Goal: Task Accomplishment & Management: Manage account settings

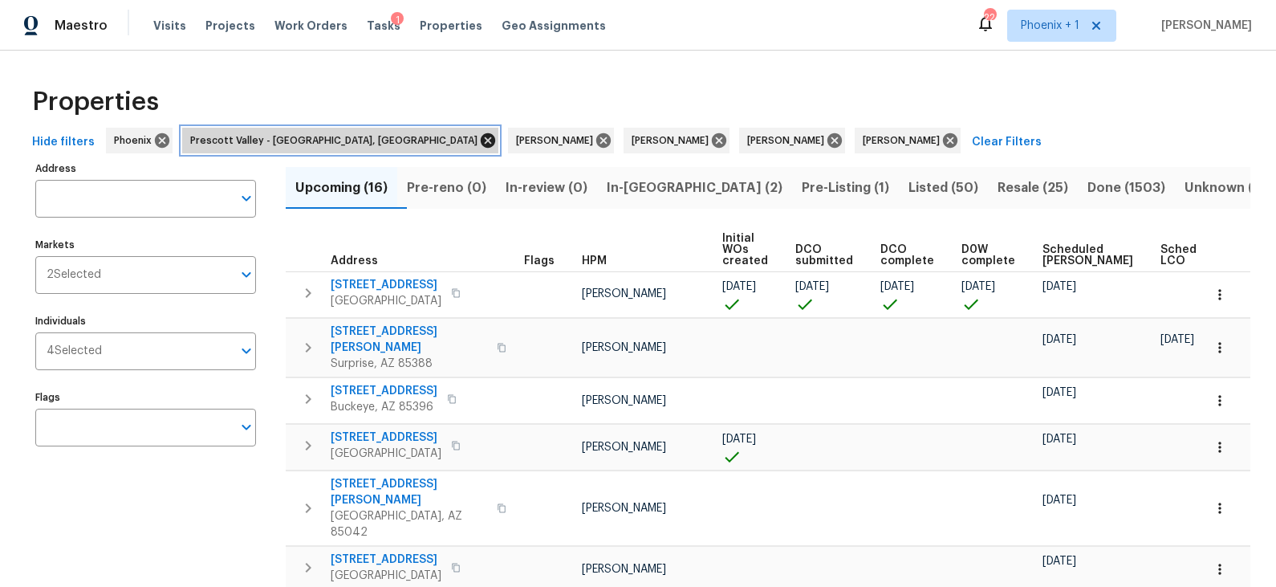
click at [481, 141] on icon at bounding box center [488, 140] width 14 height 14
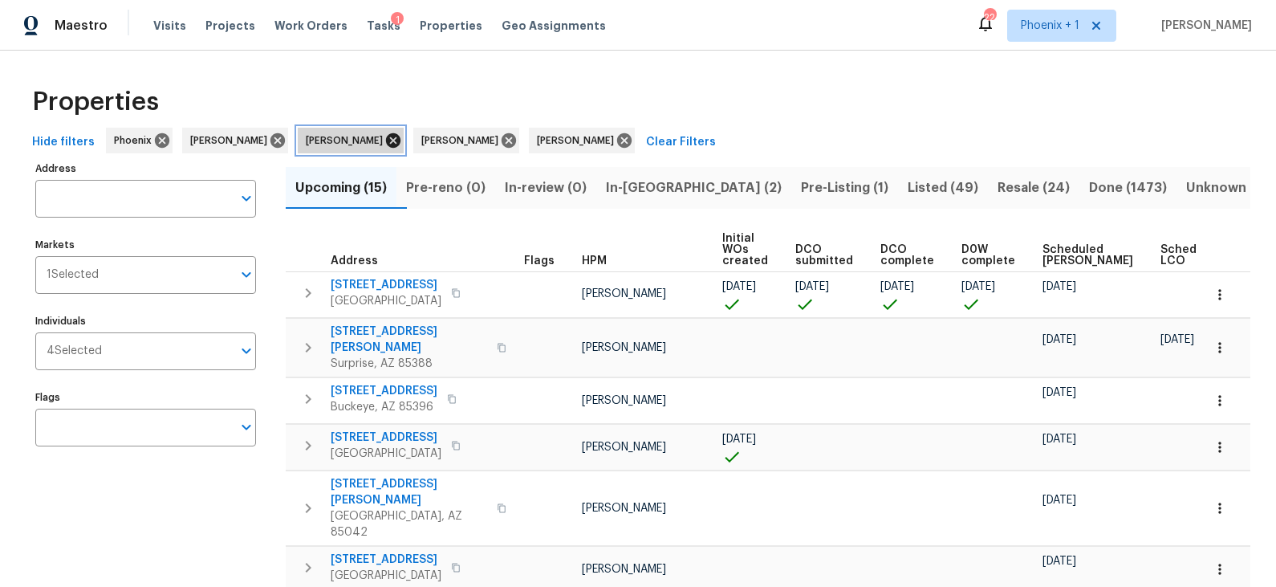
click at [384, 140] on icon at bounding box center [393, 141] width 18 height 18
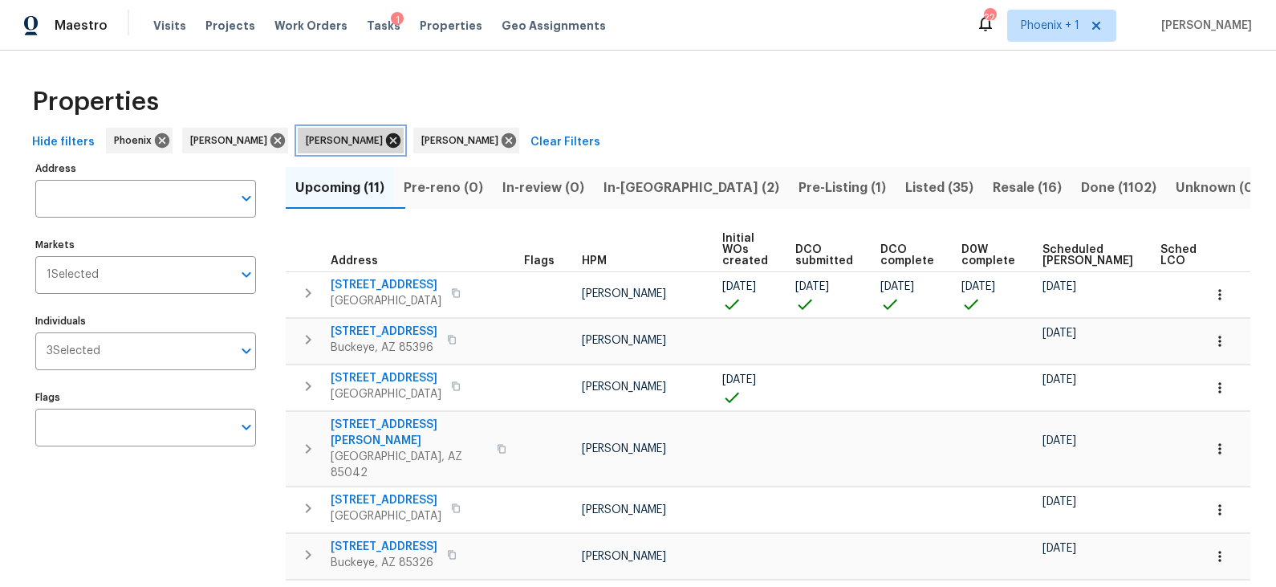
click at [386, 138] on icon at bounding box center [393, 140] width 14 height 14
click at [386, 139] on icon at bounding box center [393, 140] width 14 height 14
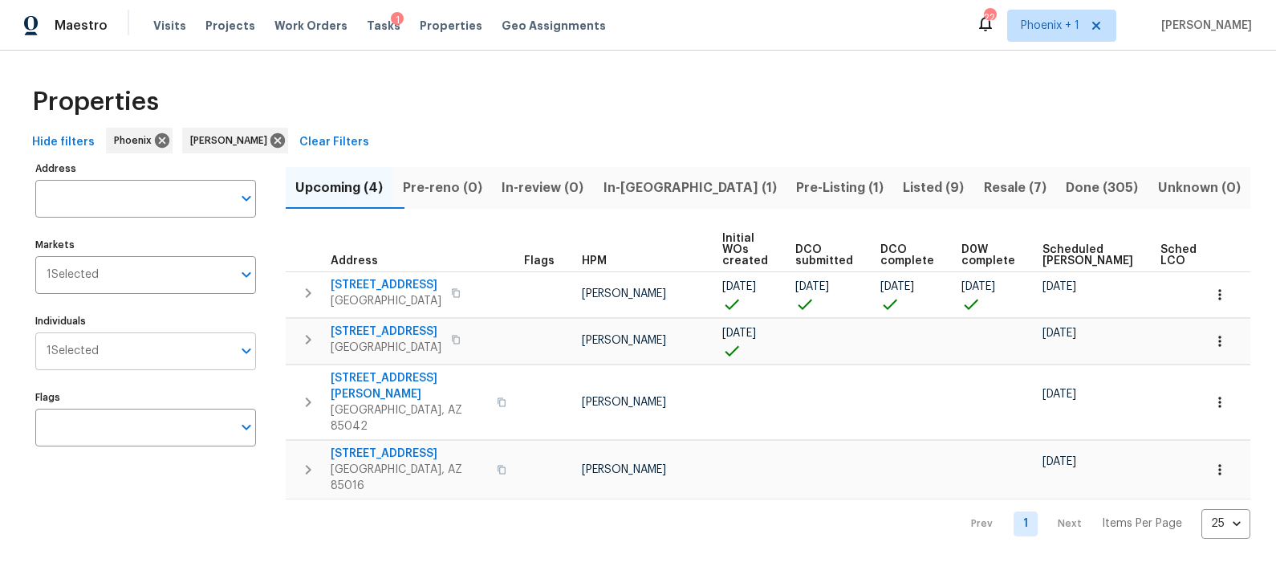
click at [187, 353] on input "Individuals" at bounding box center [165, 351] width 133 height 38
type input "austin"
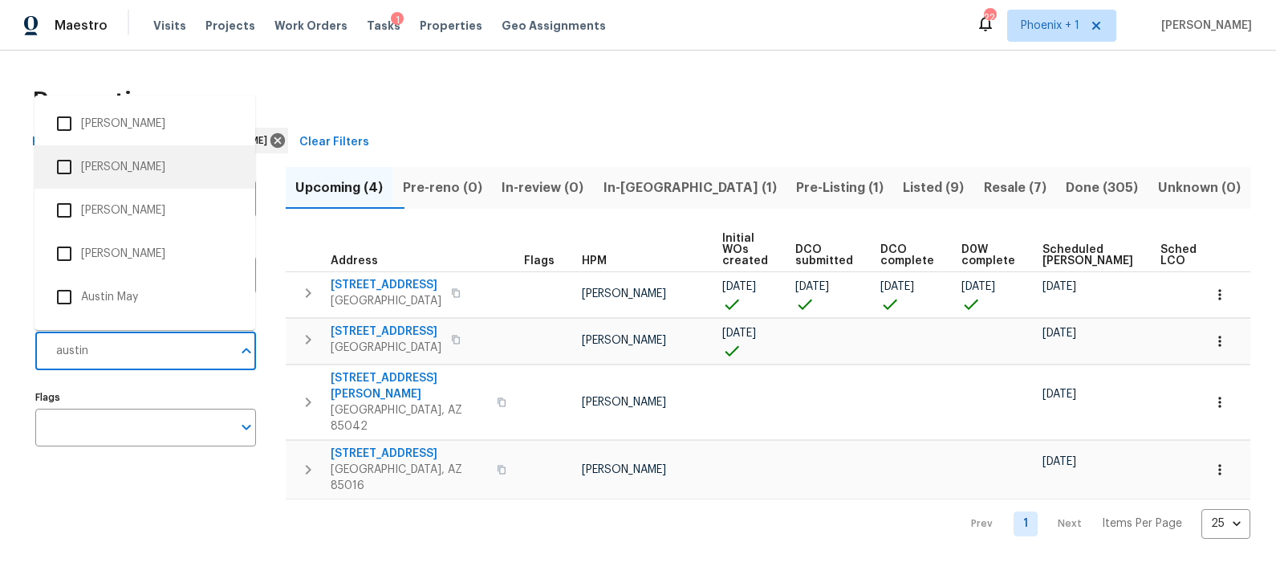
click at [131, 172] on li "Austin Hatch" at bounding box center [144, 167] width 195 height 34
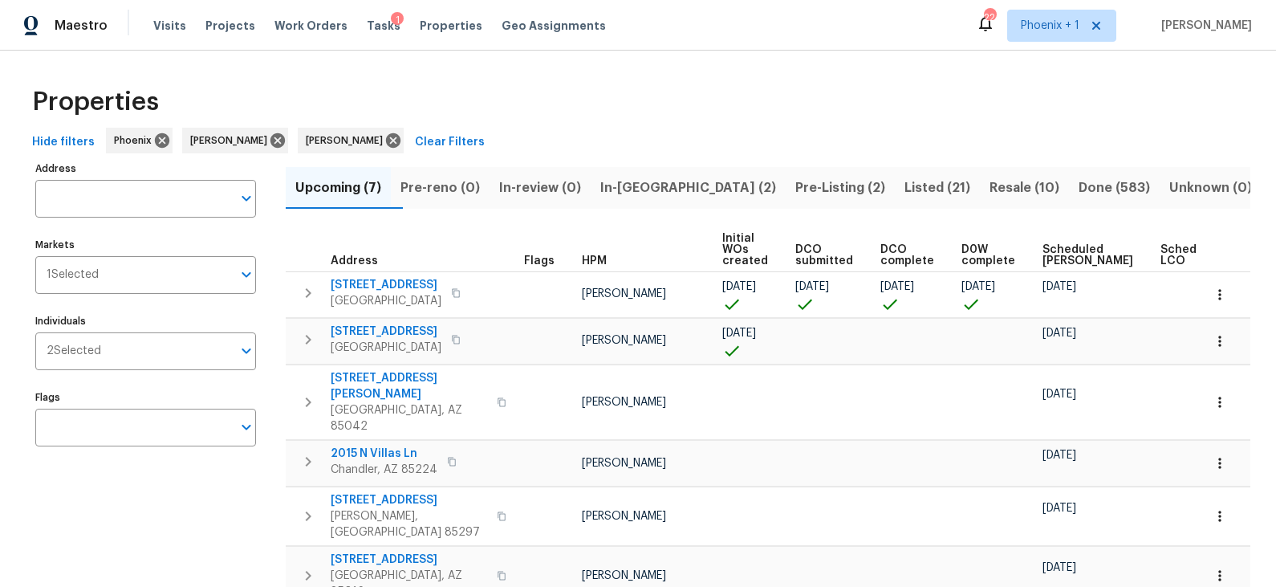
click at [197, 506] on div "Address Address Markets 1 Selected Markets Individuals 2 Selected Individuals F…" at bounding box center [155, 430] width 241 height 547
click at [905, 187] on span "Listed (21)" at bounding box center [938, 188] width 66 height 22
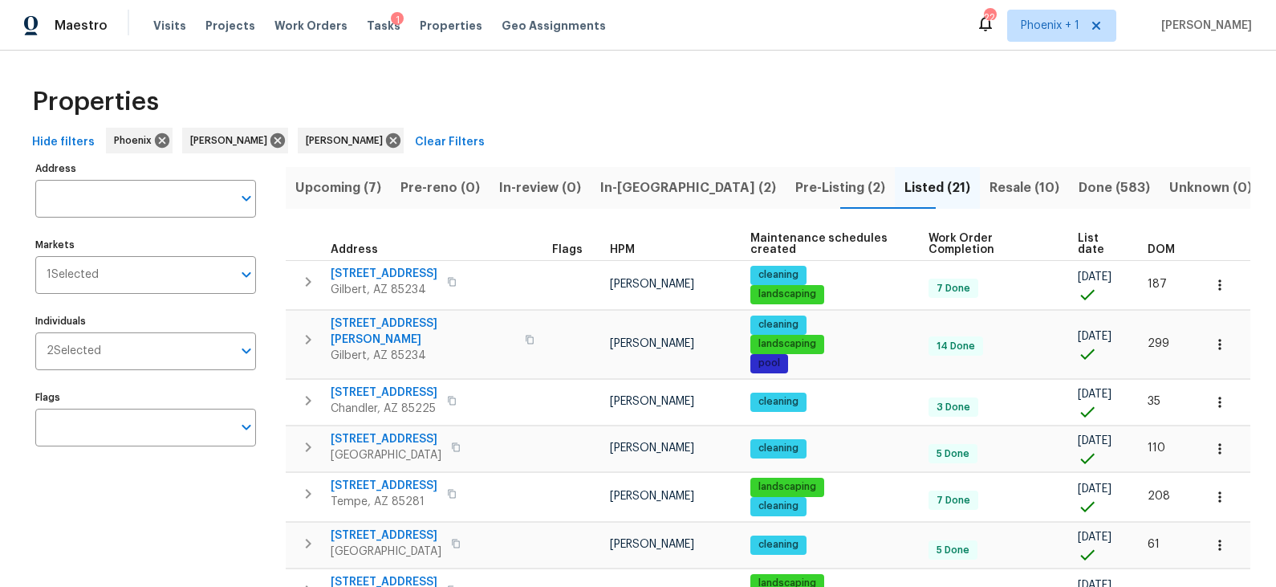
click at [1165, 246] on span "DOM" at bounding box center [1161, 249] width 27 height 11
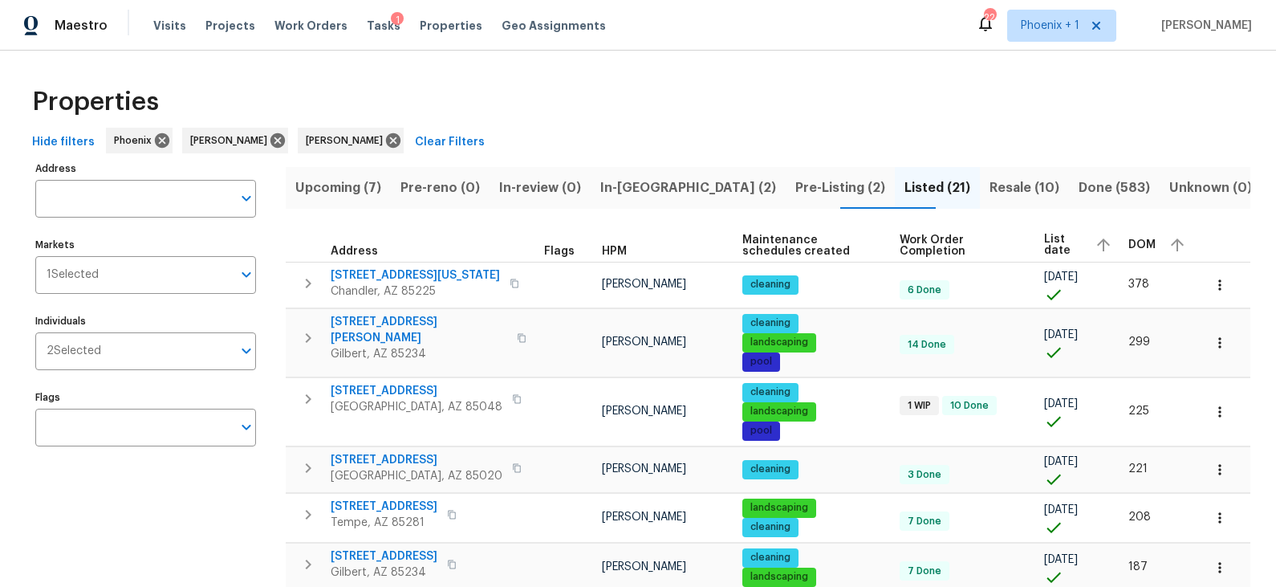
click at [669, 191] on span "In-reno (2)" at bounding box center [688, 188] width 176 height 22
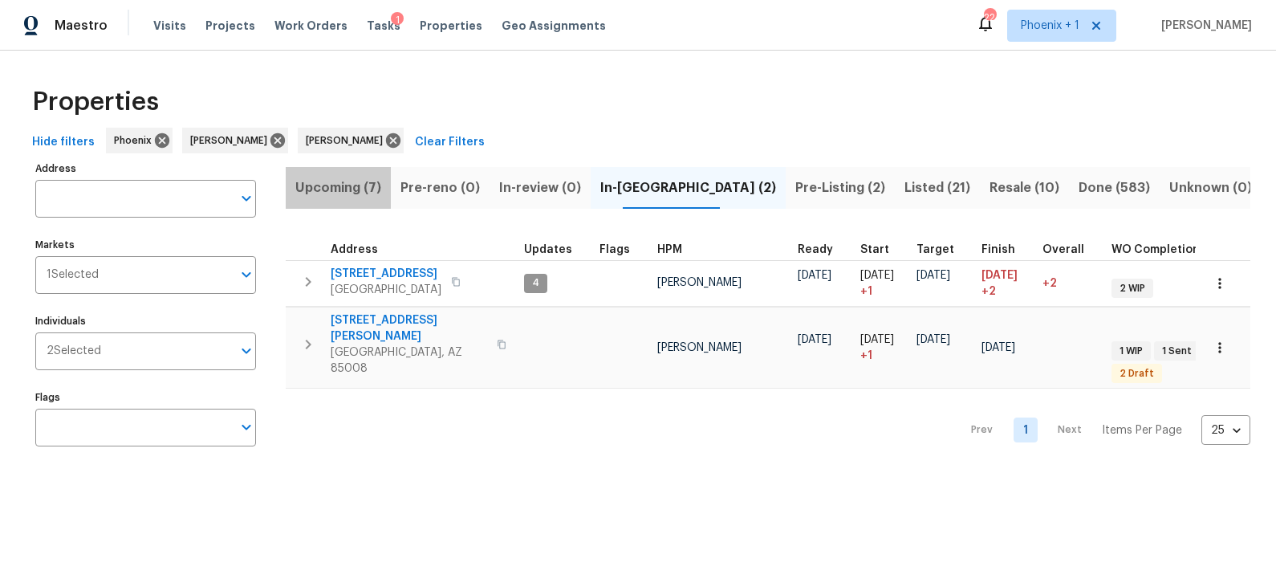
click at [356, 189] on span "Upcoming (7)" at bounding box center [338, 188] width 86 height 22
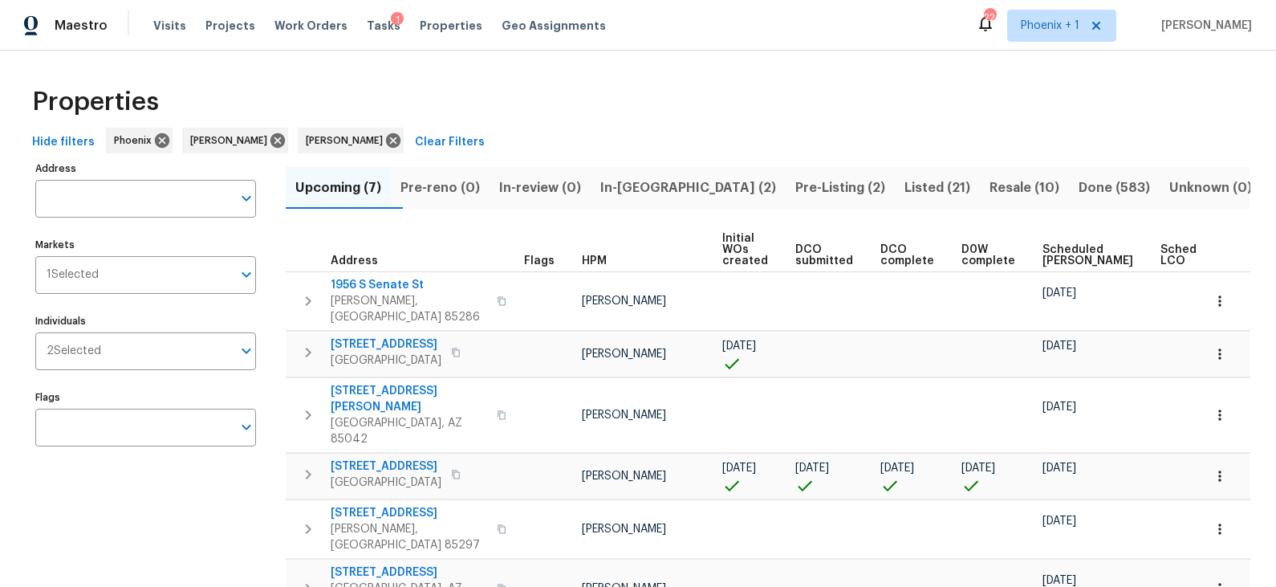
click at [1048, 248] on span "Scheduled COE" at bounding box center [1088, 255] width 91 height 22
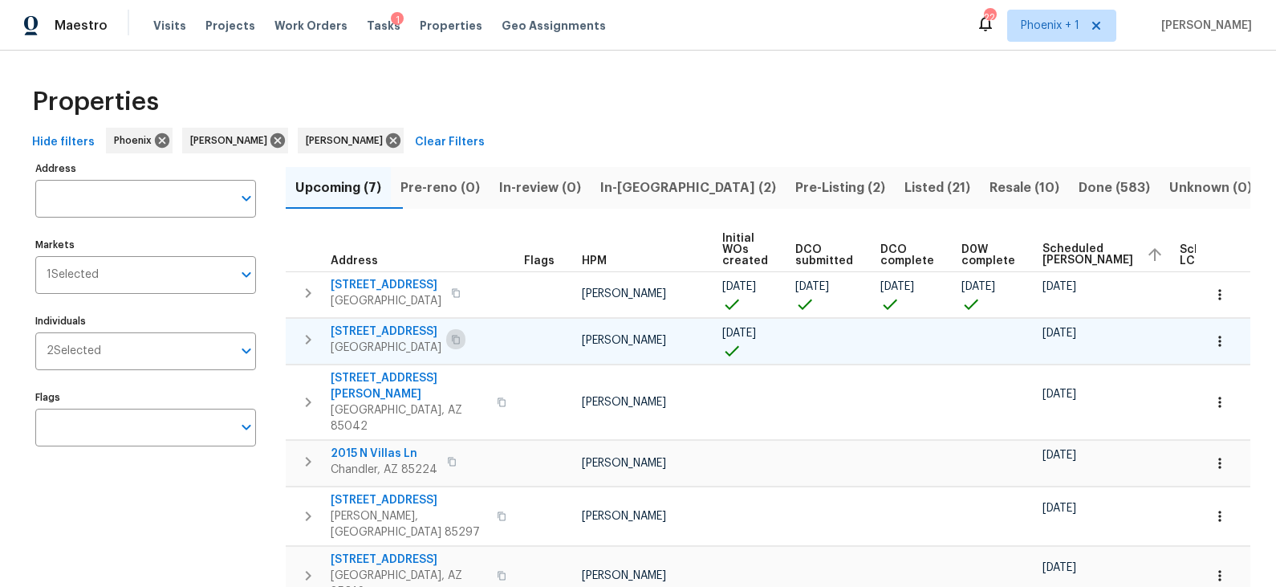
click at [461, 344] on icon "button" at bounding box center [456, 340] width 10 height 10
click at [905, 186] on span "Listed (21)" at bounding box center [938, 188] width 66 height 22
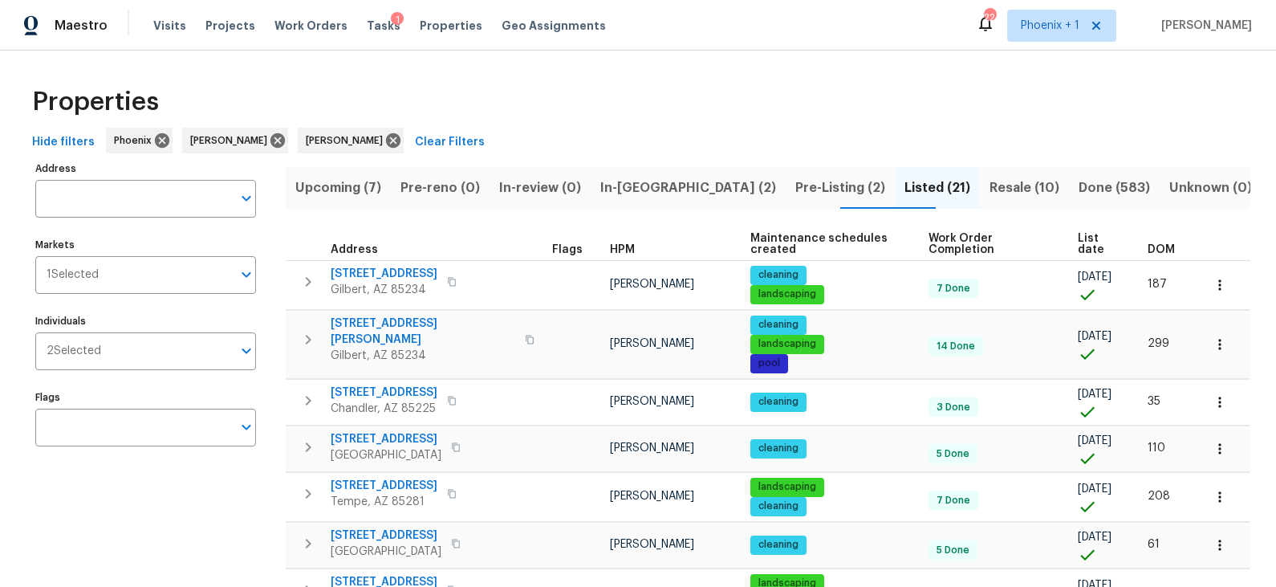
click at [1155, 245] on span "DOM" at bounding box center [1161, 249] width 27 height 11
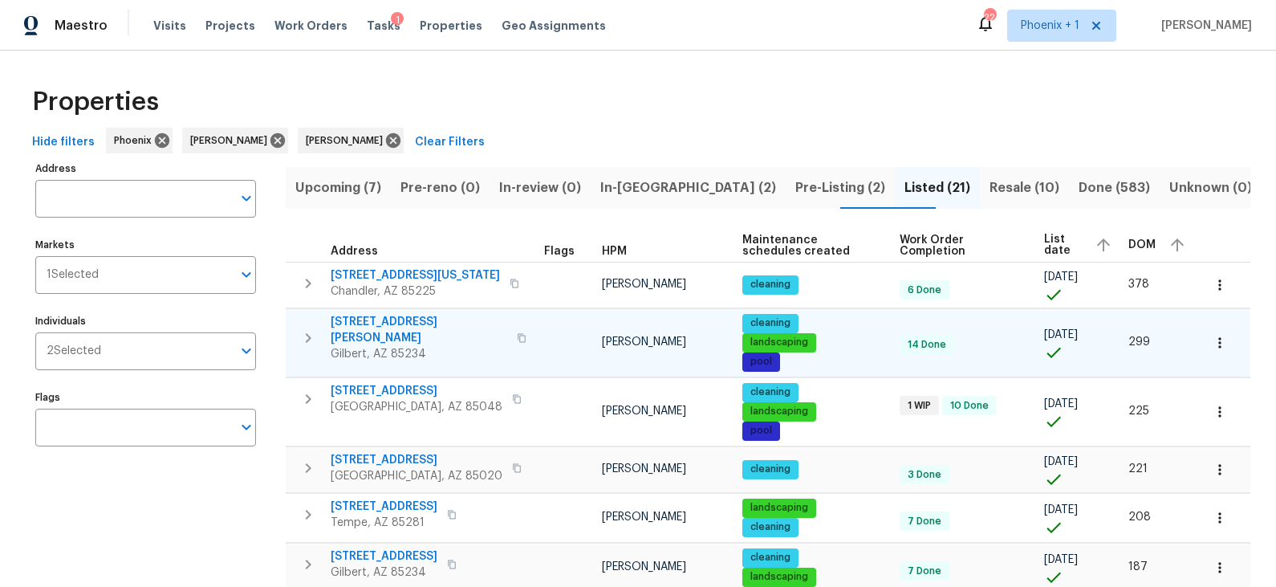
click at [384, 318] on span "4319 E Vaughn Ave" at bounding box center [419, 330] width 177 height 32
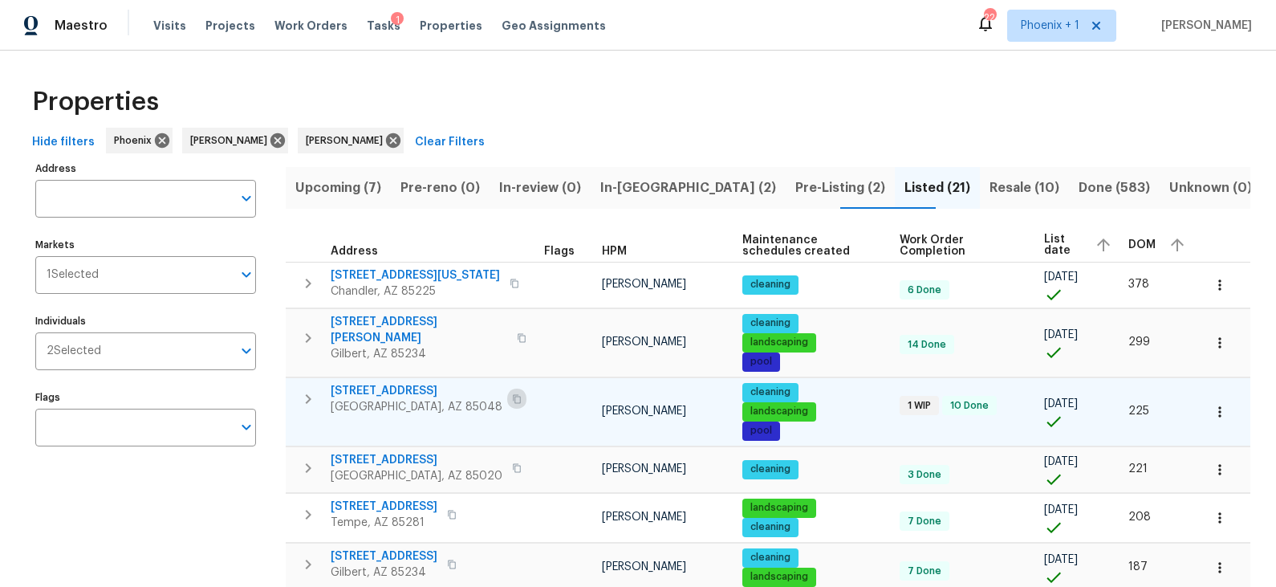
click at [513, 395] on icon "button" at bounding box center [517, 398] width 8 height 9
click at [389, 386] on span "14645 S 25th Pl" at bounding box center [417, 391] width 172 height 16
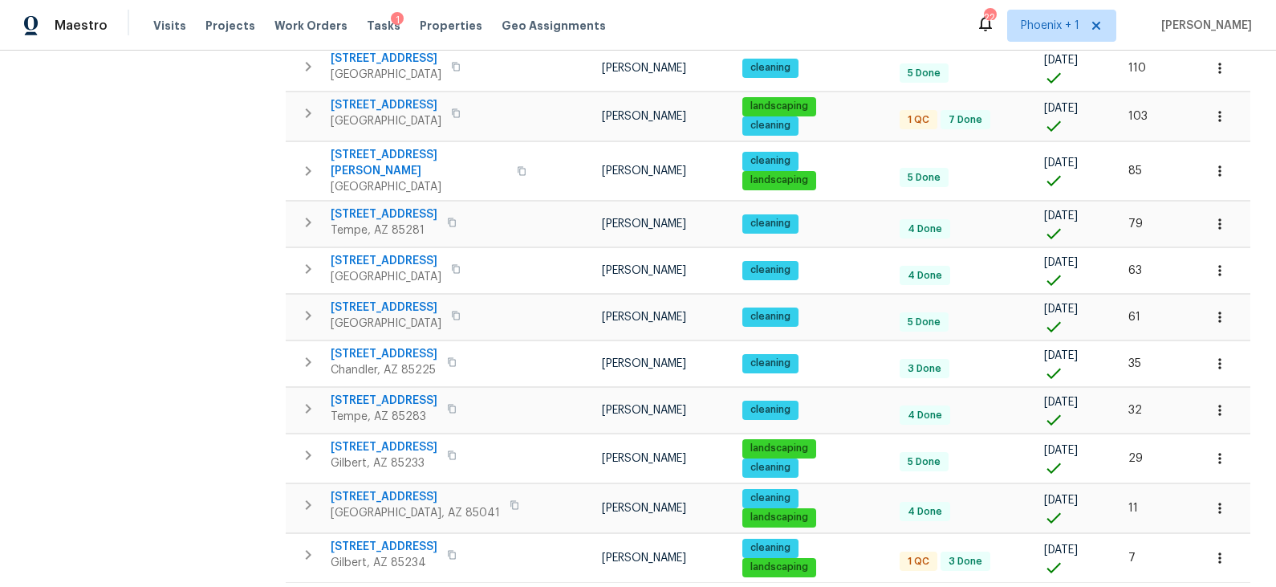
scroll to position [820, 0]
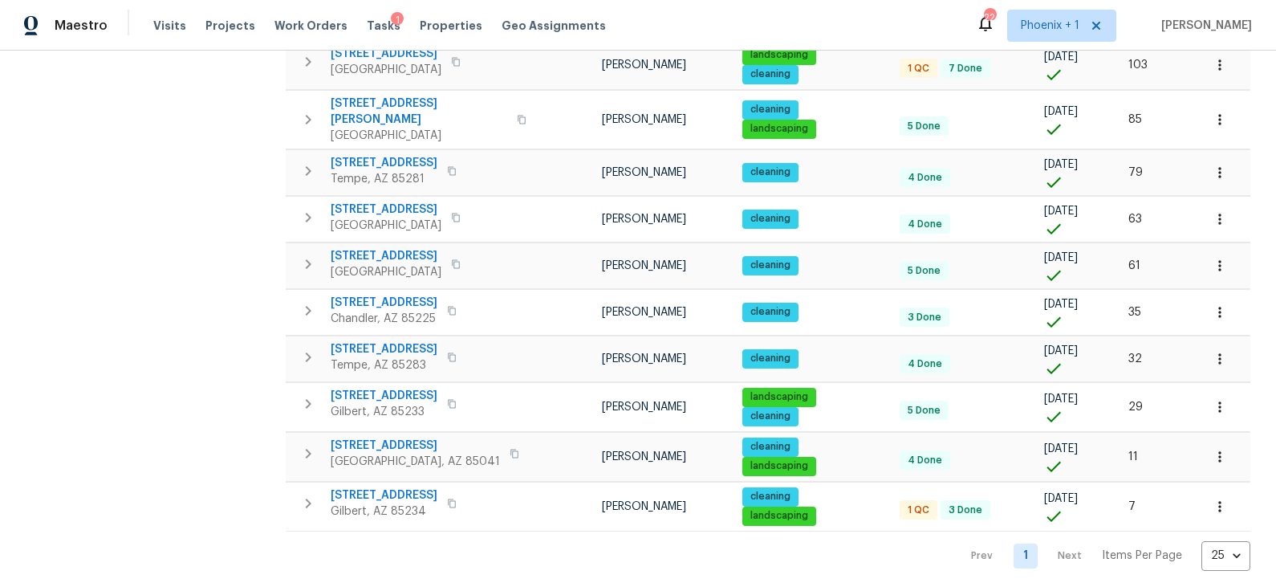
click at [1074, 547] on nav "Prev 1 Next Items Per Page 25 25 ​" at bounding box center [1103, 556] width 295 height 30
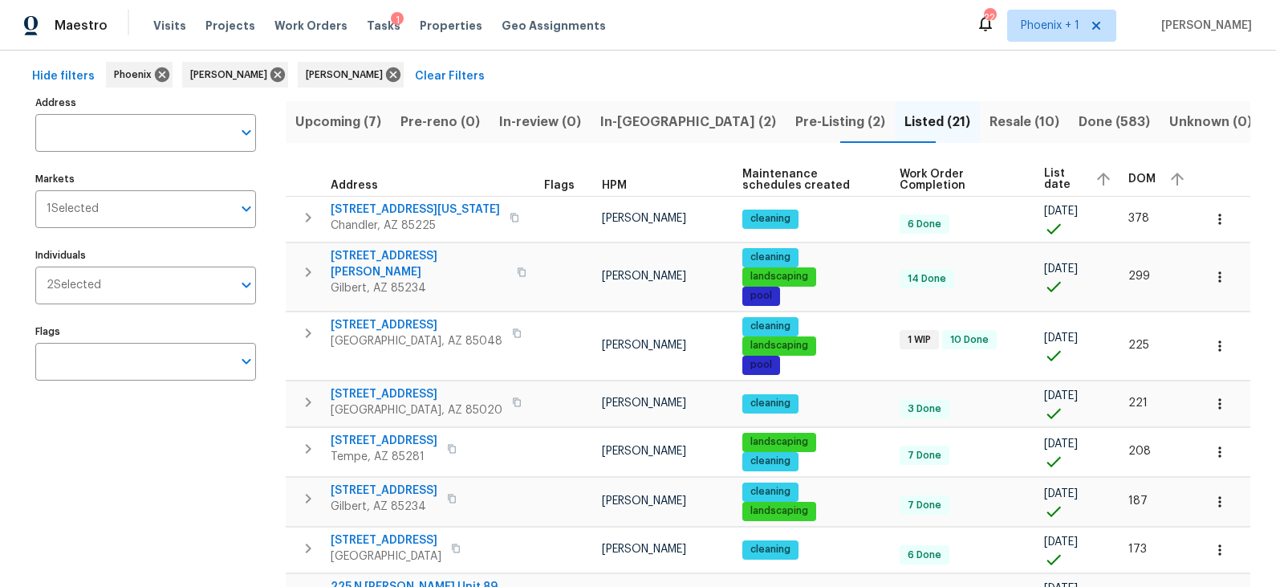
scroll to position [0, 0]
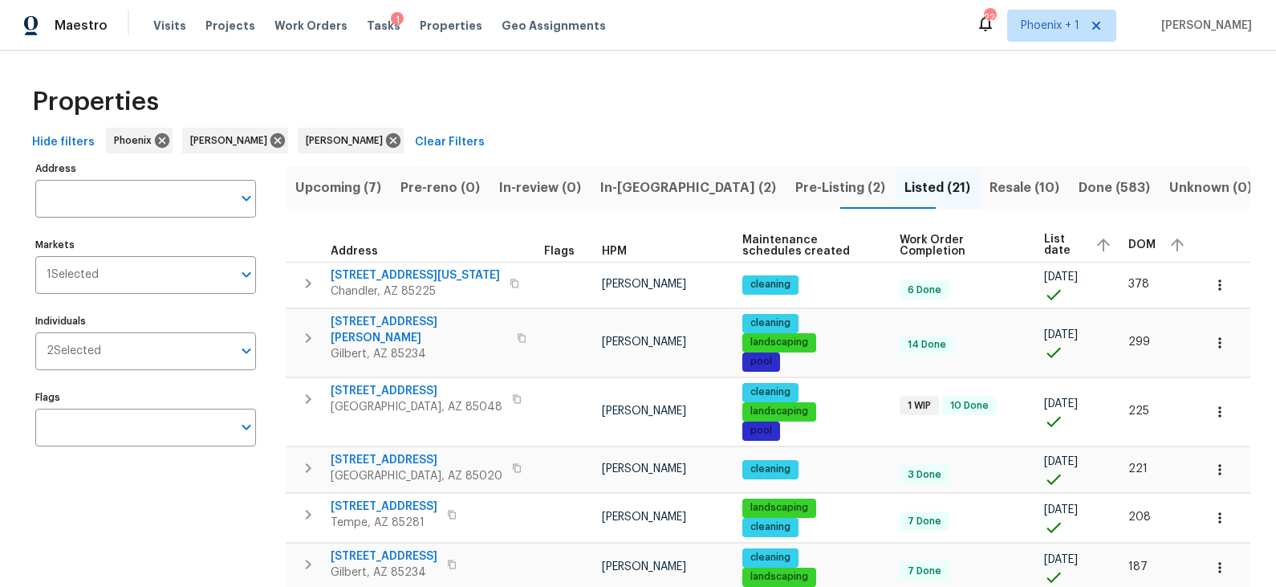
click at [800, 187] on span "Pre-Listing (2)" at bounding box center [840, 188] width 90 height 22
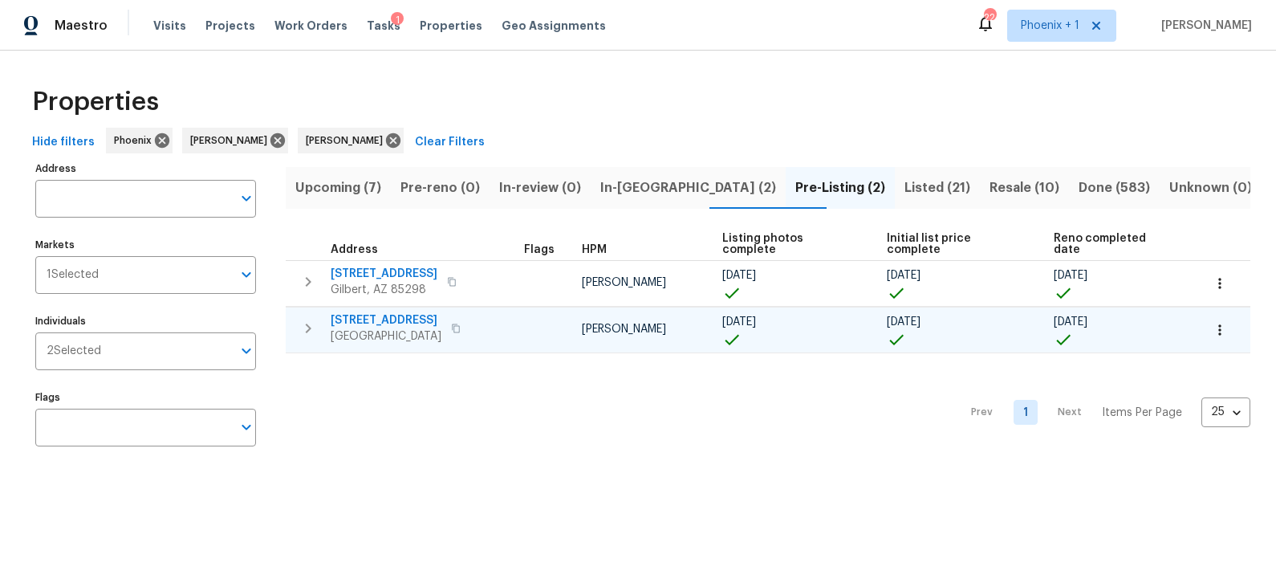
click at [451, 323] on icon "button" at bounding box center [456, 328] width 10 height 10
click at [396, 312] on span "1107 N Cherry" at bounding box center [386, 320] width 111 height 16
click at [905, 189] on span "Listed (21)" at bounding box center [938, 188] width 66 height 22
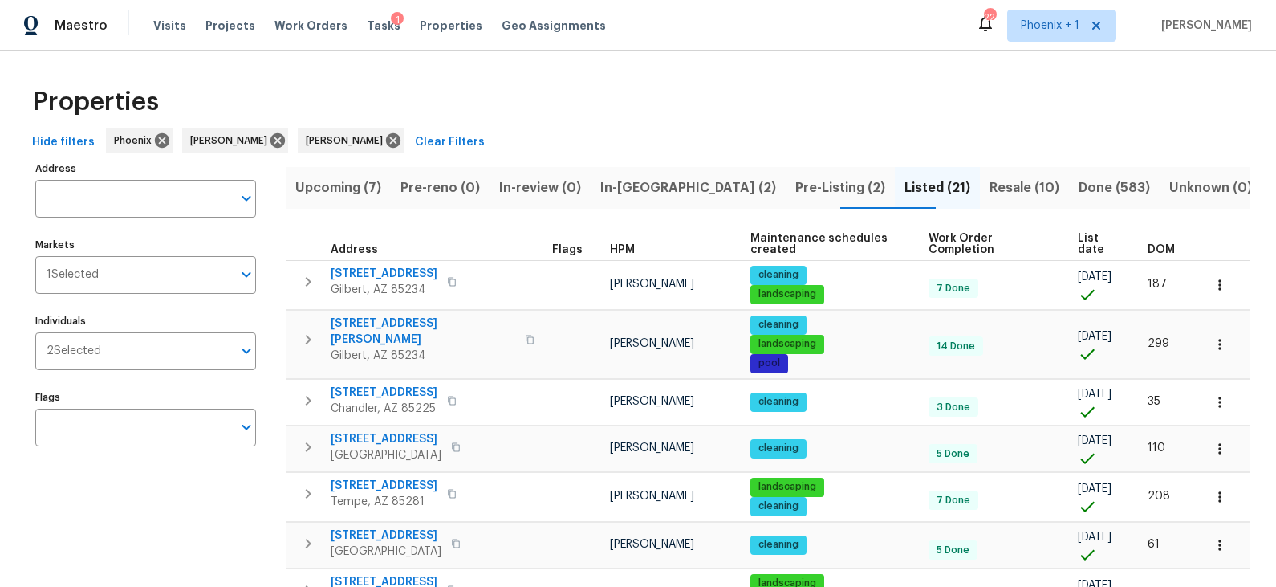
click at [1153, 252] on span "DOM" at bounding box center [1161, 249] width 27 height 11
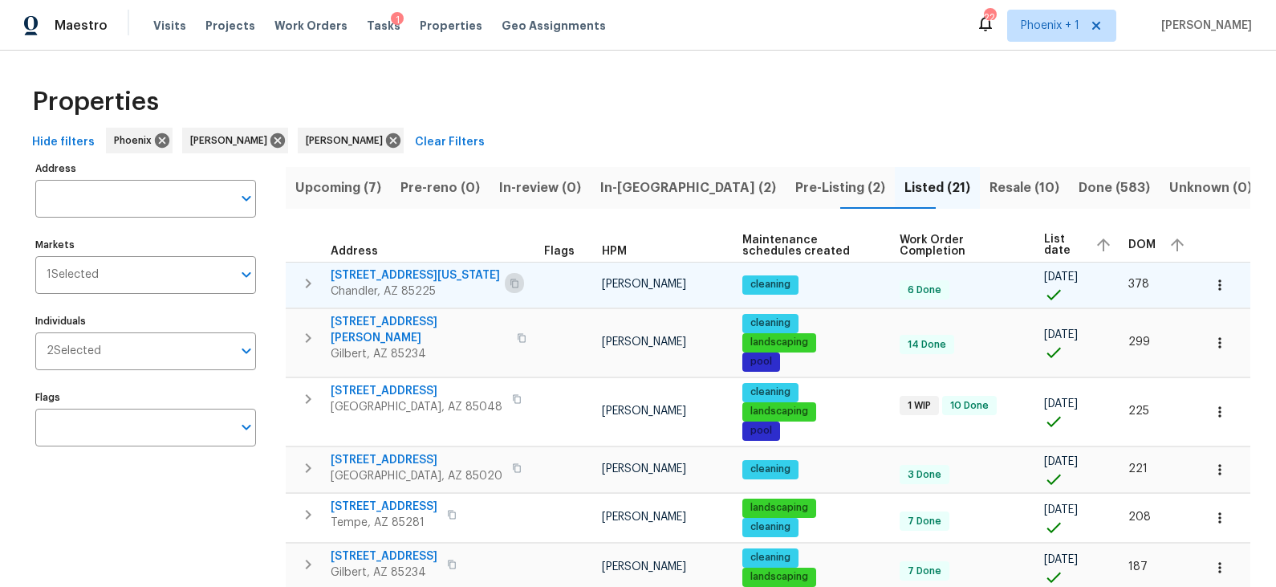
click at [510, 287] on icon "button" at bounding box center [515, 284] width 10 height 10
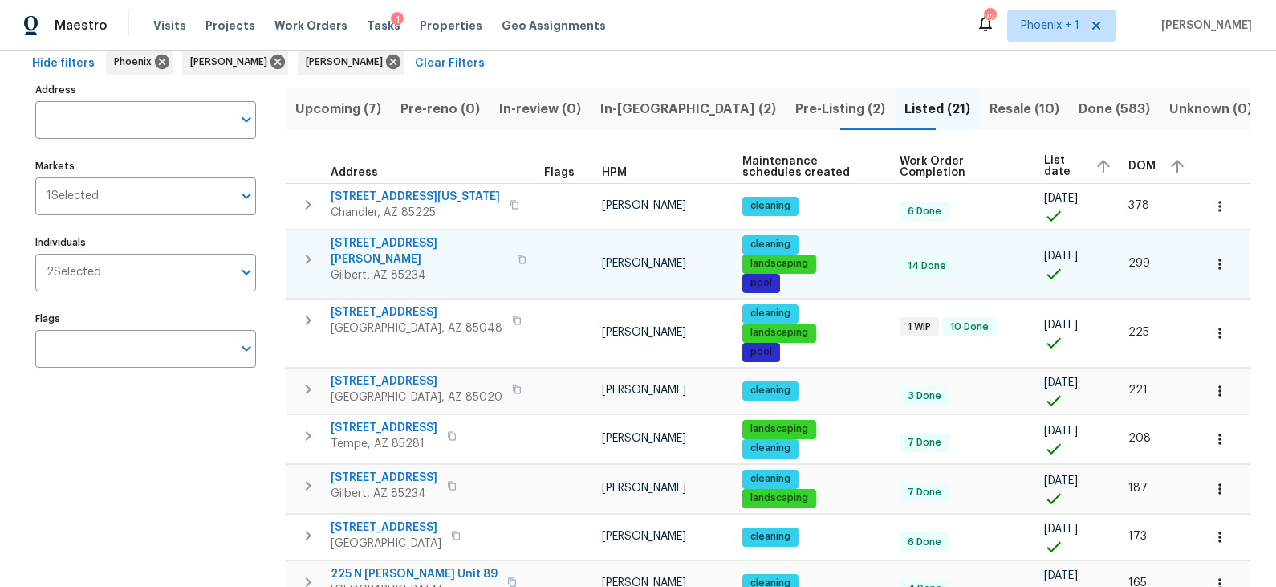
scroll to position [83, 0]
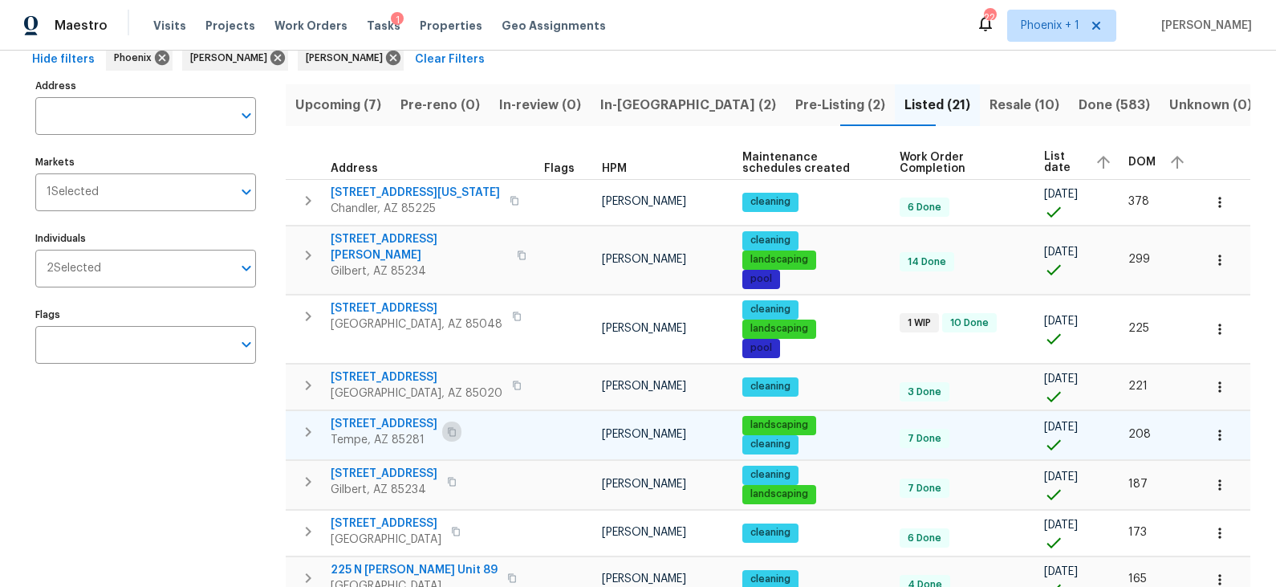
click at [447, 437] on icon "button" at bounding box center [452, 432] width 10 height 10
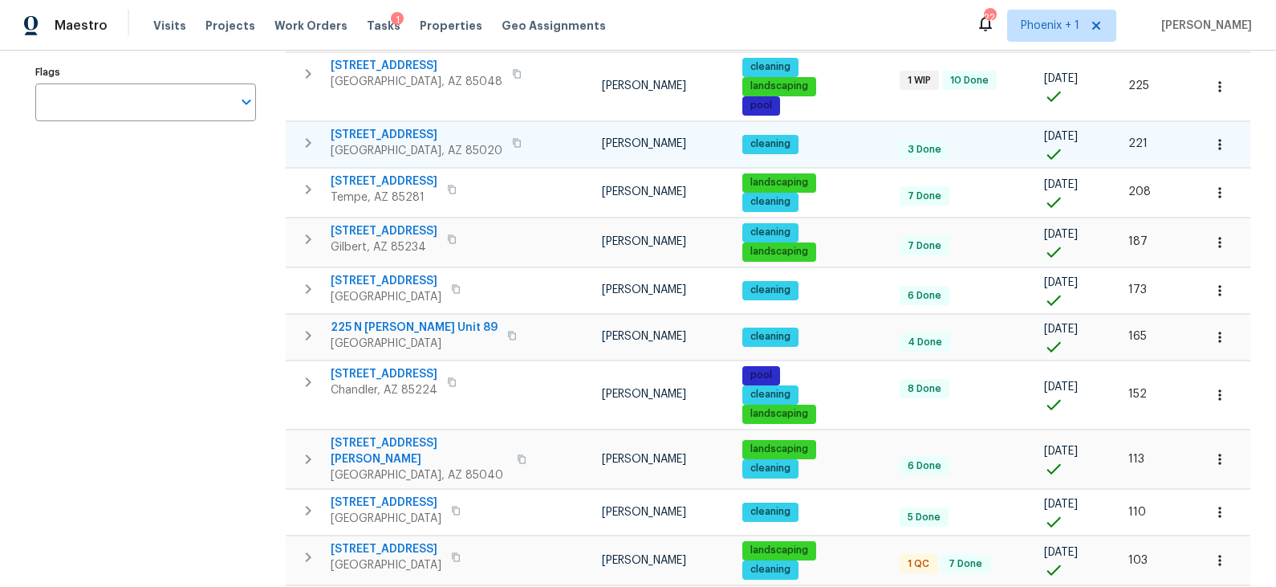
scroll to position [326, 0]
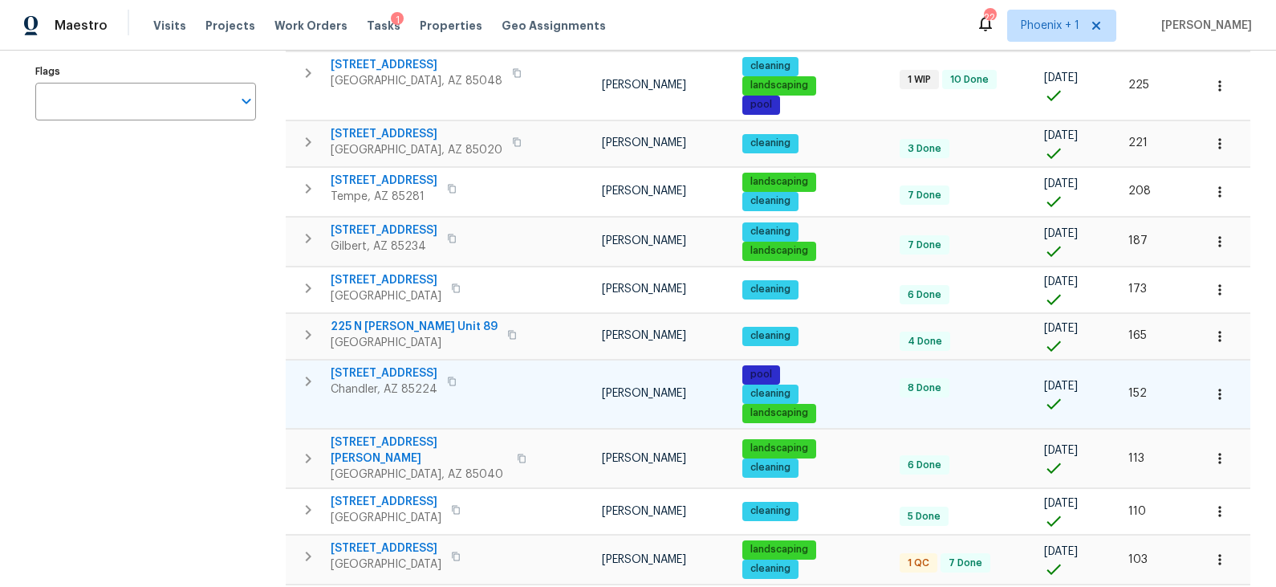
click at [448, 386] on icon "button" at bounding box center [452, 381] width 10 height 10
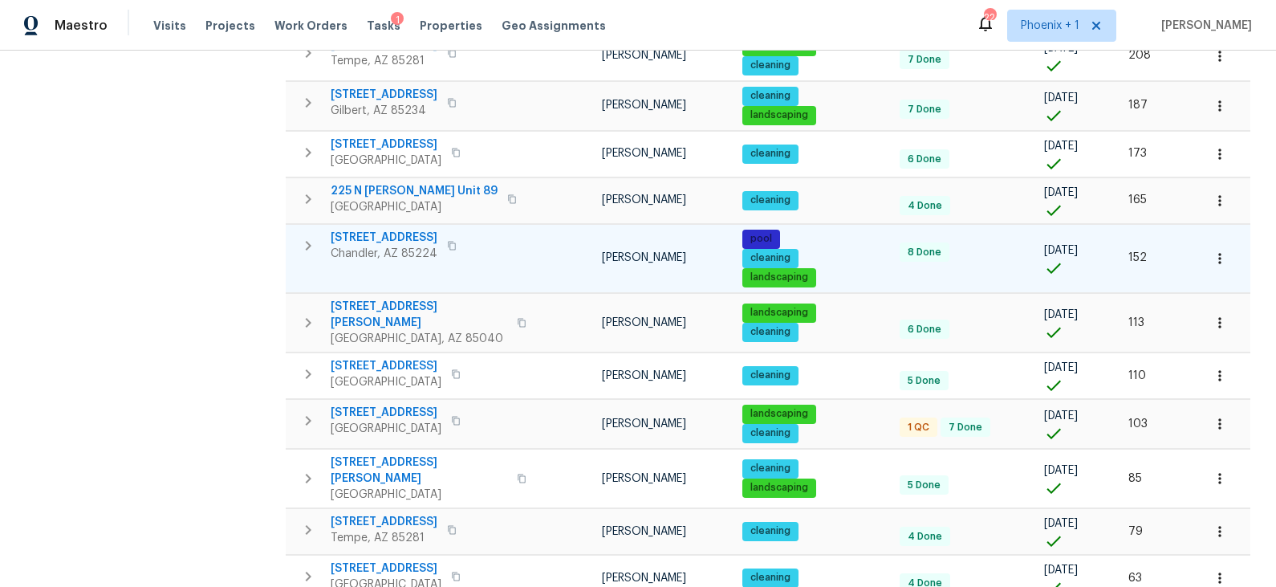
scroll to position [463, 0]
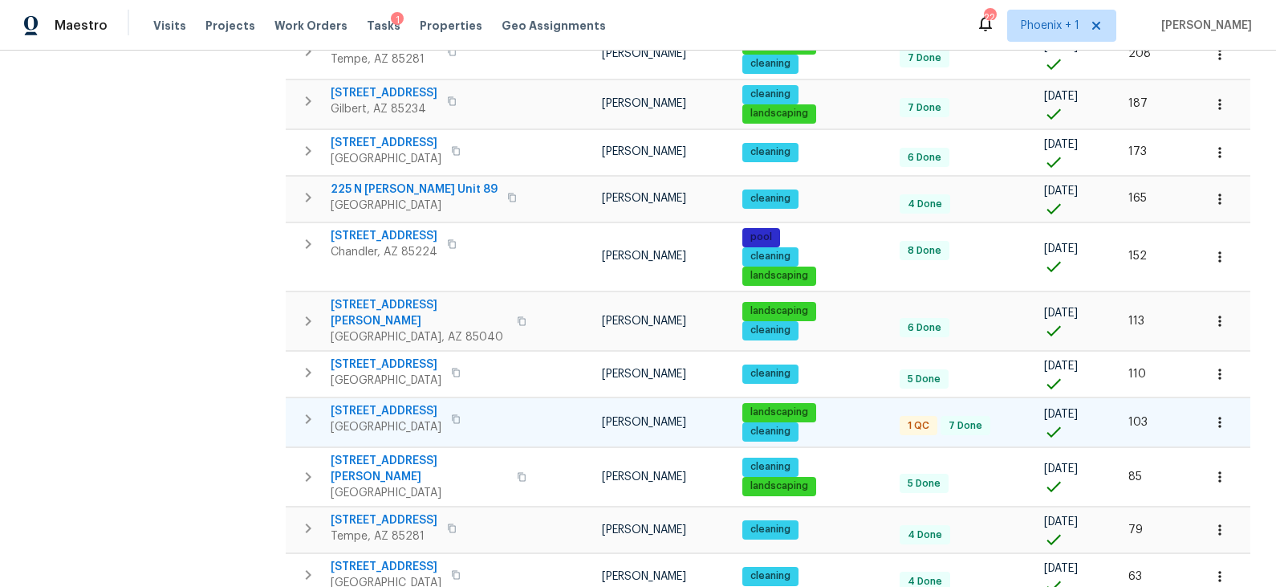
click at [452, 423] on icon "button" at bounding box center [456, 418] width 8 height 9
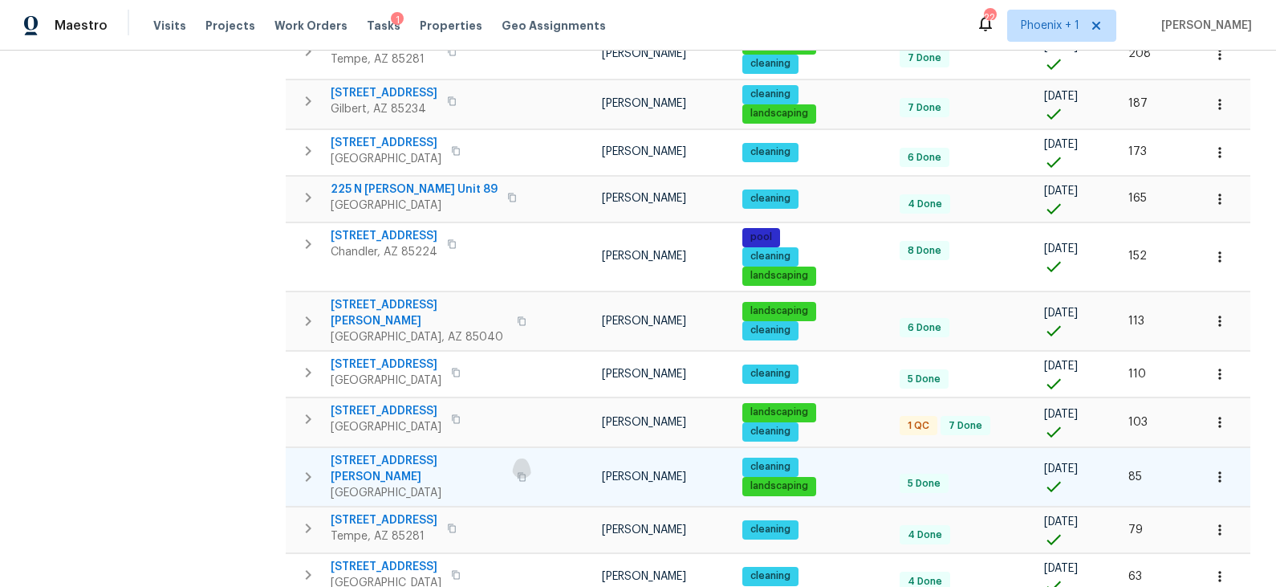
click at [518, 475] on icon "button" at bounding box center [522, 476] width 8 height 9
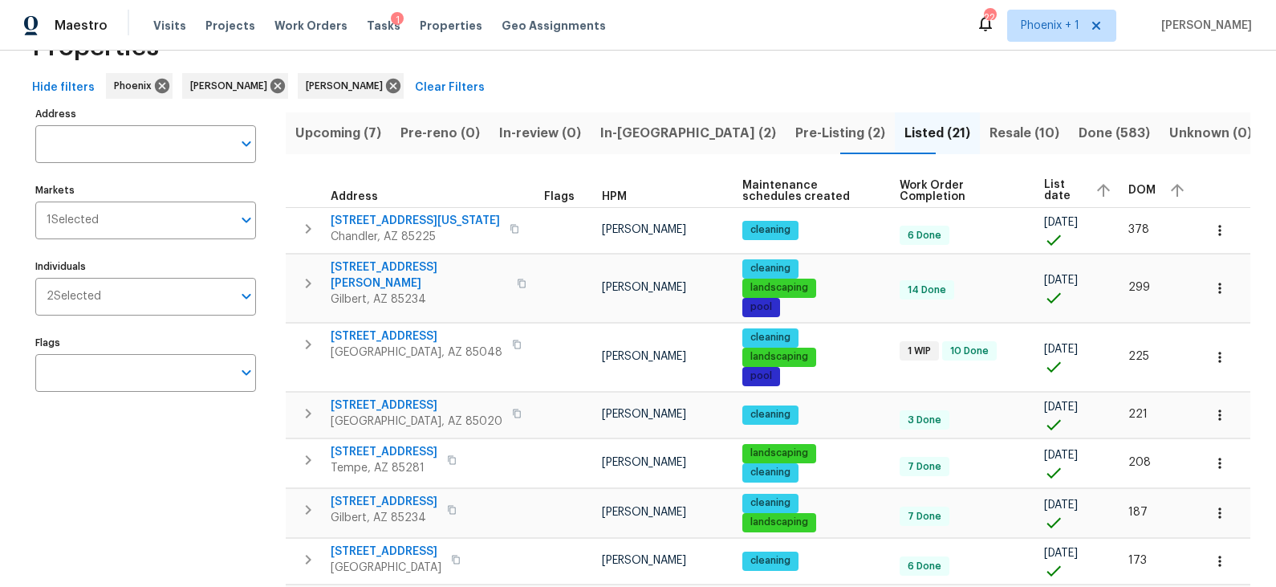
scroll to position [56, 0]
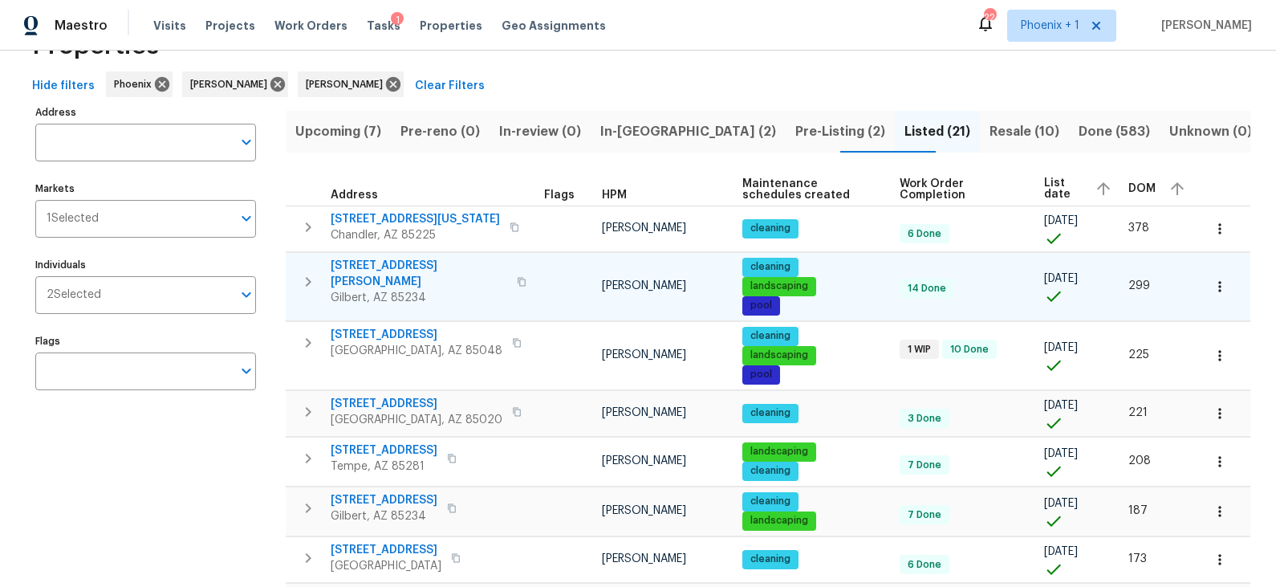
click at [518, 277] on icon "button" at bounding box center [522, 281] width 8 height 9
click at [517, 277] on icon "button" at bounding box center [522, 282] width 10 height 10
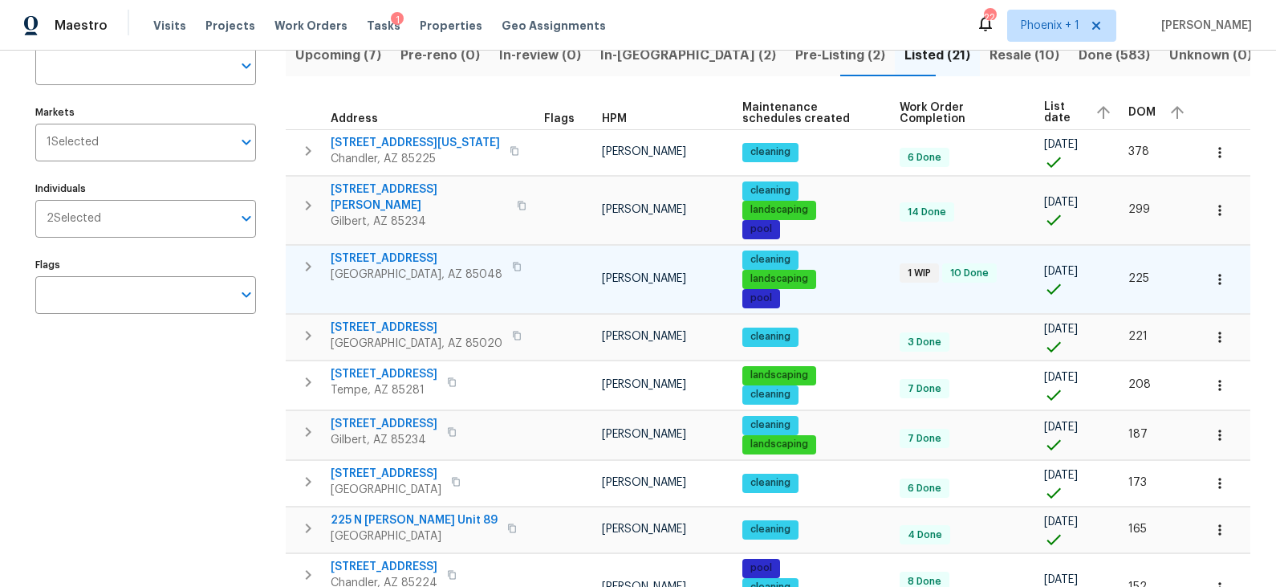
scroll to position [156, 0]
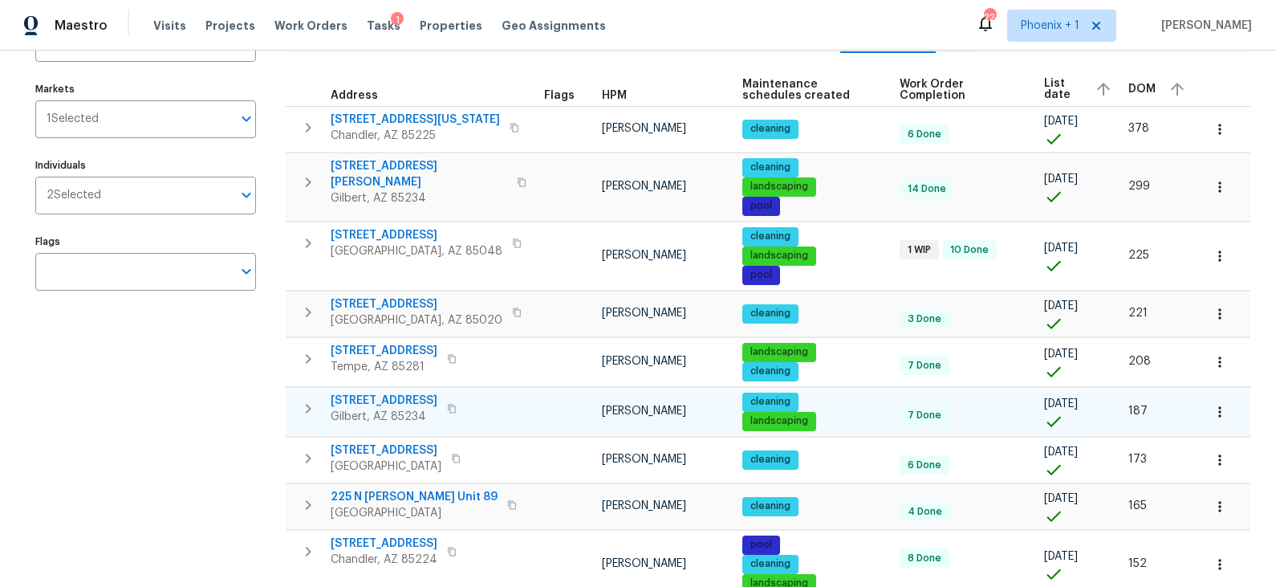
click at [456, 413] on icon "button" at bounding box center [452, 409] width 10 height 10
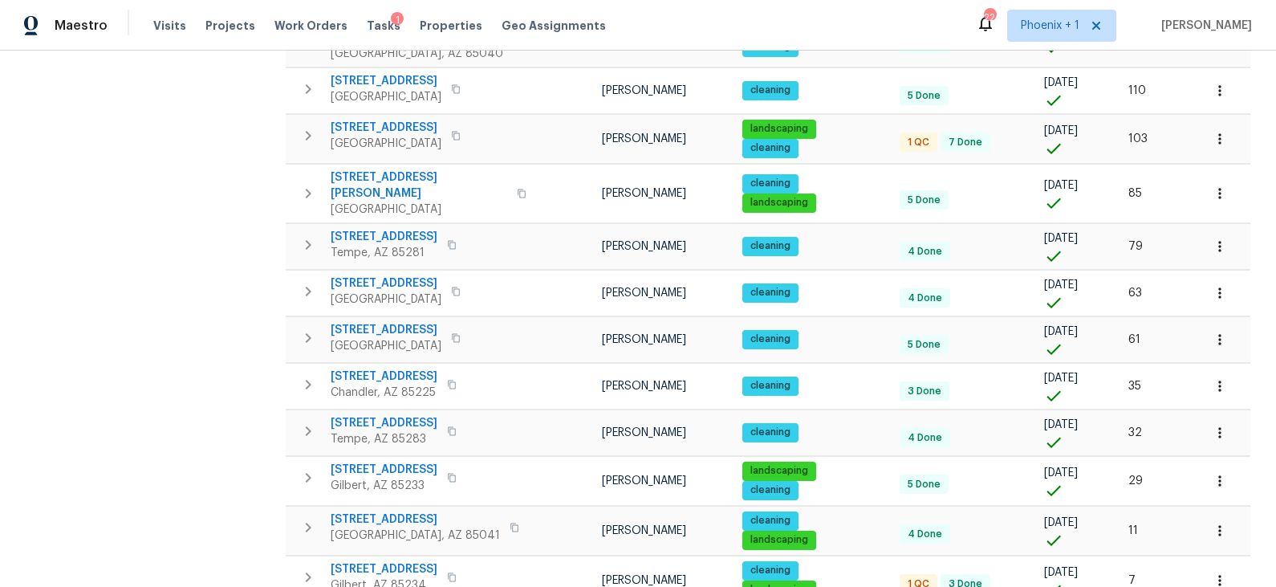
scroll to position [820, 0]
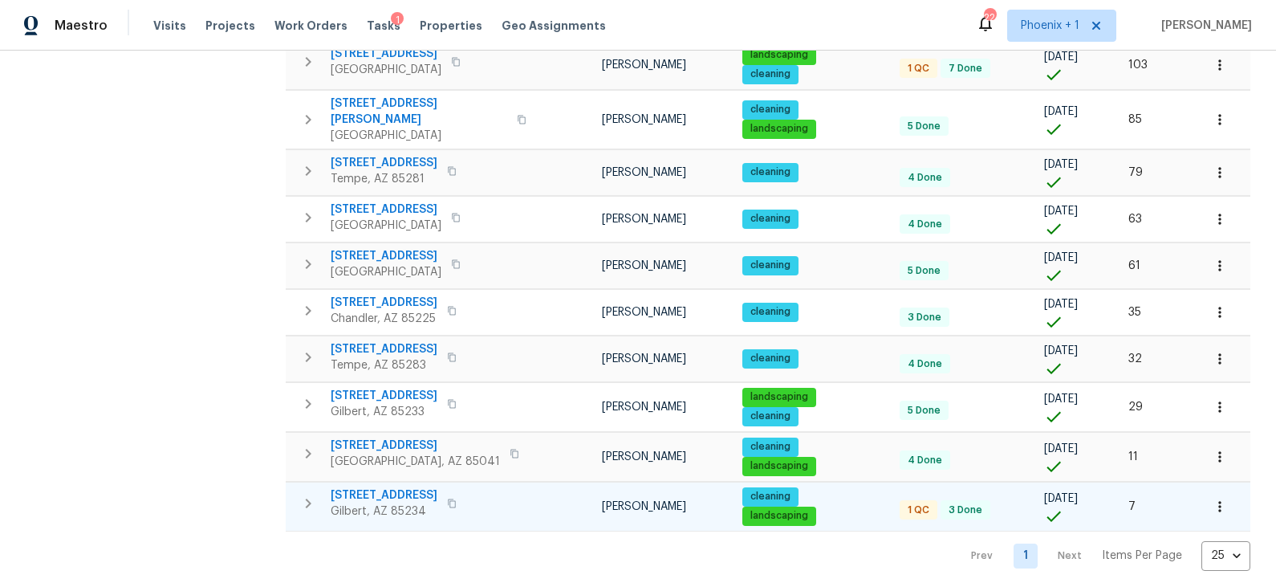
click at [448, 498] on icon "button" at bounding box center [452, 502] width 8 height 9
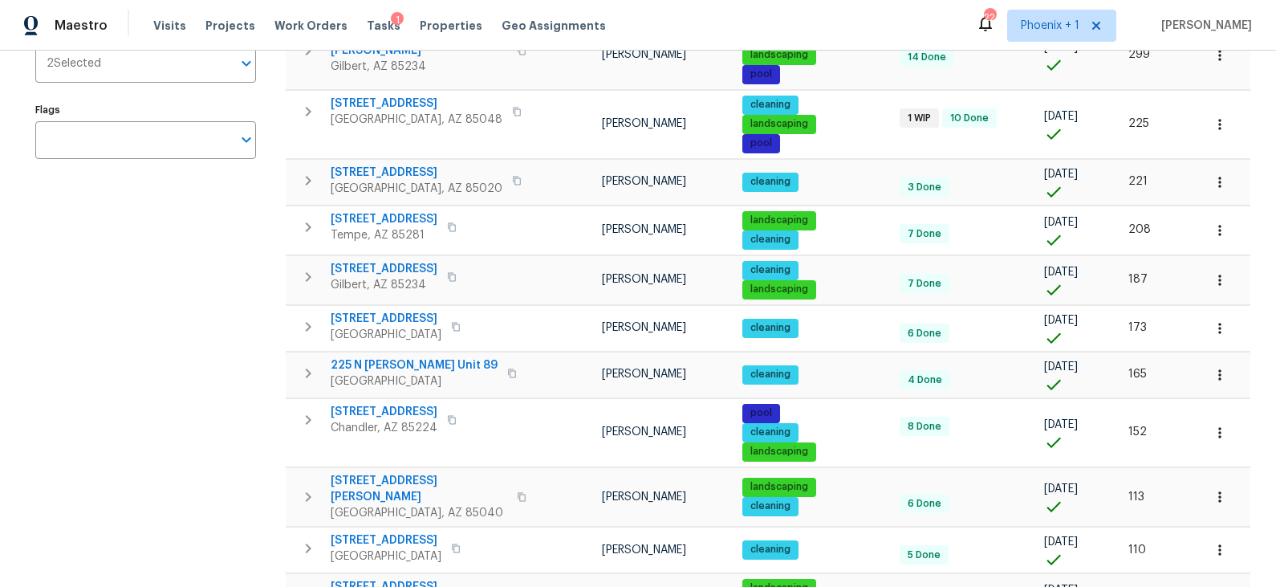
scroll to position [0, 0]
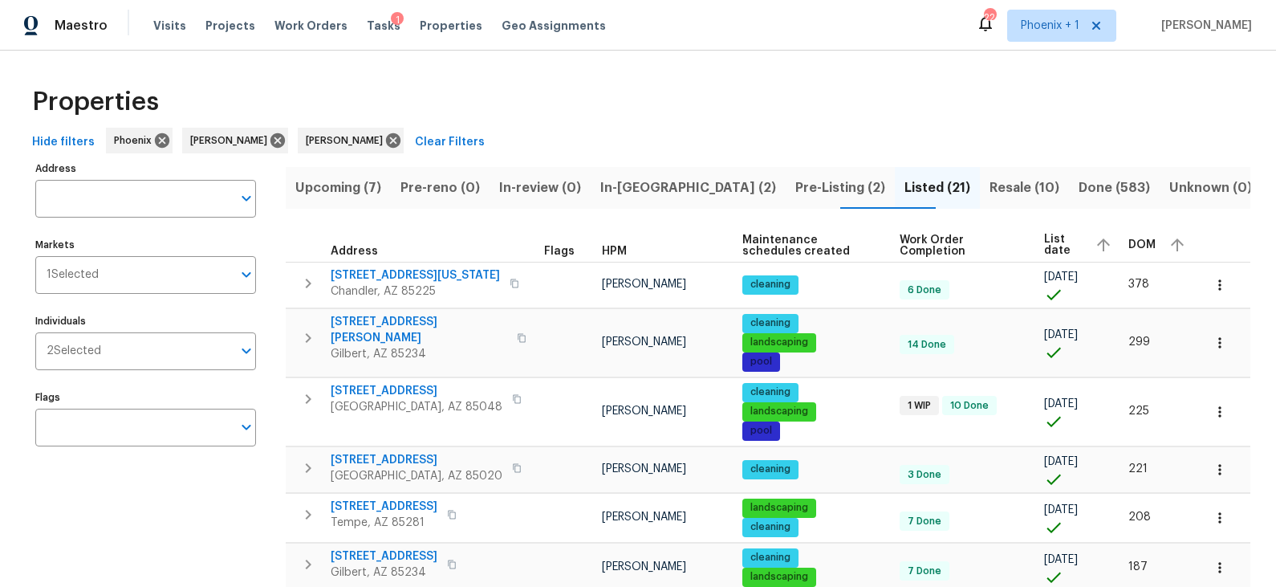
click at [795, 182] on span "Pre-Listing (2)" at bounding box center [840, 188] width 90 height 22
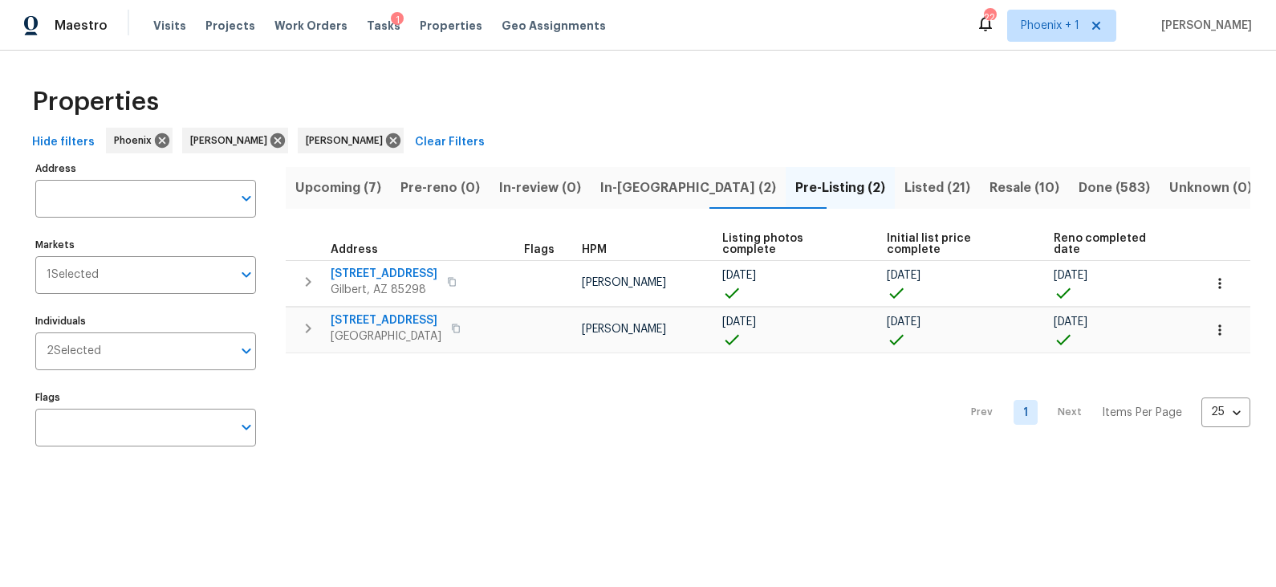
click at [655, 179] on span "In-reno (2)" at bounding box center [688, 188] width 176 height 22
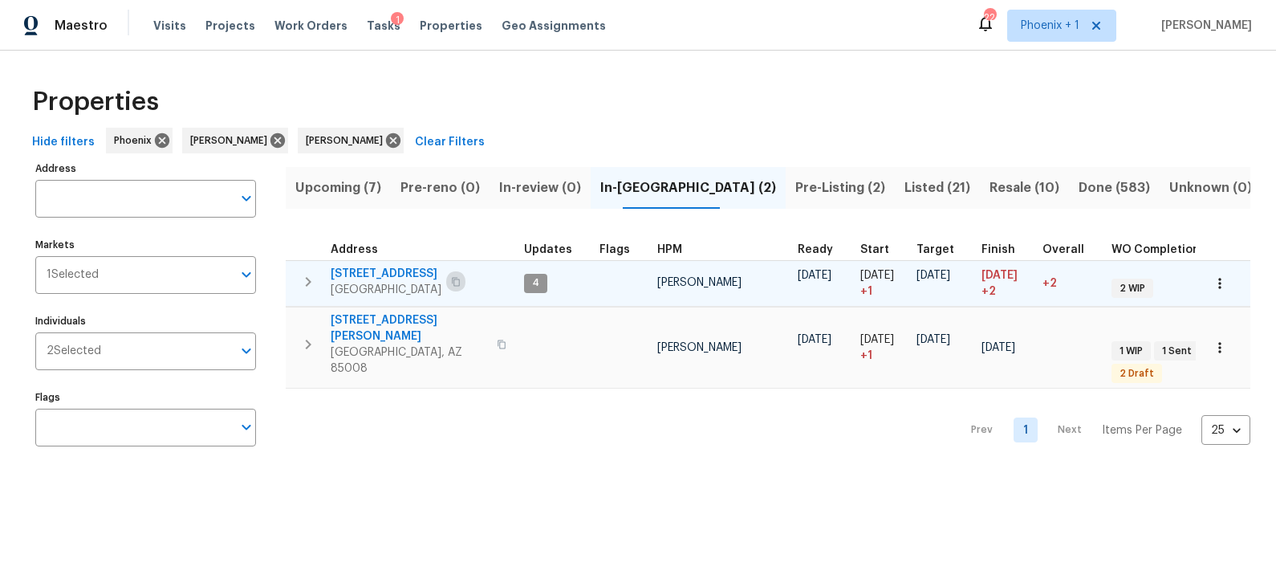
click at [451, 280] on icon "button" at bounding box center [456, 282] width 10 height 10
click at [390, 271] on span "3646 E Arcadia Ave" at bounding box center [386, 274] width 111 height 16
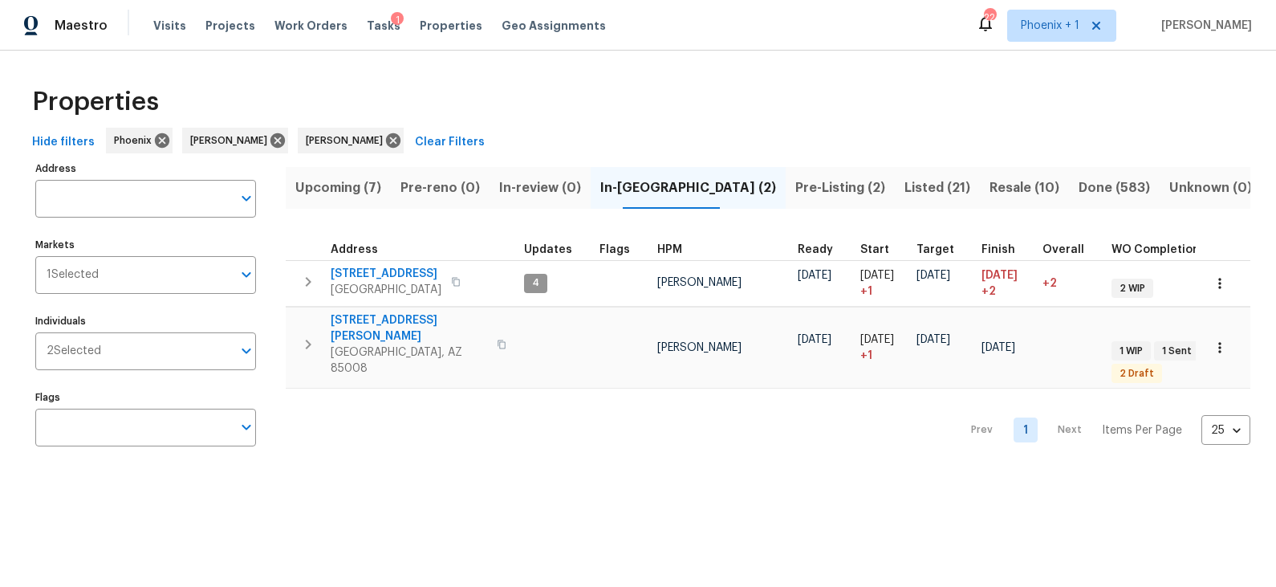
click at [359, 187] on span "Upcoming (7)" at bounding box center [338, 188] width 86 height 22
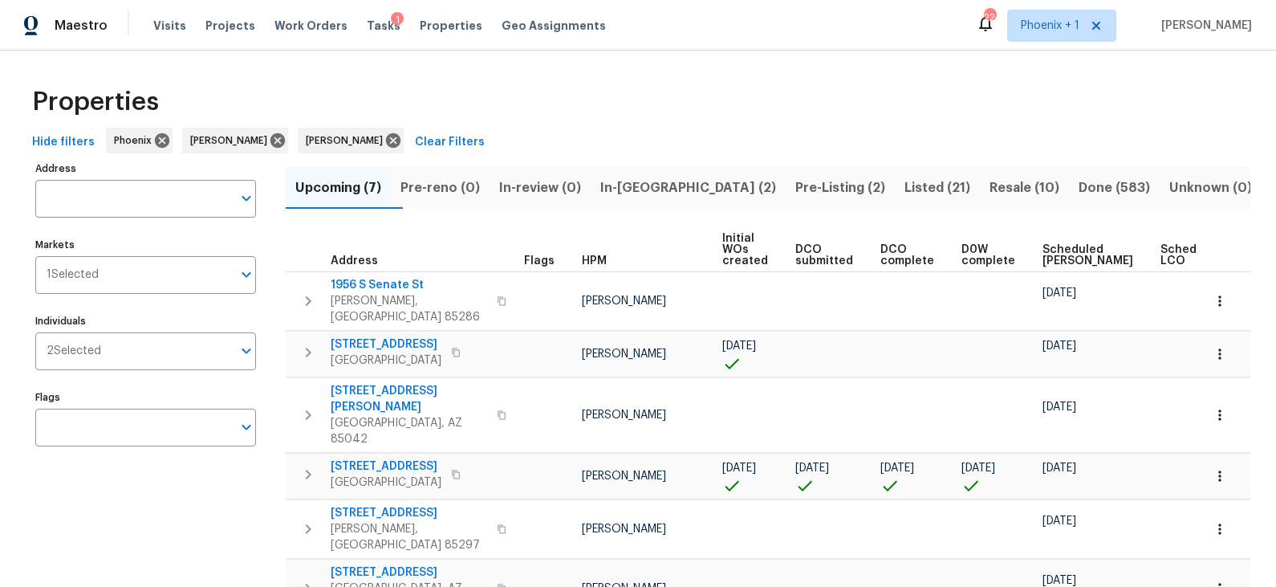
click at [1044, 249] on span "Scheduled COE" at bounding box center [1088, 255] width 91 height 22
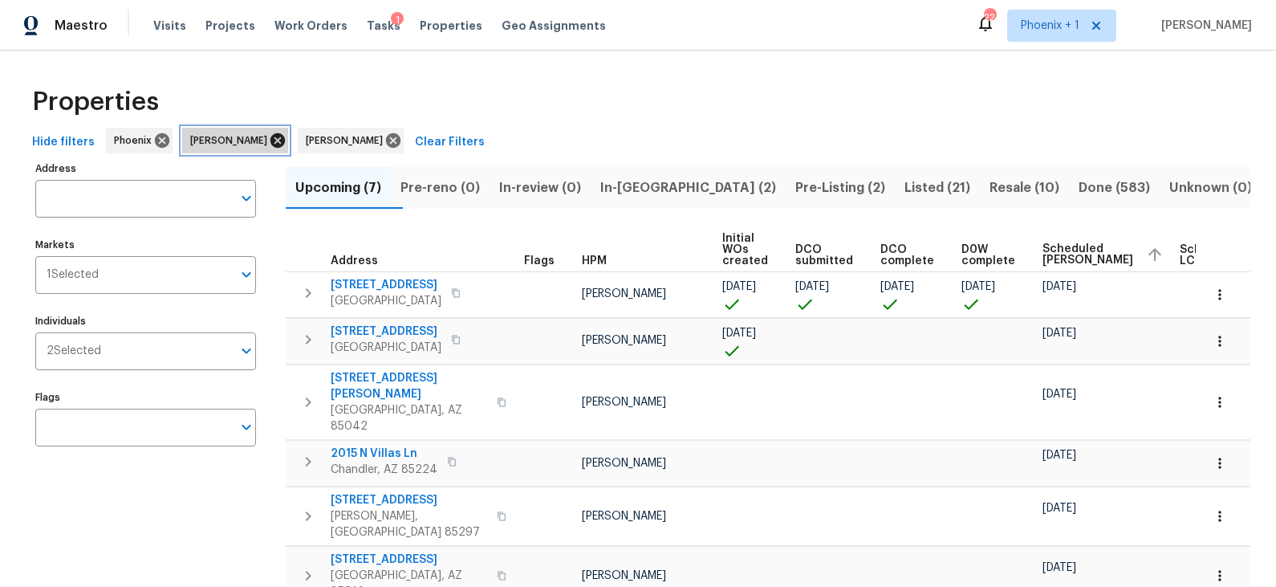
click at [269, 137] on icon at bounding box center [278, 141] width 18 height 18
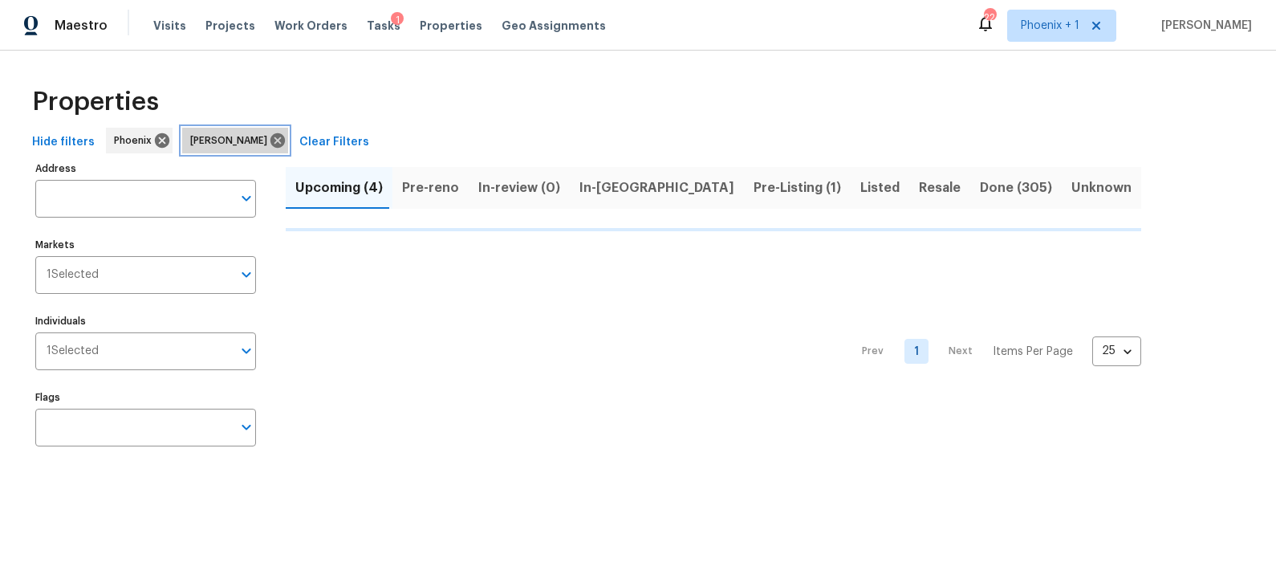
click at [251, 137] on span "Brian Borntrager" at bounding box center [231, 140] width 83 height 16
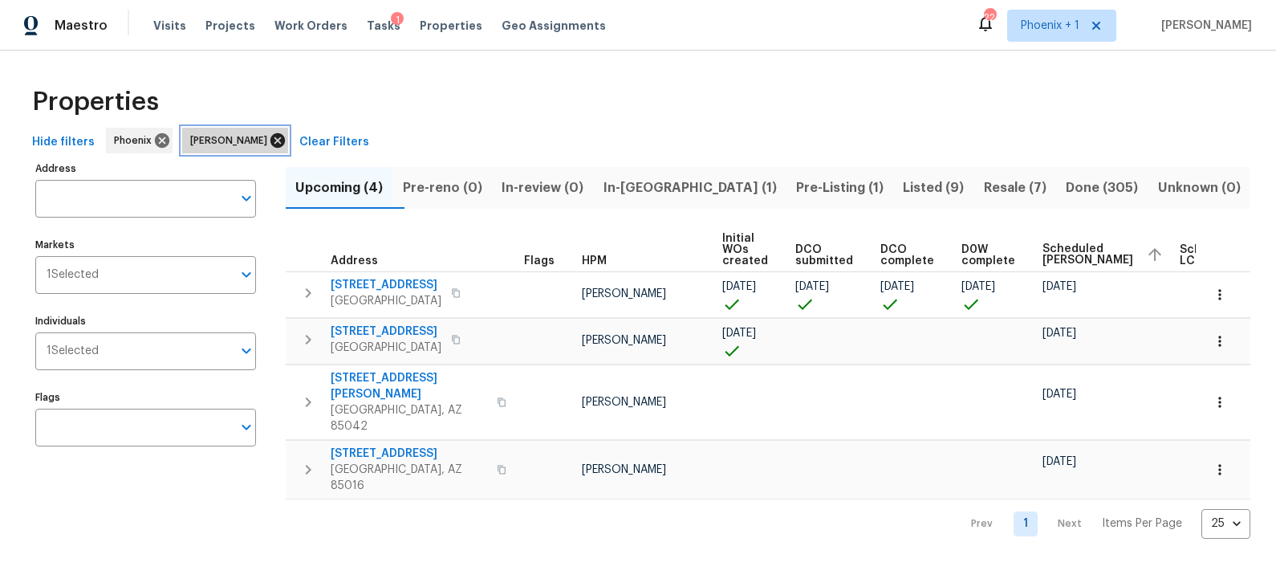
click at [275, 139] on icon at bounding box center [277, 140] width 14 height 14
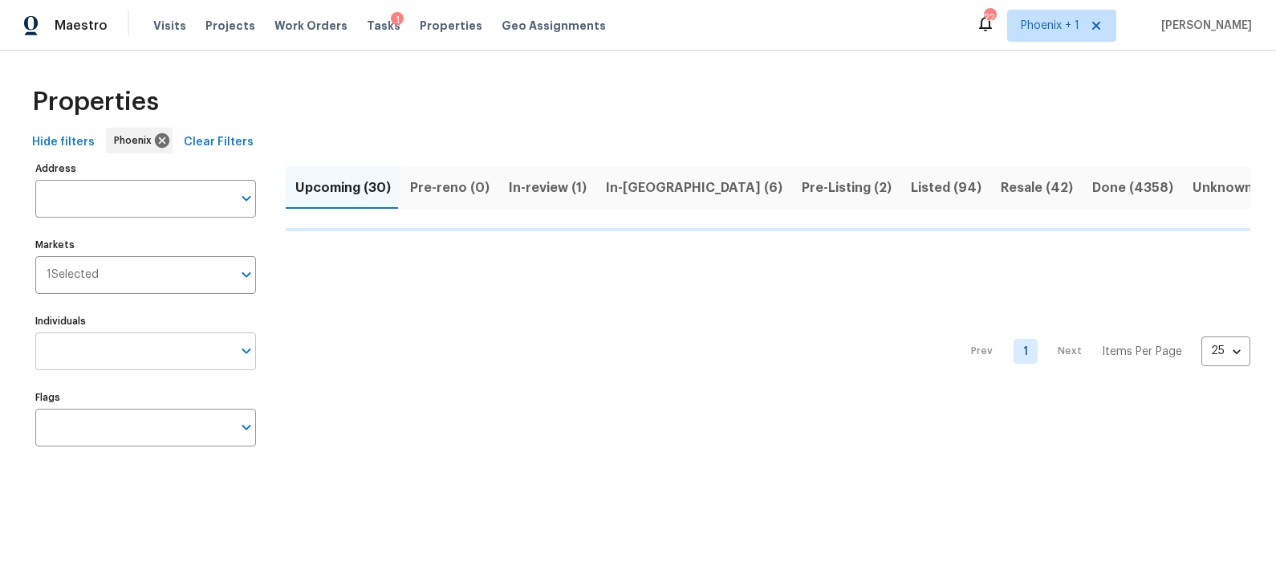
click at [140, 356] on input "Individuals" at bounding box center [133, 351] width 197 height 38
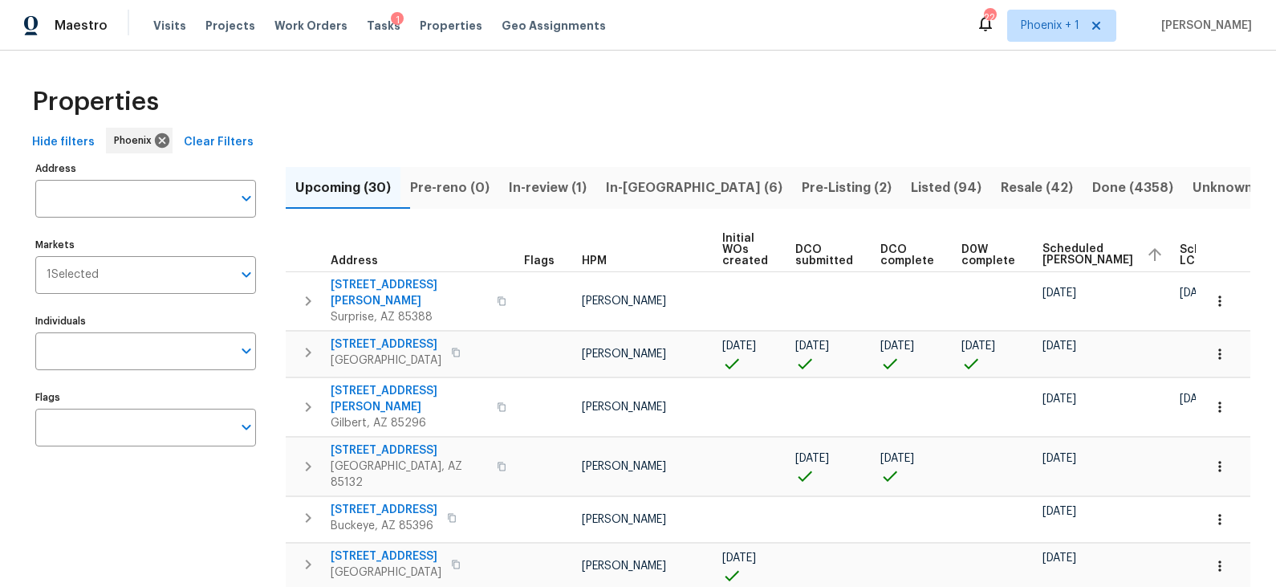
click at [140, 356] on input "Individuals" at bounding box center [133, 351] width 197 height 38
type input "scott"
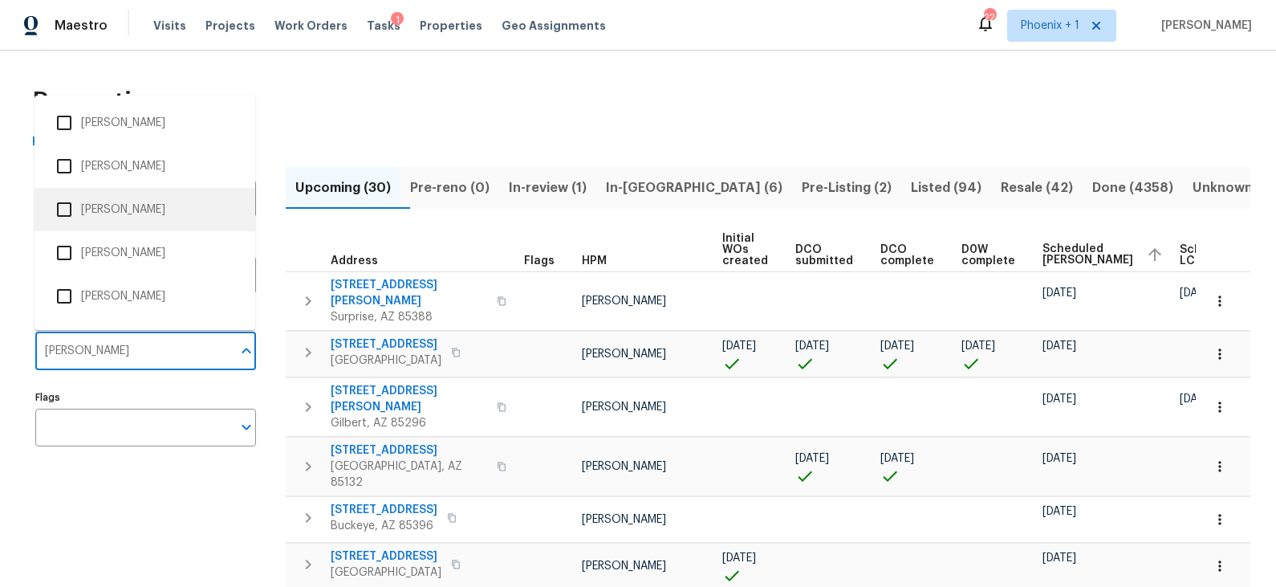
scroll to position [348, 0]
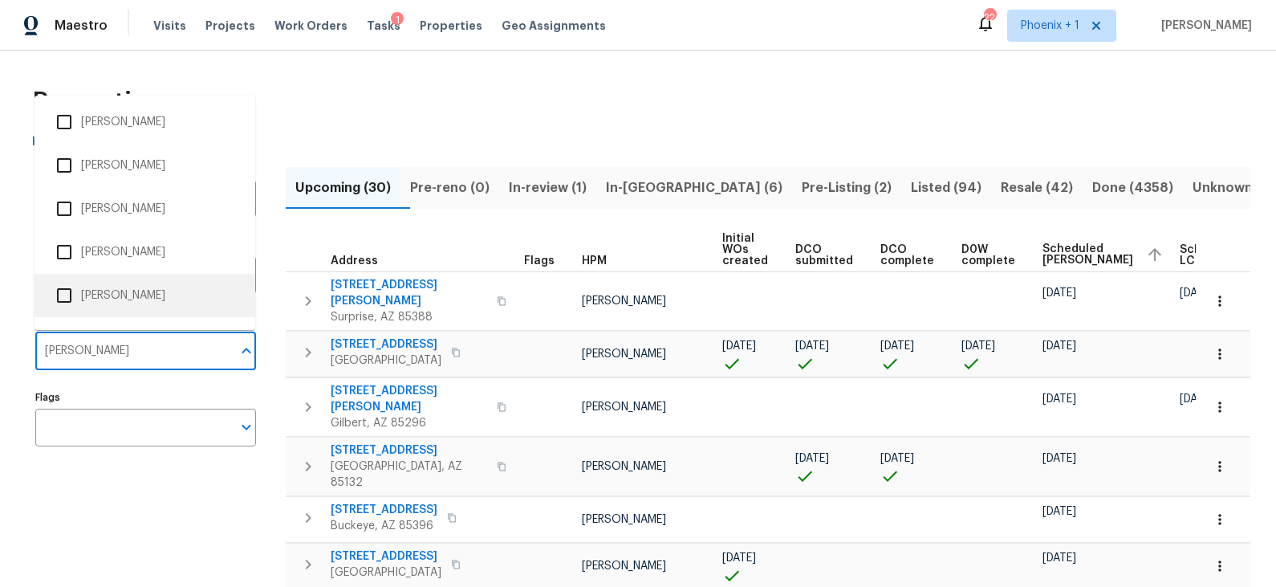
click at [118, 293] on li "Scott Nicol" at bounding box center [144, 296] width 195 height 34
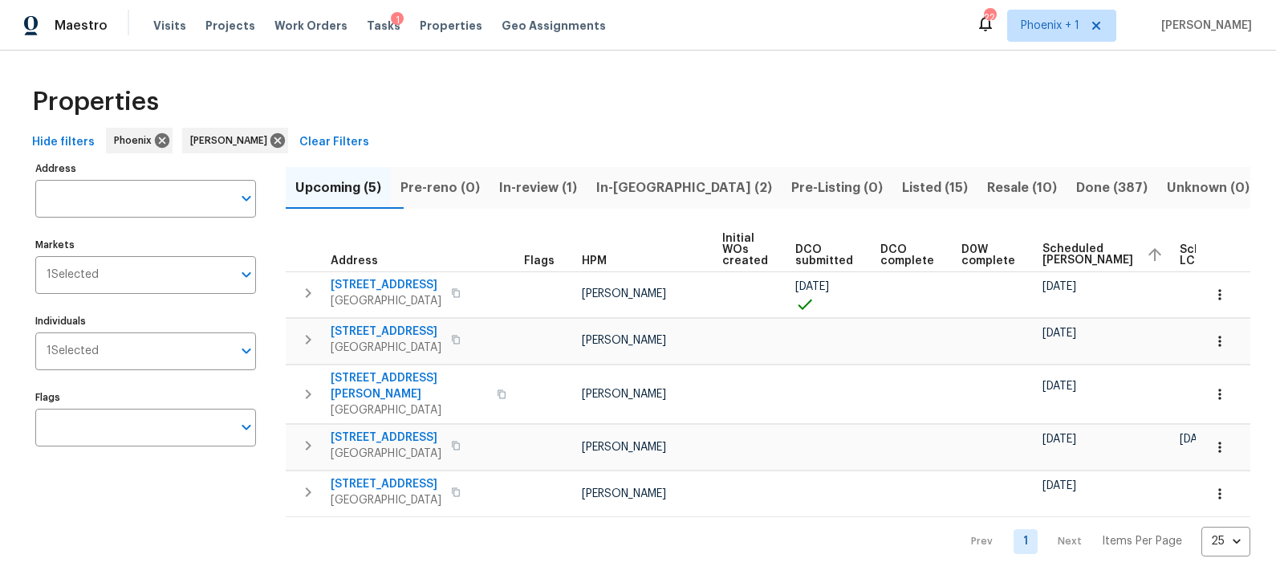
click at [189, 498] on div "Address Address Markets 1 Selected Markets Individuals 1 Selected Individuals F…" at bounding box center [155, 356] width 241 height 399
click at [577, 184] on span "In-review (1)" at bounding box center [538, 188] width 78 height 22
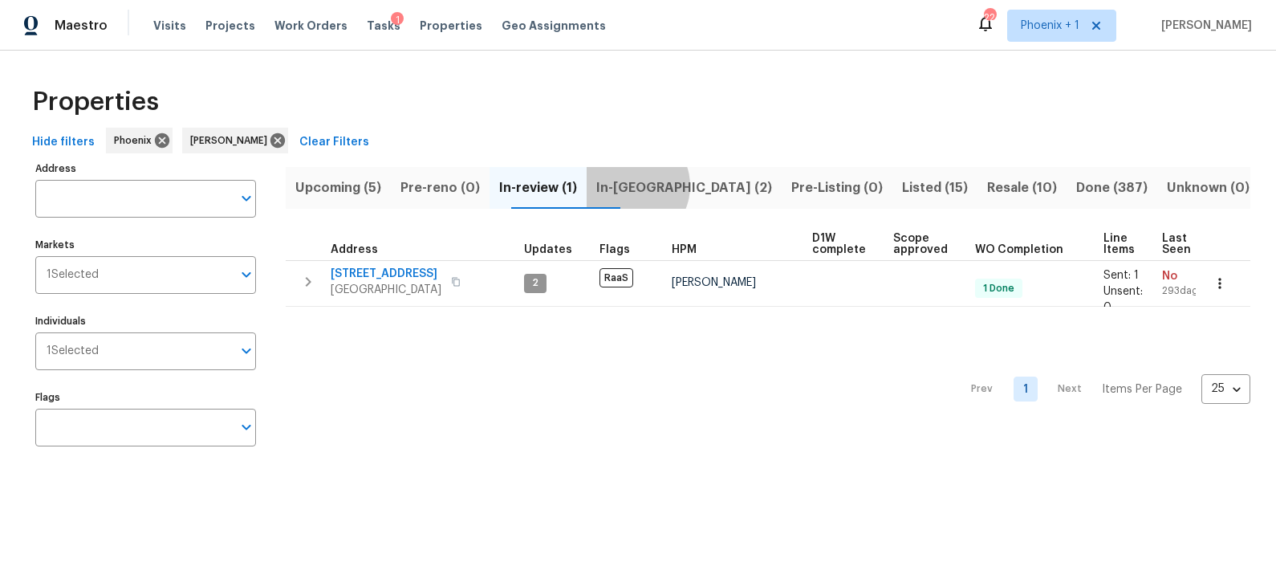
click at [662, 185] on span "In-reno (2)" at bounding box center [684, 188] width 176 height 22
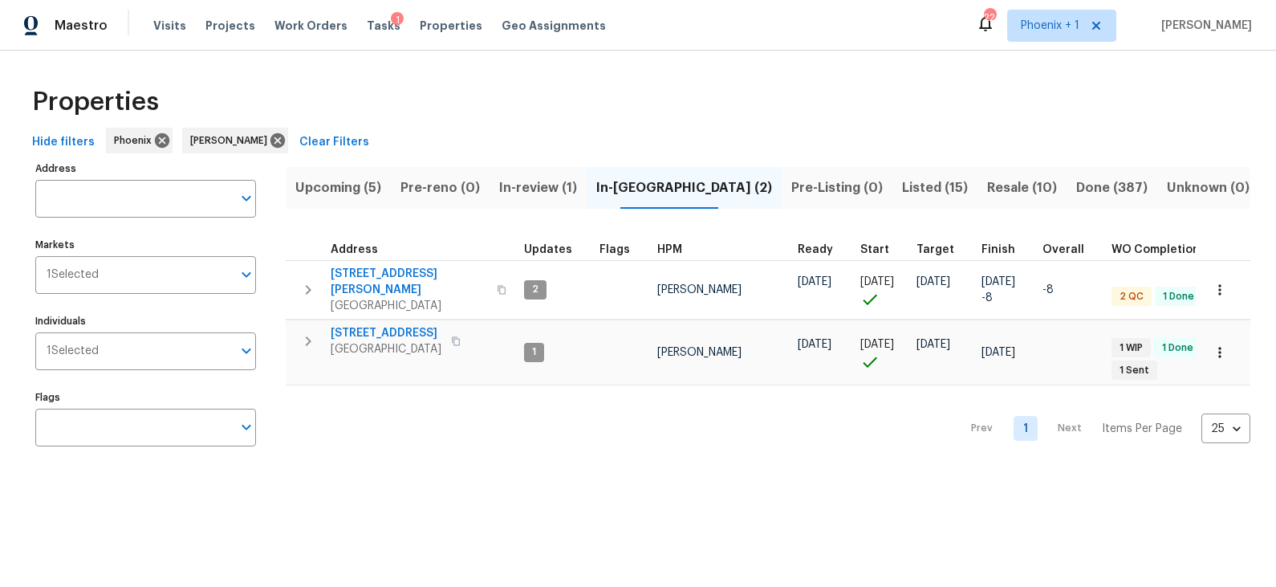
click at [902, 182] on span "Listed (15)" at bounding box center [935, 188] width 66 height 22
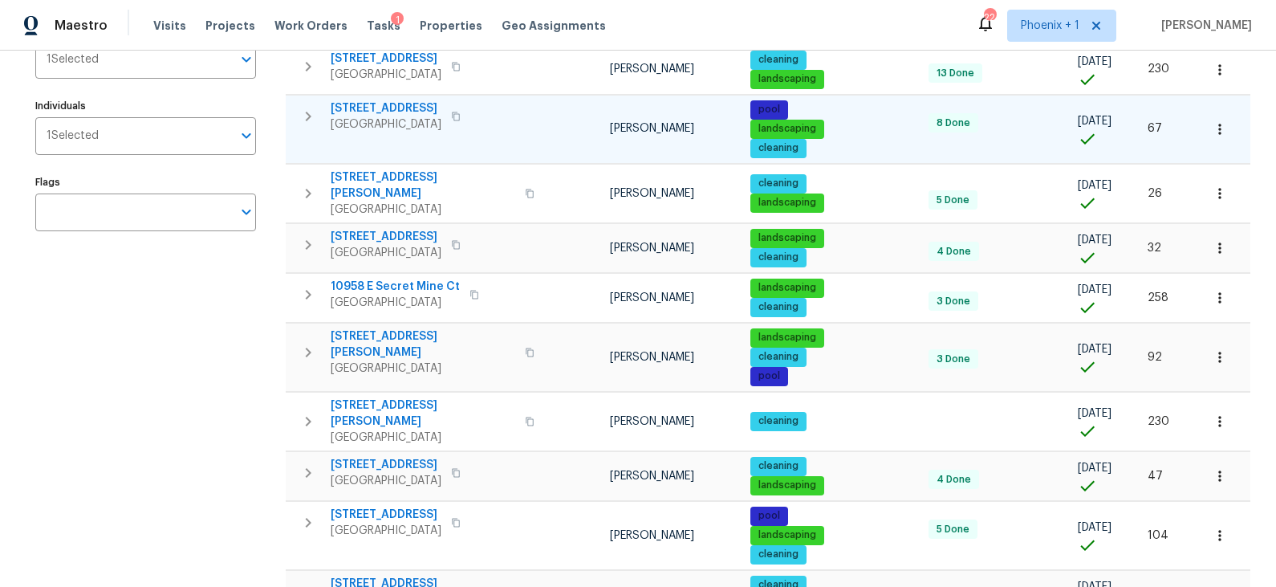
scroll to position [217, 0]
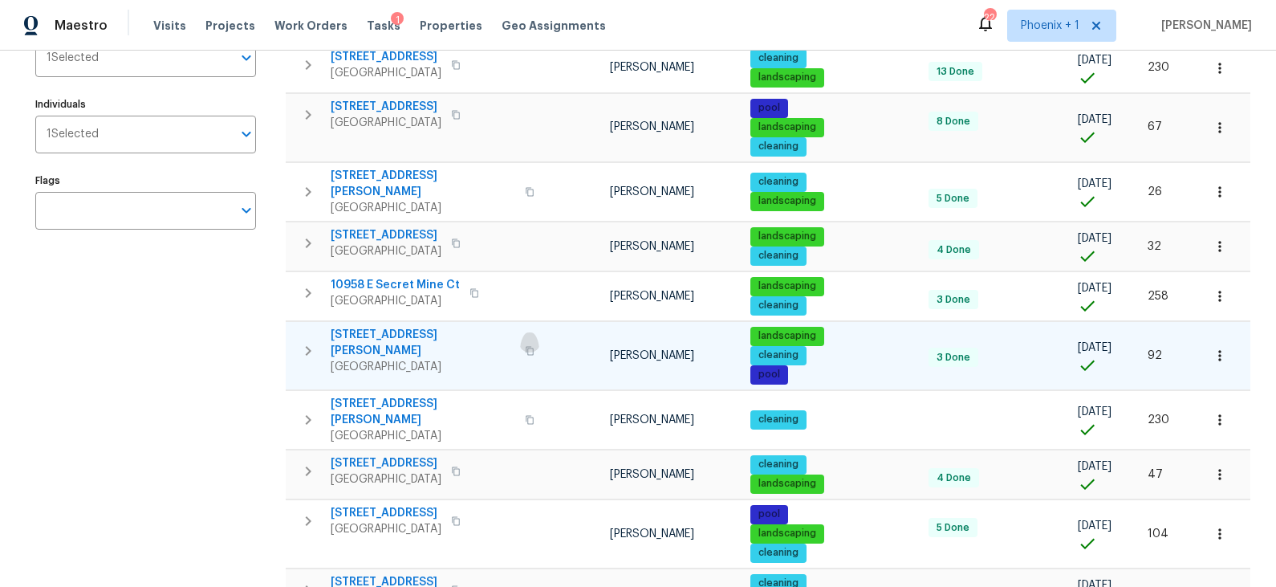
click at [525, 346] on icon "button" at bounding box center [530, 351] width 10 height 10
click at [405, 327] on span "6055 E Rochelle St" at bounding box center [423, 343] width 185 height 32
click at [525, 346] on icon "button" at bounding box center [530, 351] width 10 height 10
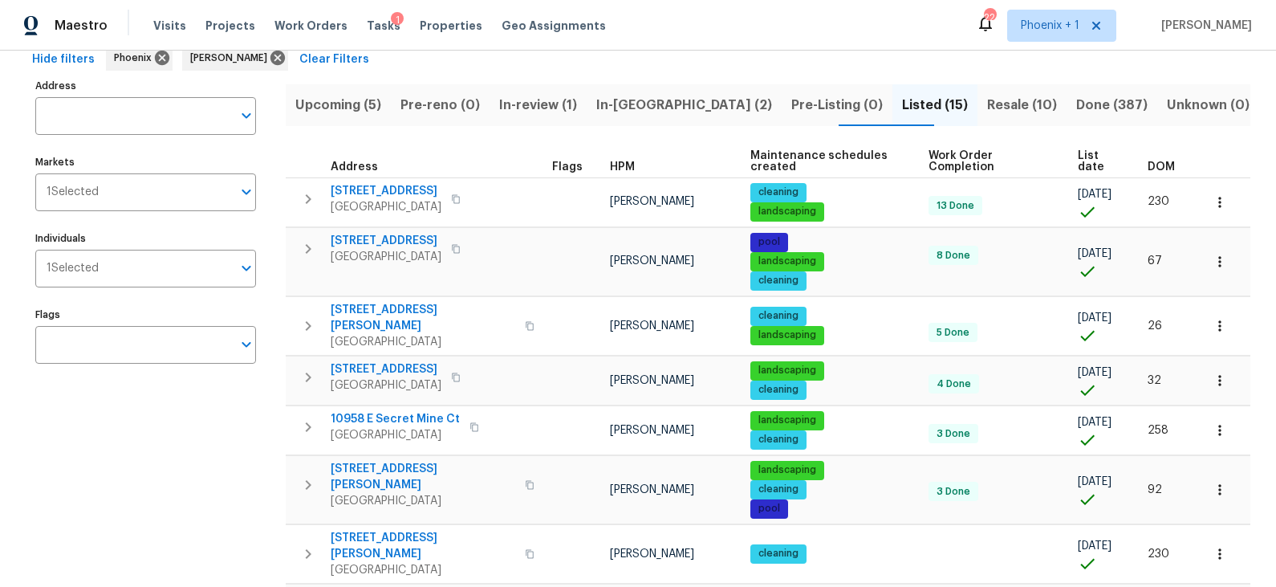
scroll to position [0, 0]
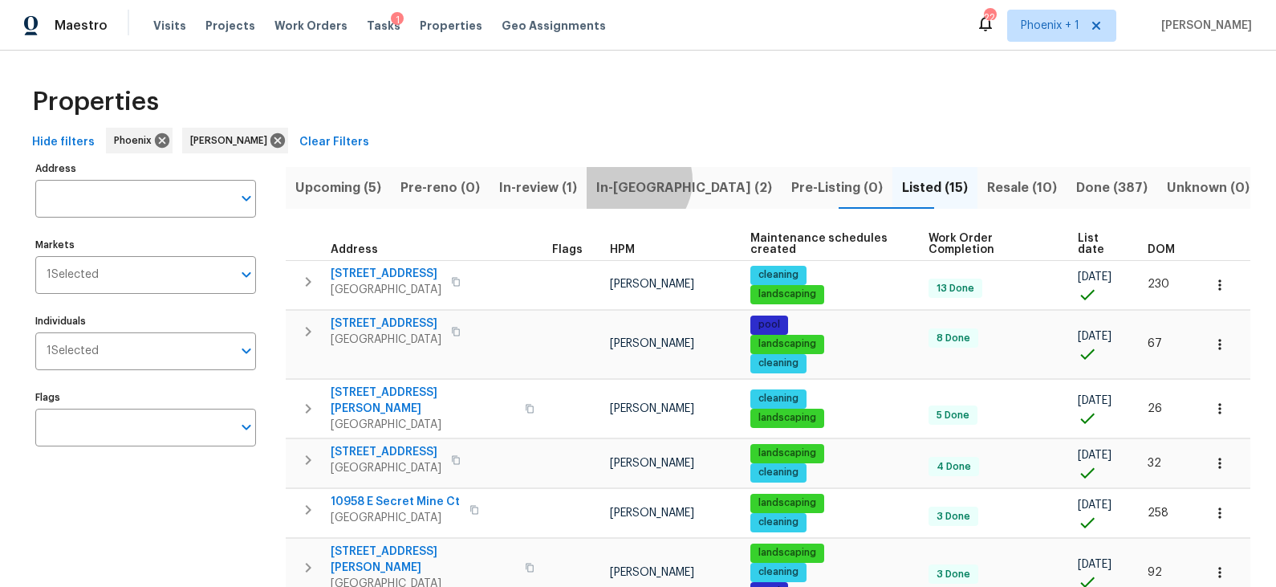
click at [665, 180] on span "In-reno (2)" at bounding box center [684, 188] width 176 height 22
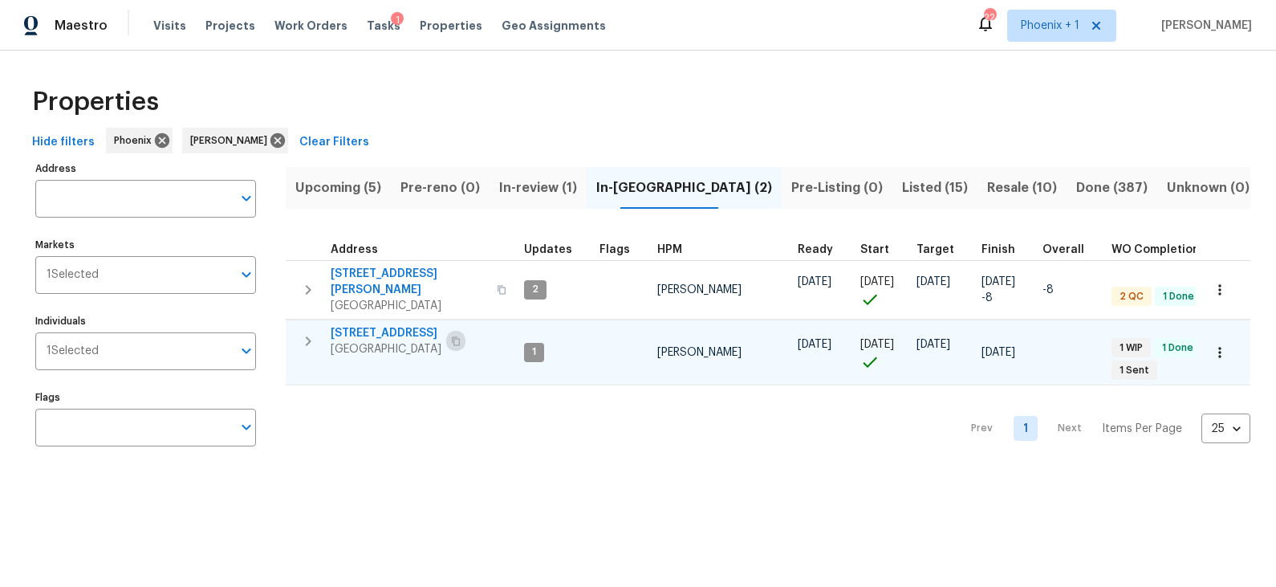
click at [452, 336] on icon "button" at bounding box center [456, 340] width 8 height 9
click at [356, 188] on span "Upcoming (5)" at bounding box center [338, 188] width 86 height 22
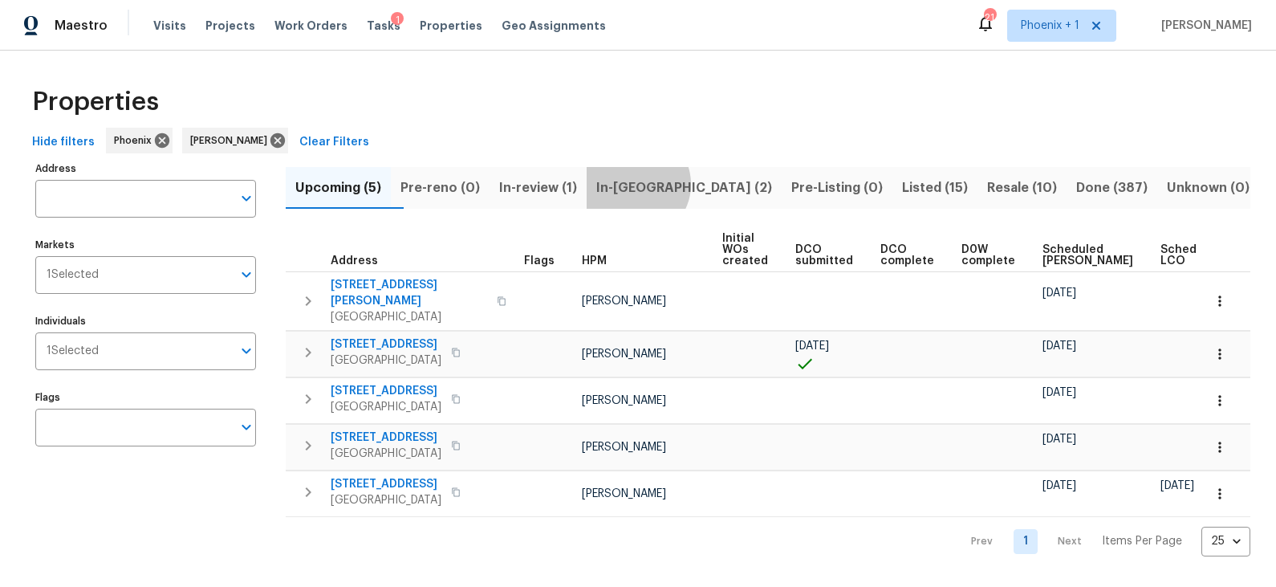
click at [669, 184] on span "In-reno (2)" at bounding box center [684, 188] width 176 height 22
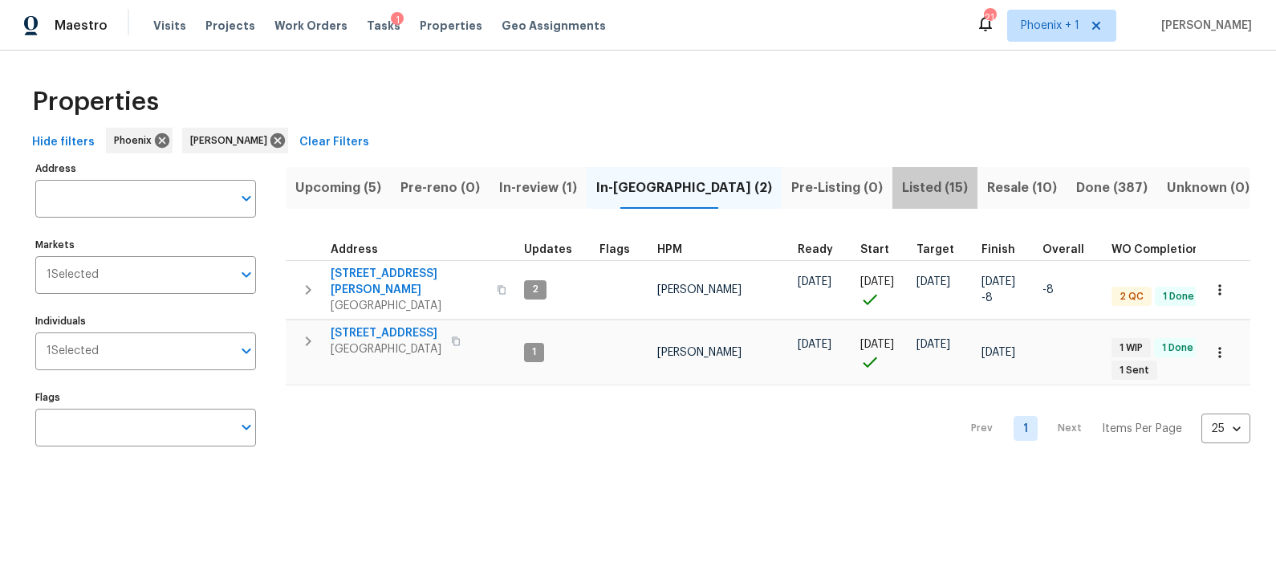
click at [902, 186] on span "Listed (15)" at bounding box center [935, 188] width 66 height 22
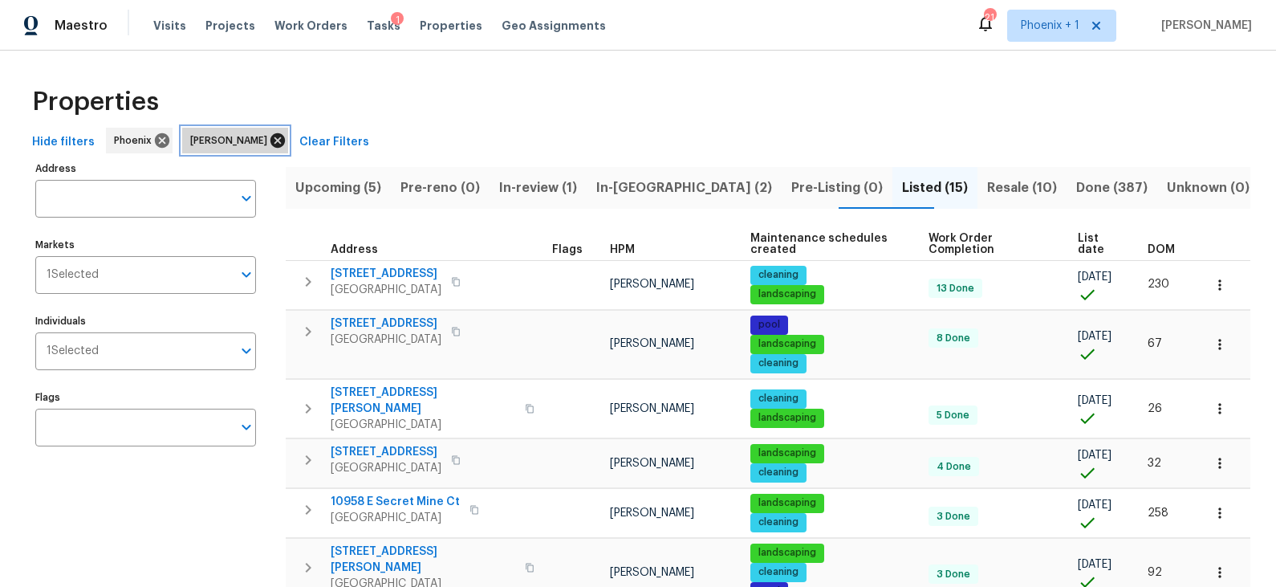
click at [269, 141] on icon at bounding box center [278, 141] width 18 height 18
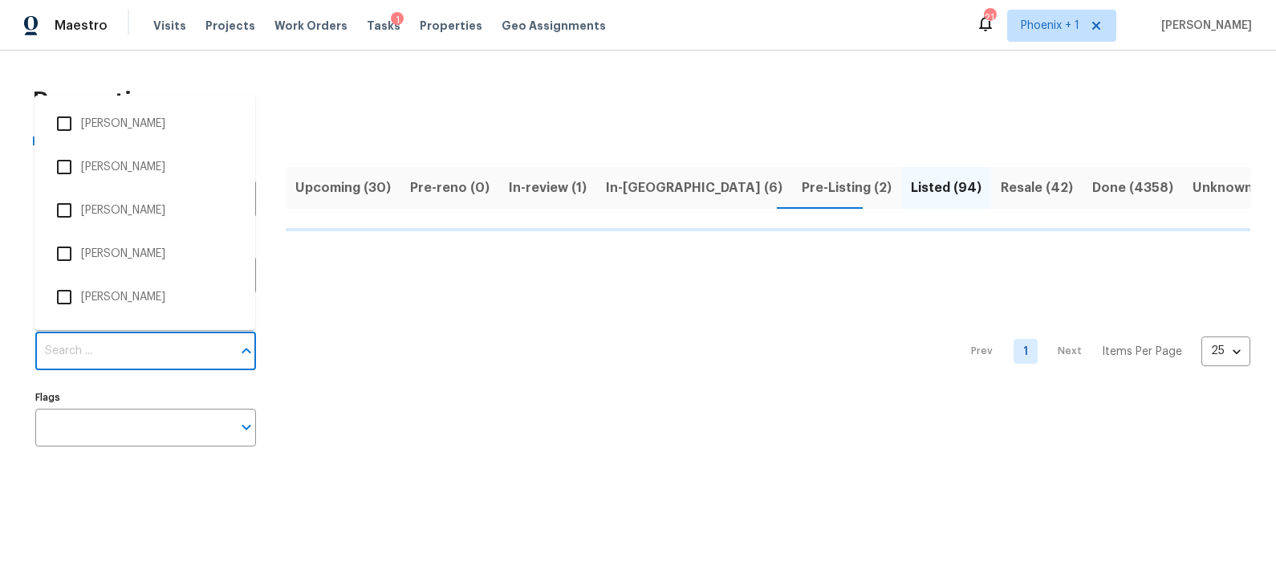
click at [146, 344] on input "Individuals" at bounding box center [133, 351] width 197 height 38
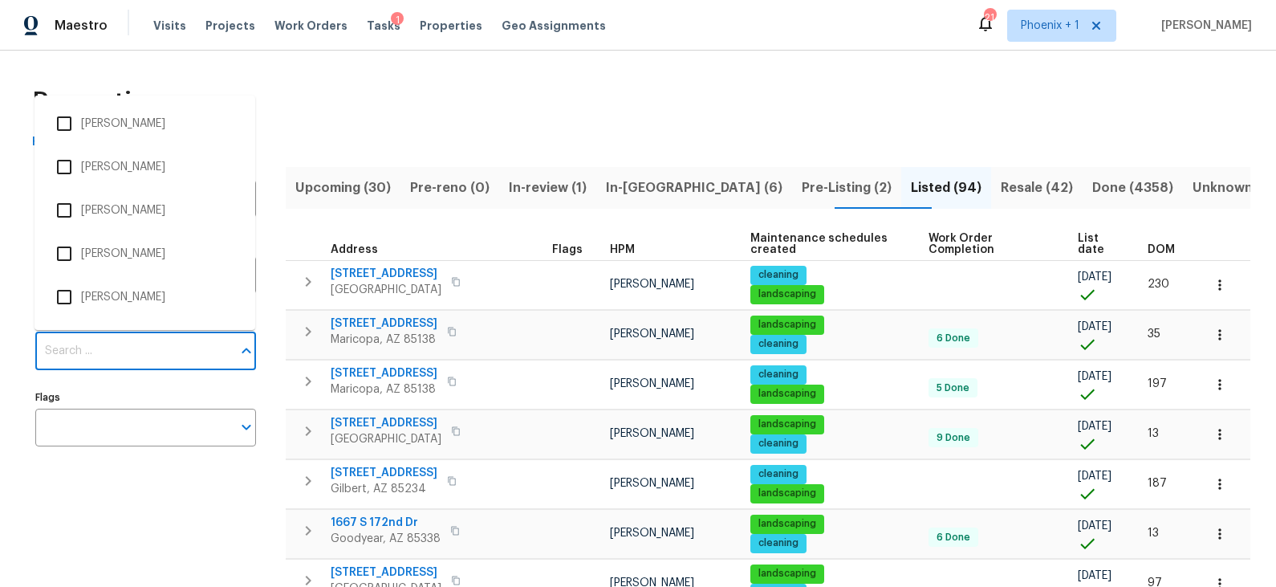
click at [146, 344] on input "Individuals" at bounding box center [133, 351] width 197 height 38
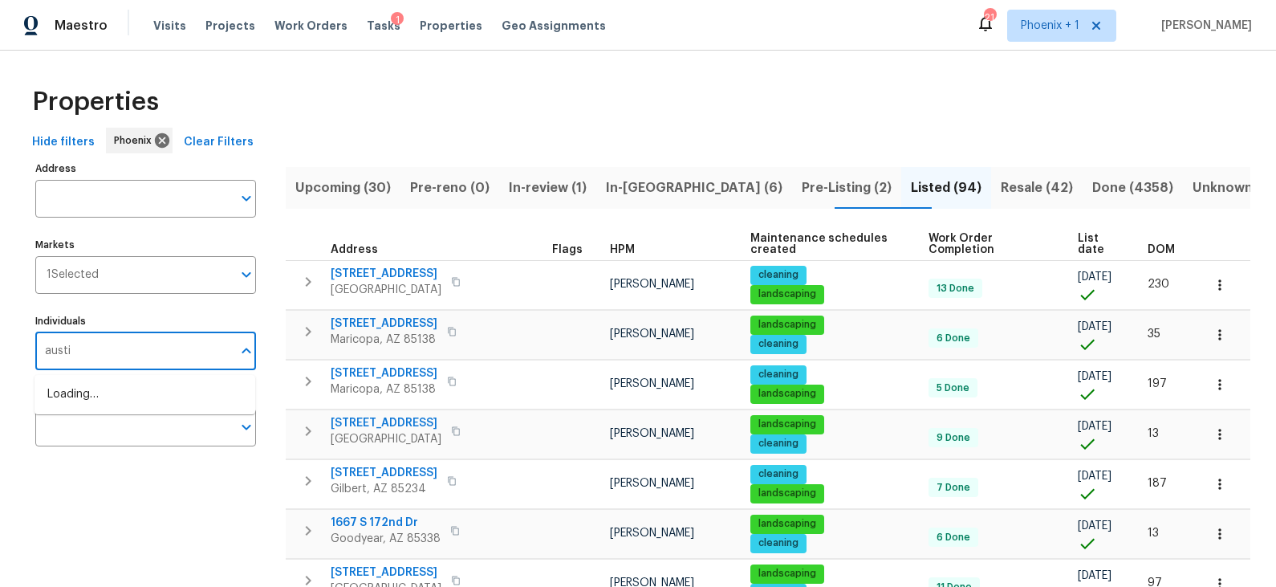
type input "austin"
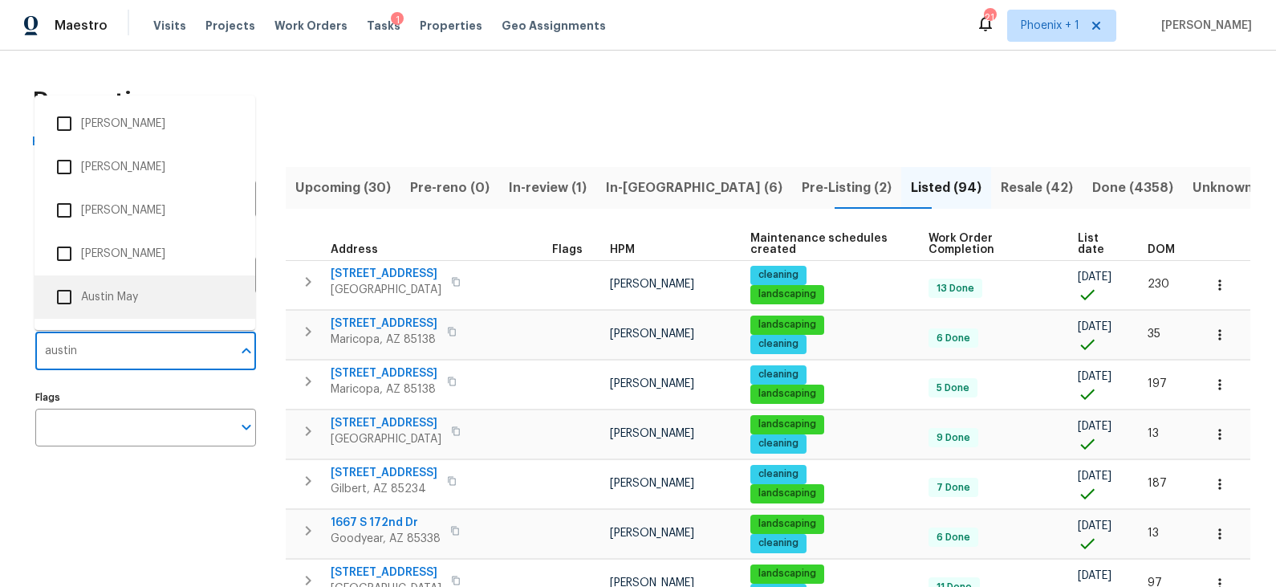
scroll to position [22, 0]
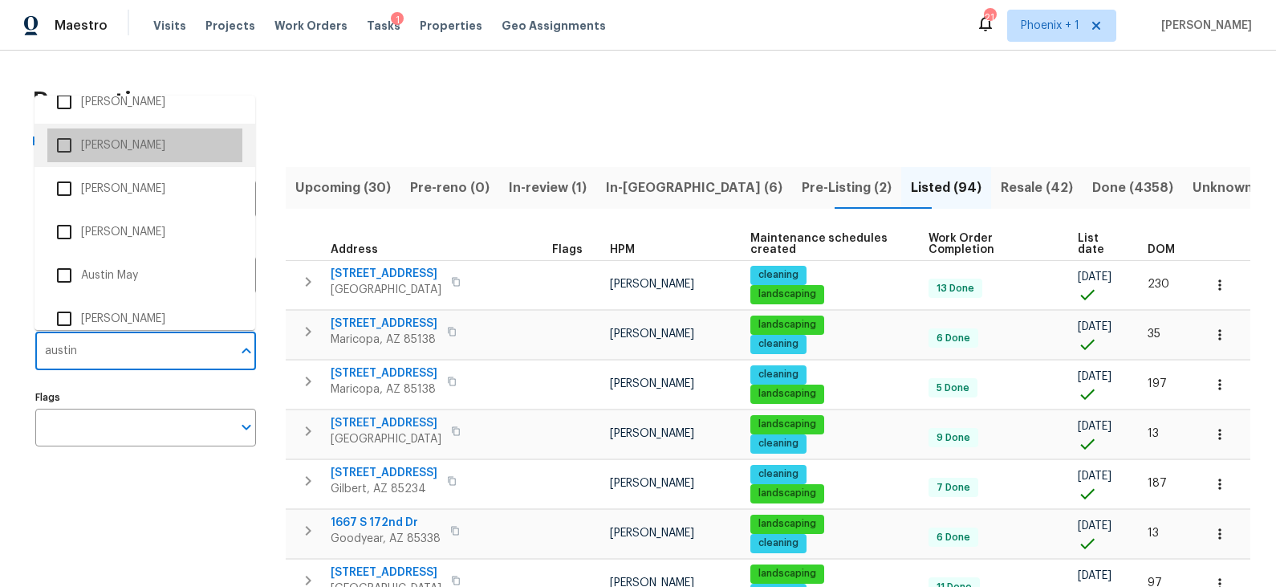
click at [129, 147] on li "[PERSON_NAME]" at bounding box center [144, 145] width 195 height 34
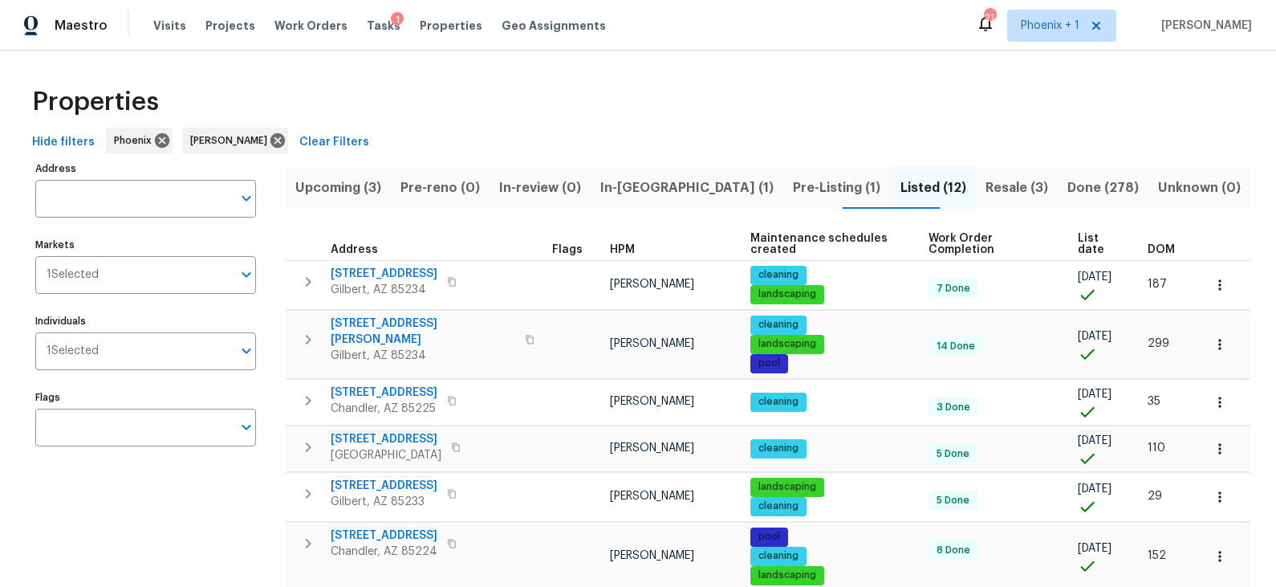
click at [1165, 246] on span "DOM" at bounding box center [1161, 249] width 27 height 11
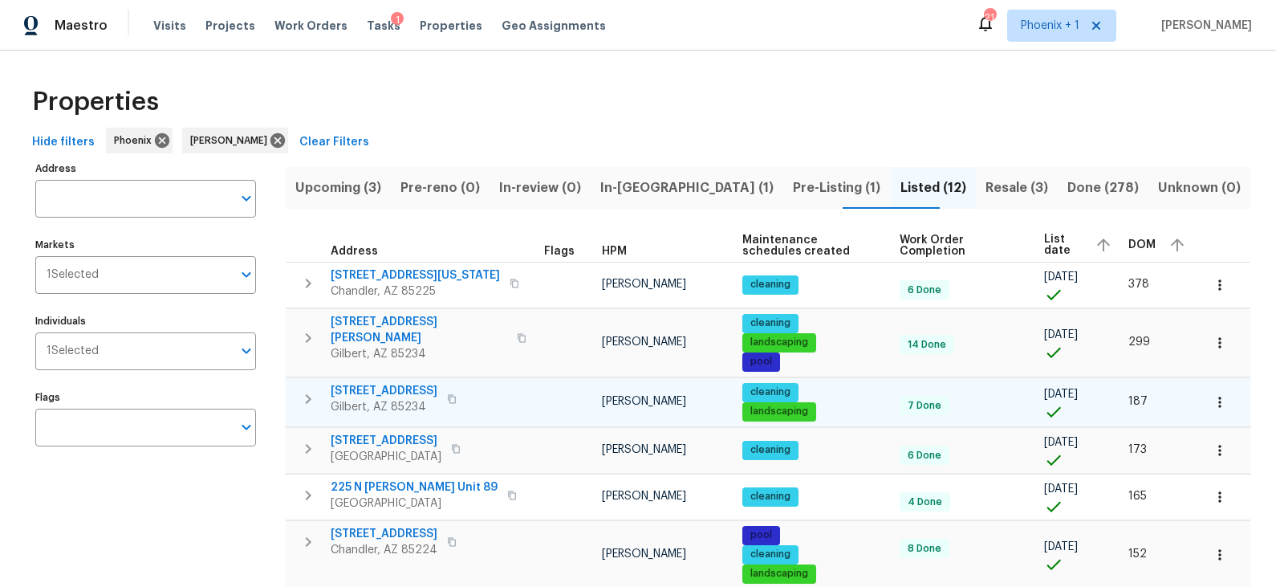
scroll to position [363, 0]
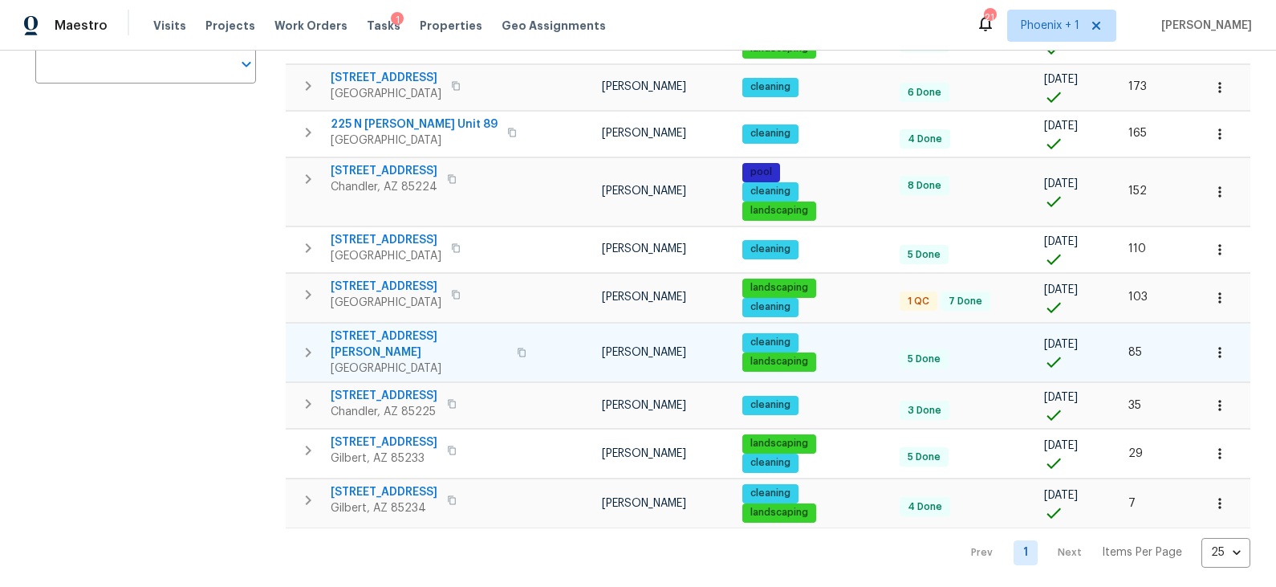
click at [517, 350] on icon "button" at bounding box center [522, 353] width 10 height 10
click at [517, 349] on icon "button" at bounding box center [522, 353] width 10 height 10
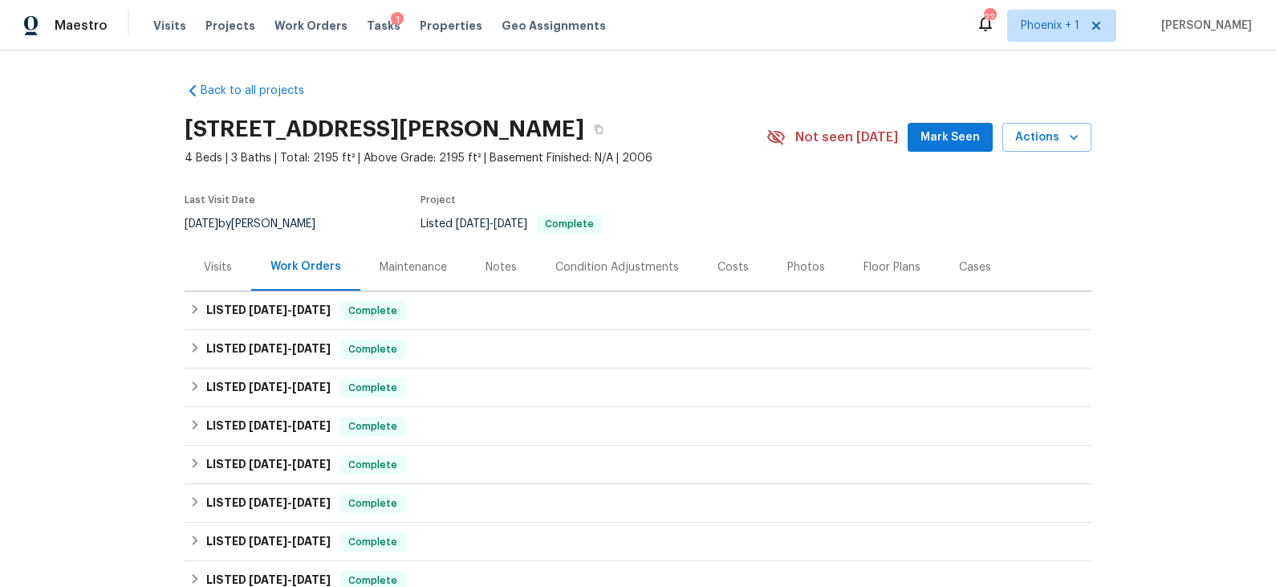
click at [734, 266] on div "Costs" at bounding box center [733, 267] width 31 height 16
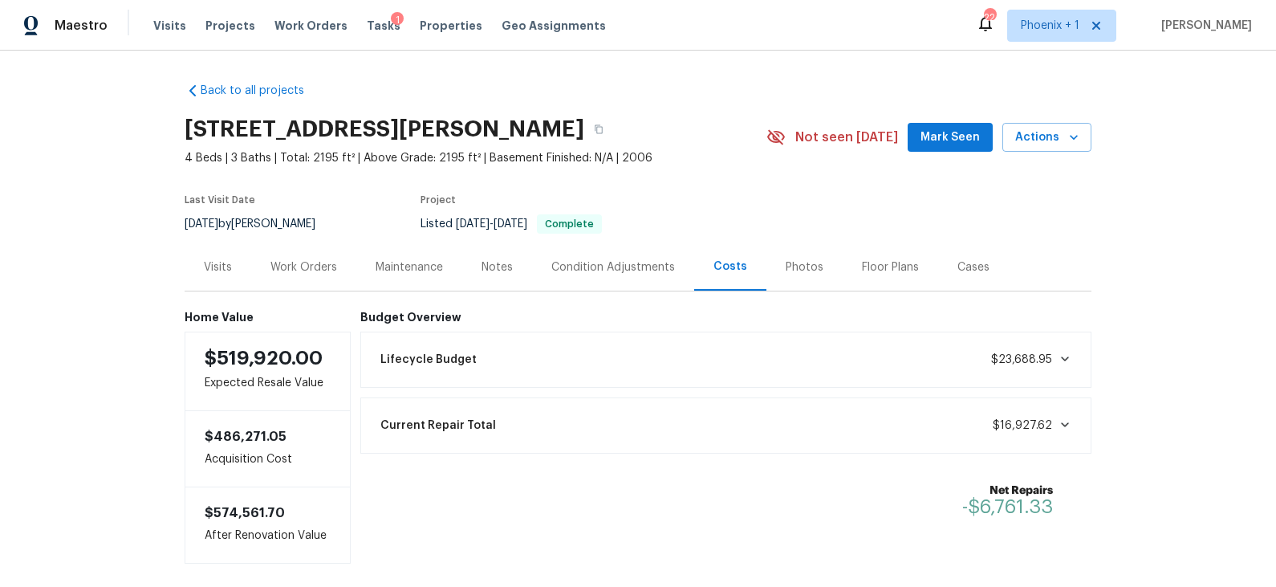
click at [221, 269] on div "Visits" at bounding box center [218, 267] width 28 height 16
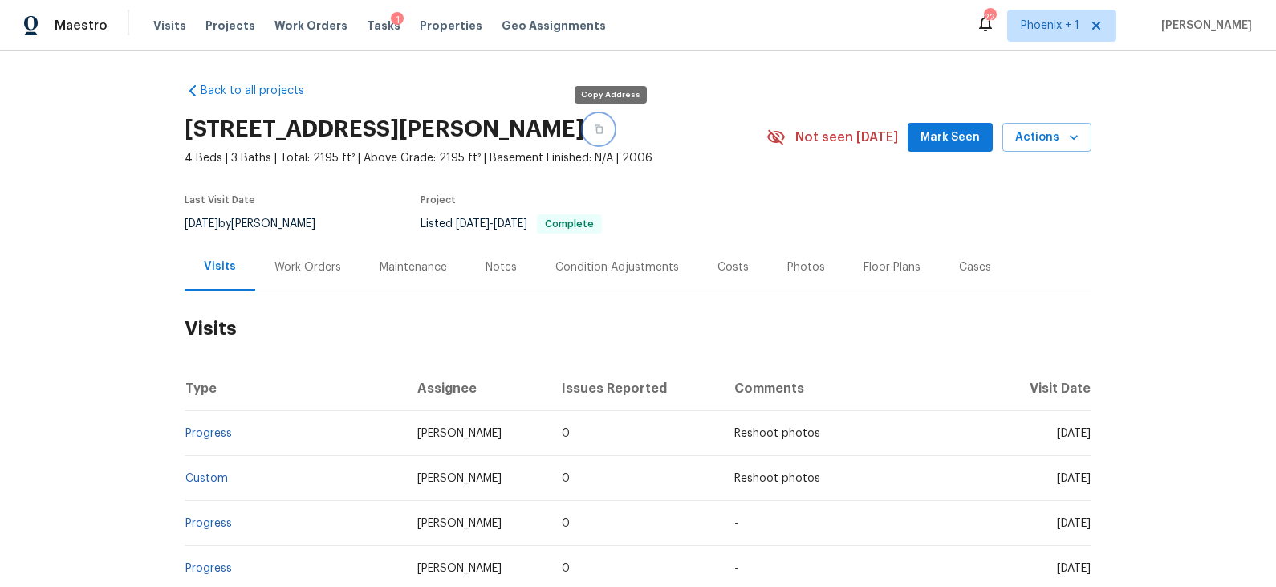
click at [604, 125] on icon "button" at bounding box center [599, 129] width 10 height 10
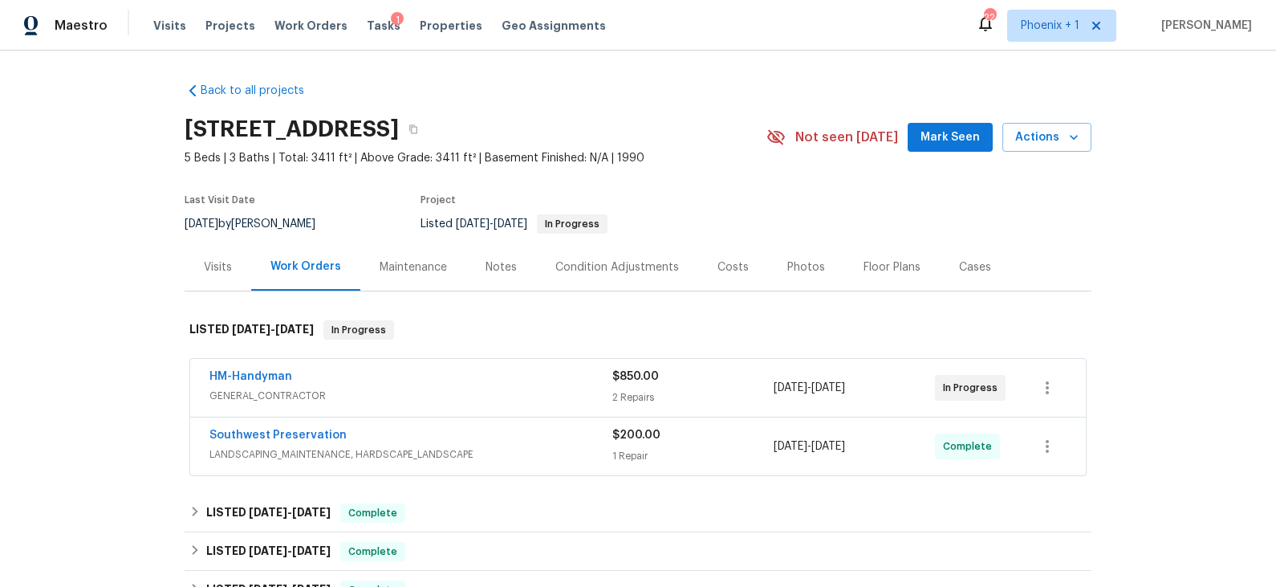
click at [731, 270] on div "Costs" at bounding box center [733, 267] width 31 height 16
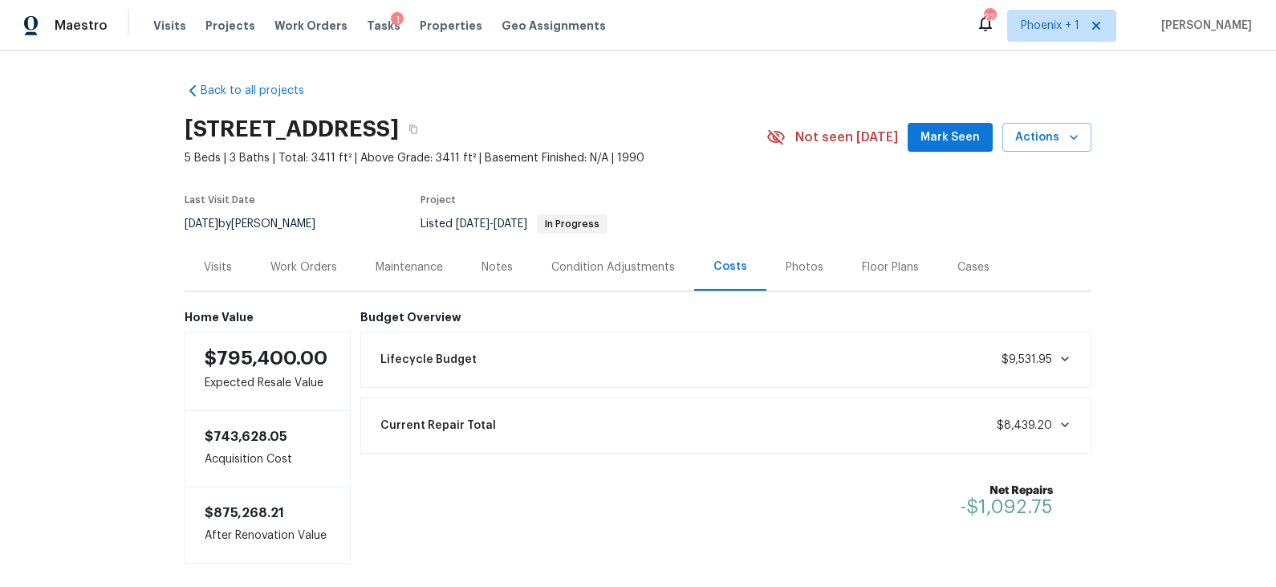
click at [218, 268] on div "Visits" at bounding box center [218, 267] width 28 height 16
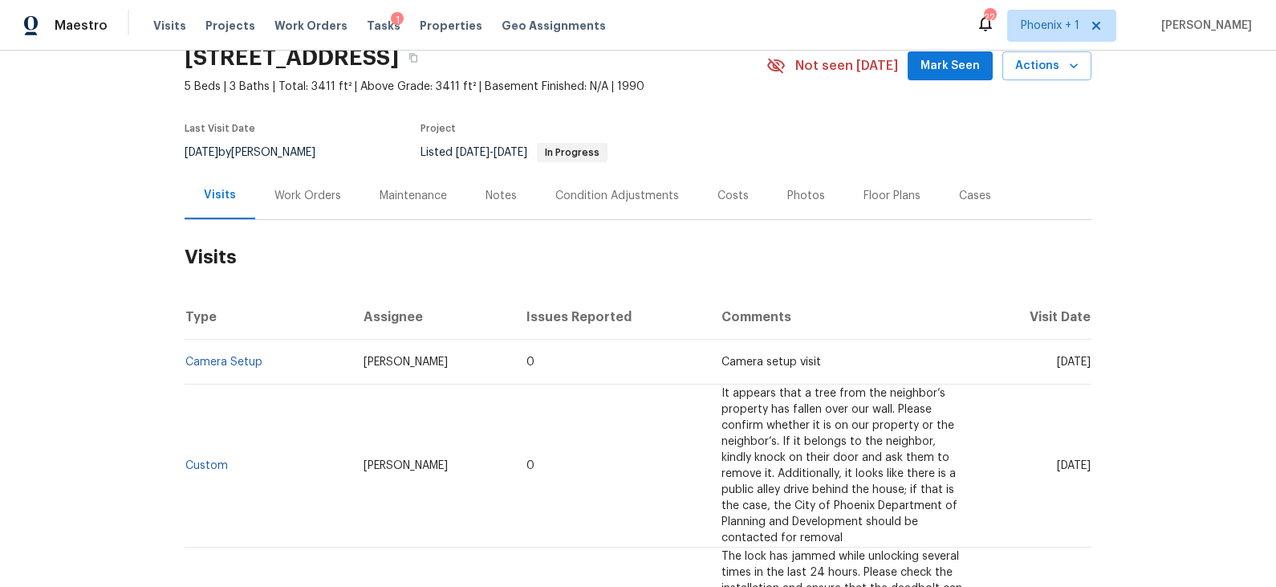
scroll to position [42, 0]
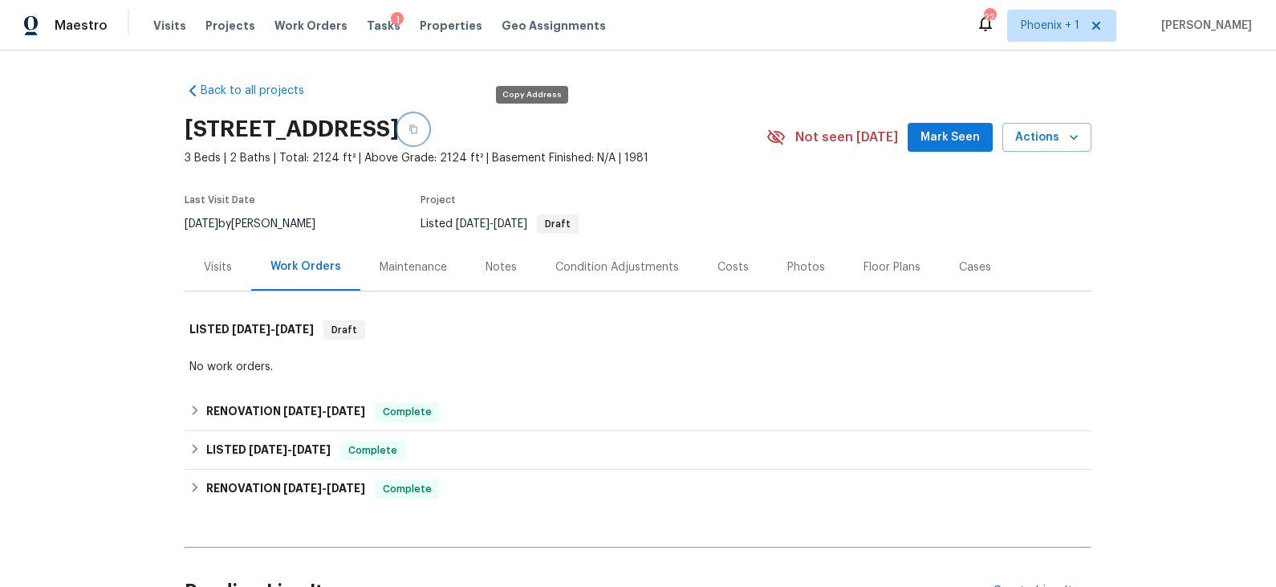
click at [428, 128] on button "button" at bounding box center [413, 129] width 29 height 29
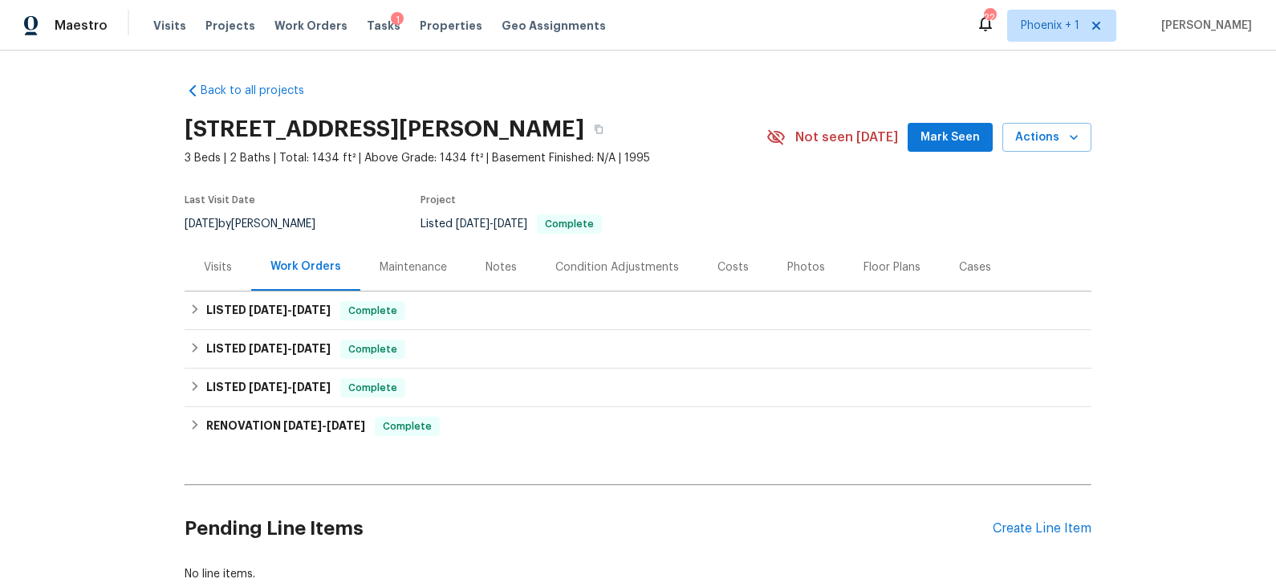
click at [730, 262] on div "Costs" at bounding box center [733, 267] width 31 height 16
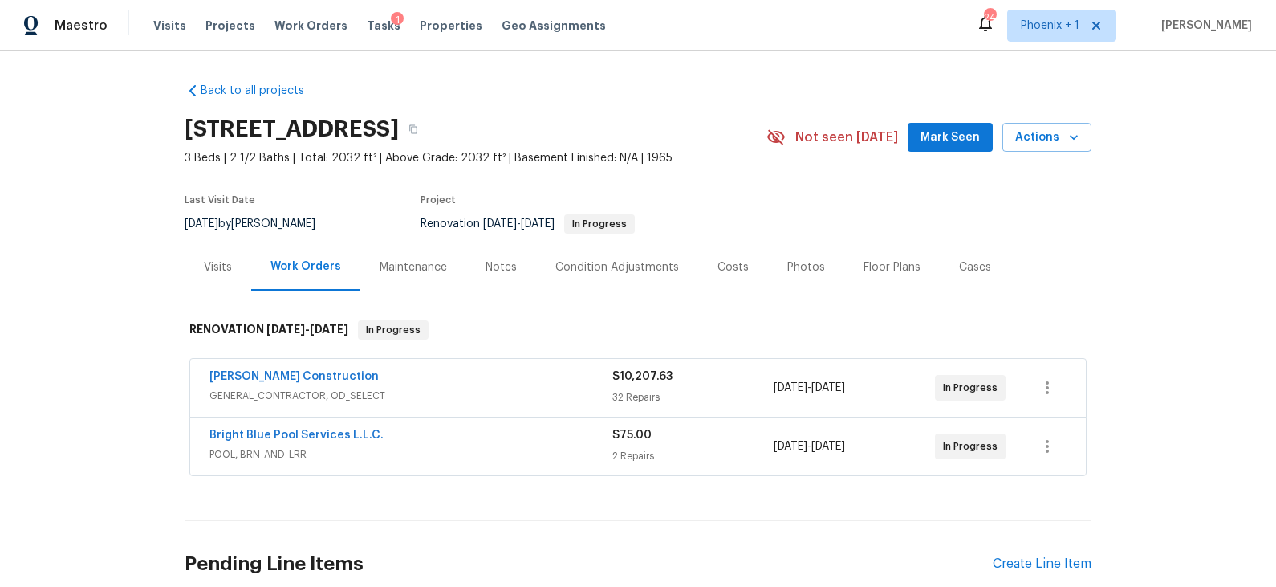
click at [728, 268] on div "Costs" at bounding box center [733, 267] width 31 height 16
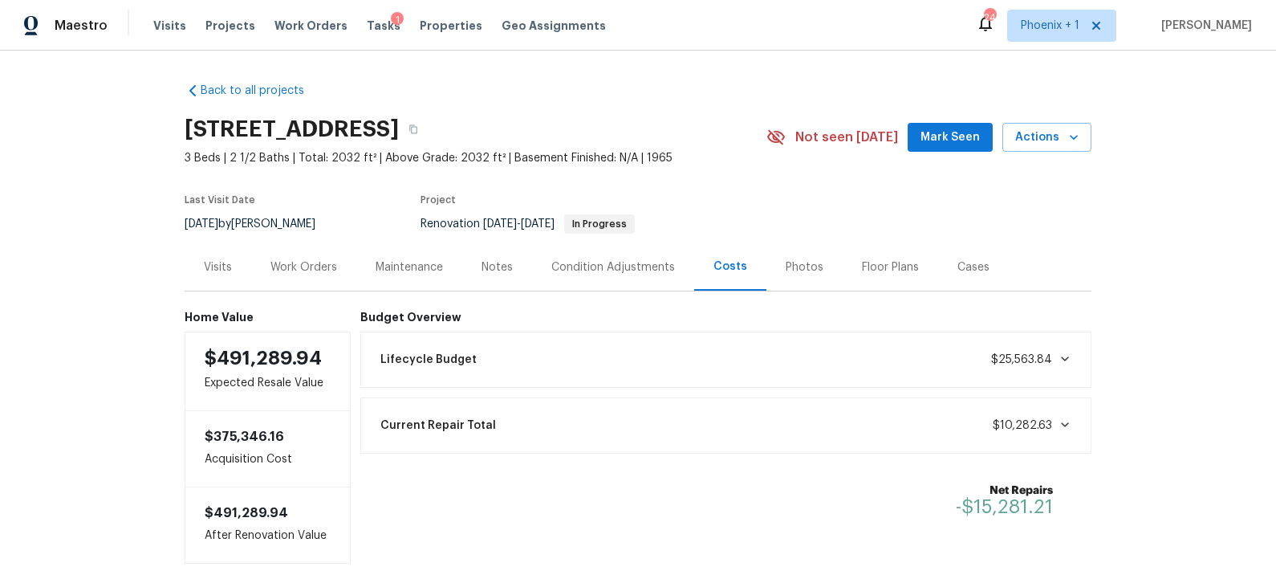
click at [224, 268] on div "Visits" at bounding box center [218, 267] width 28 height 16
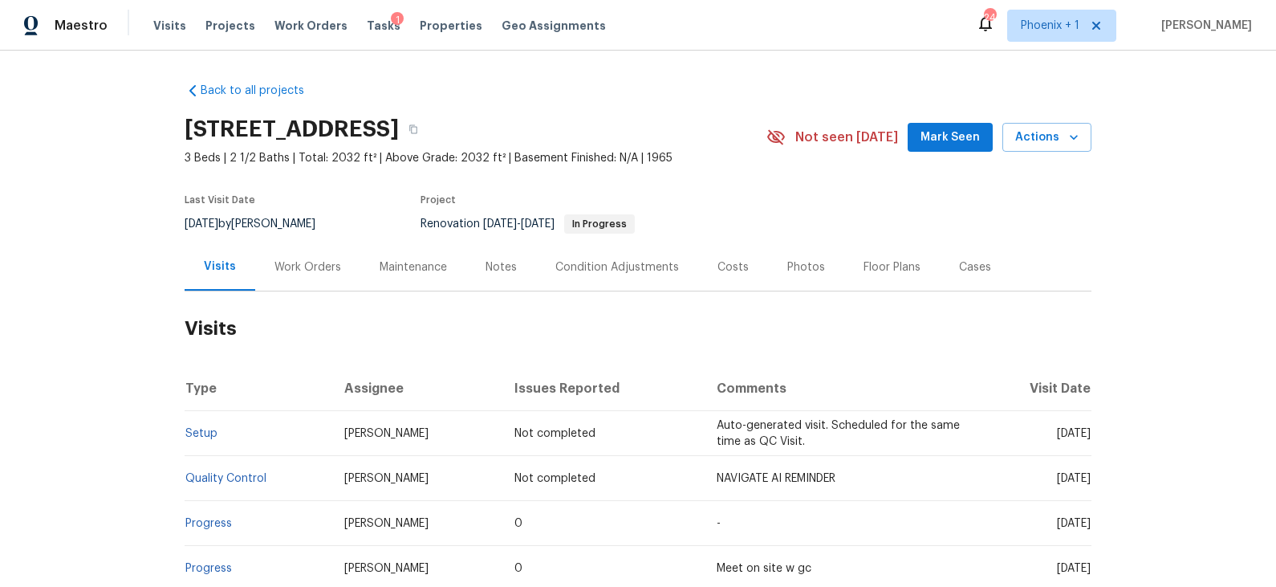
click at [504, 268] on div "Notes" at bounding box center [501, 267] width 31 height 16
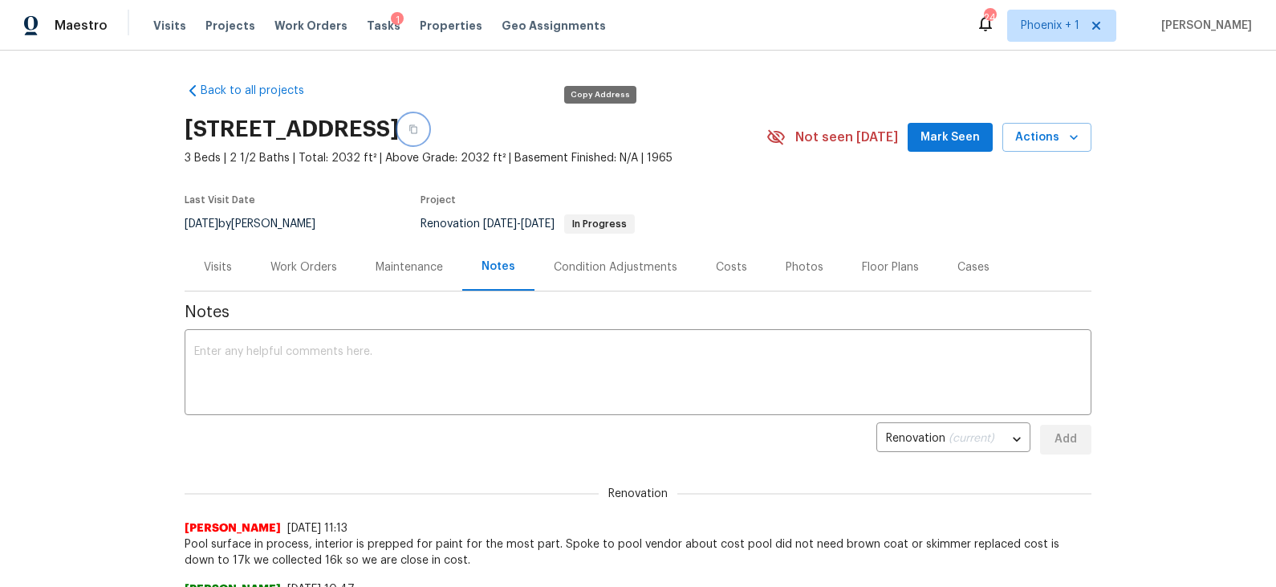
click at [418, 128] on icon "button" at bounding box center [414, 129] width 10 height 10
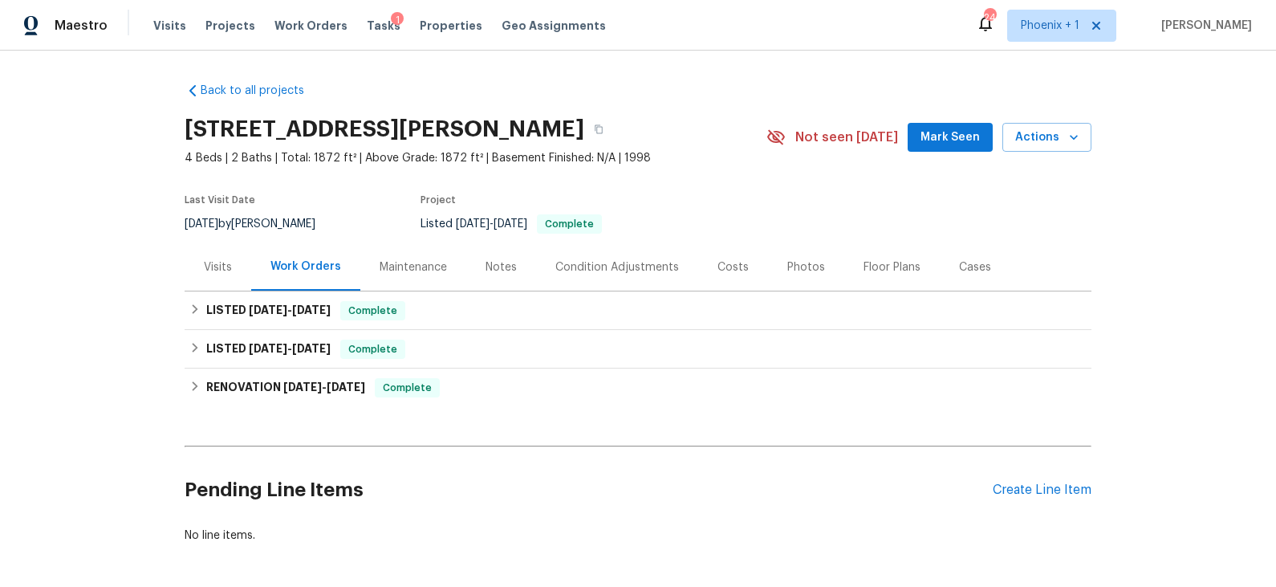
click at [724, 274] on div "Costs" at bounding box center [733, 267] width 31 height 16
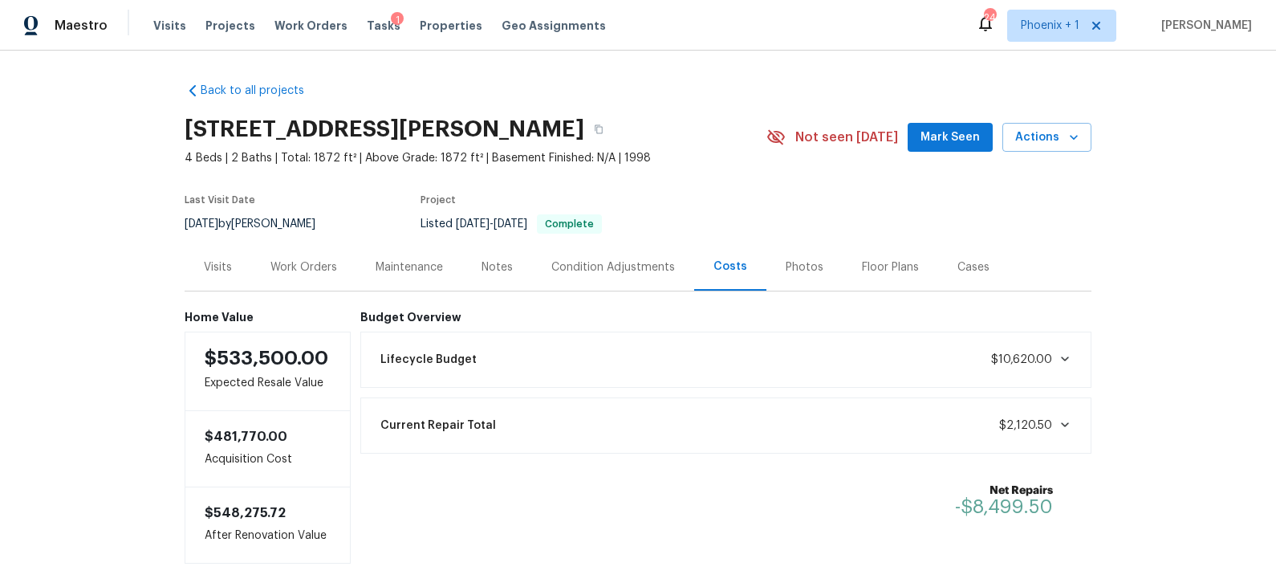
click at [222, 266] on div "Visits" at bounding box center [218, 267] width 28 height 16
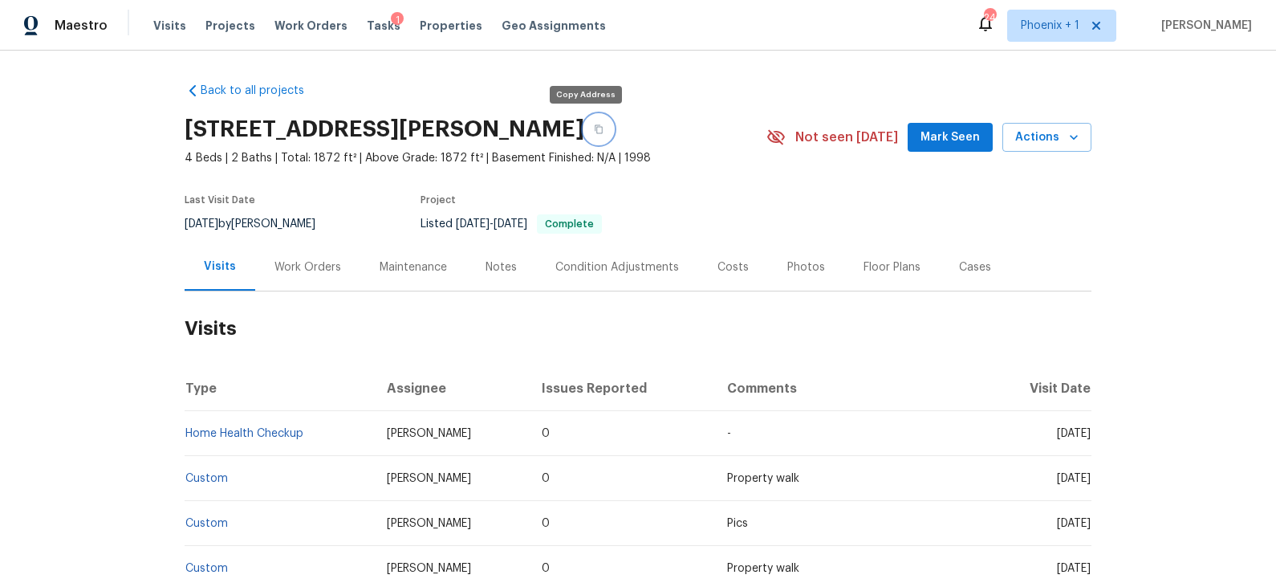
click at [594, 131] on icon "button" at bounding box center [599, 129] width 10 height 10
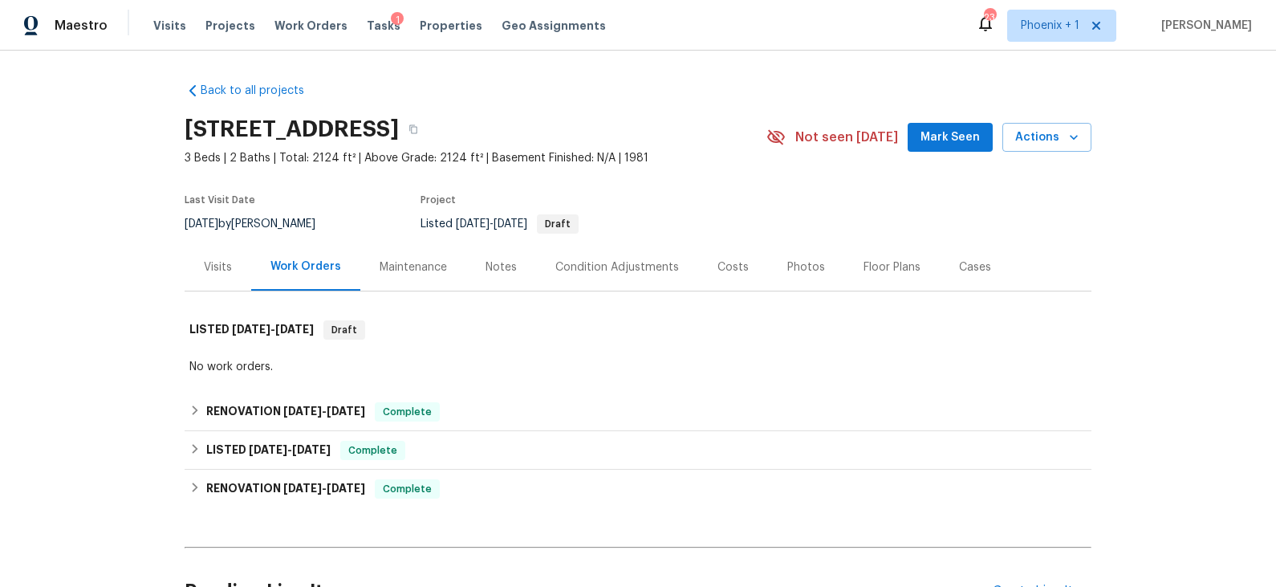
click at [737, 261] on div "Costs" at bounding box center [733, 267] width 31 height 16
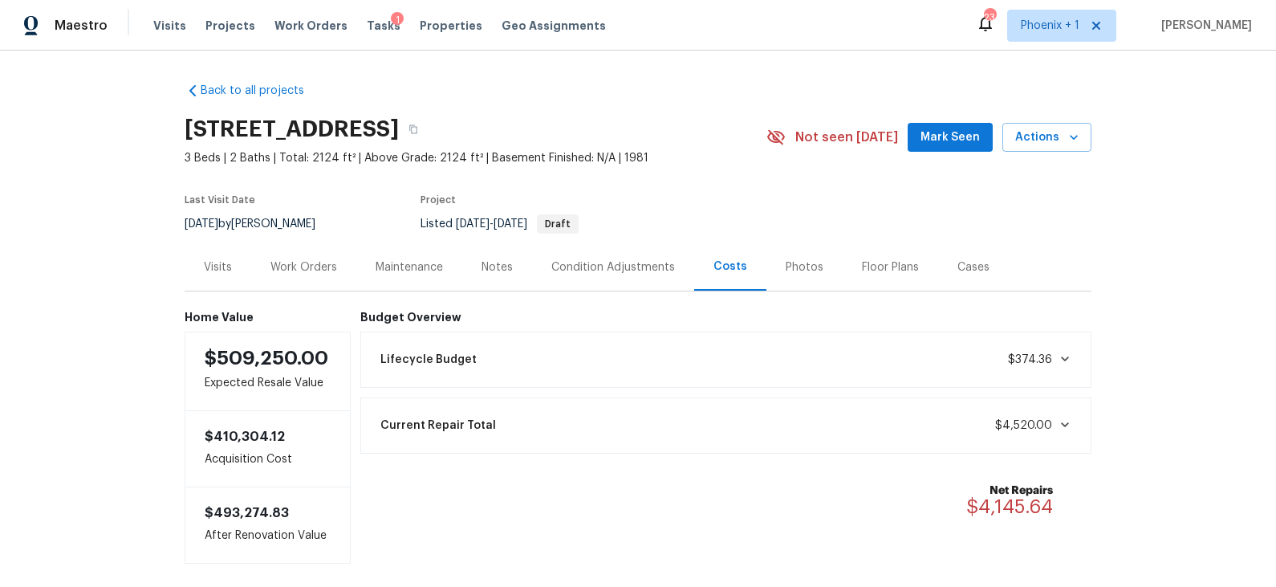
click at [223, 269] on div "Visits" at bounding box center [218, 267] width 28 height 16
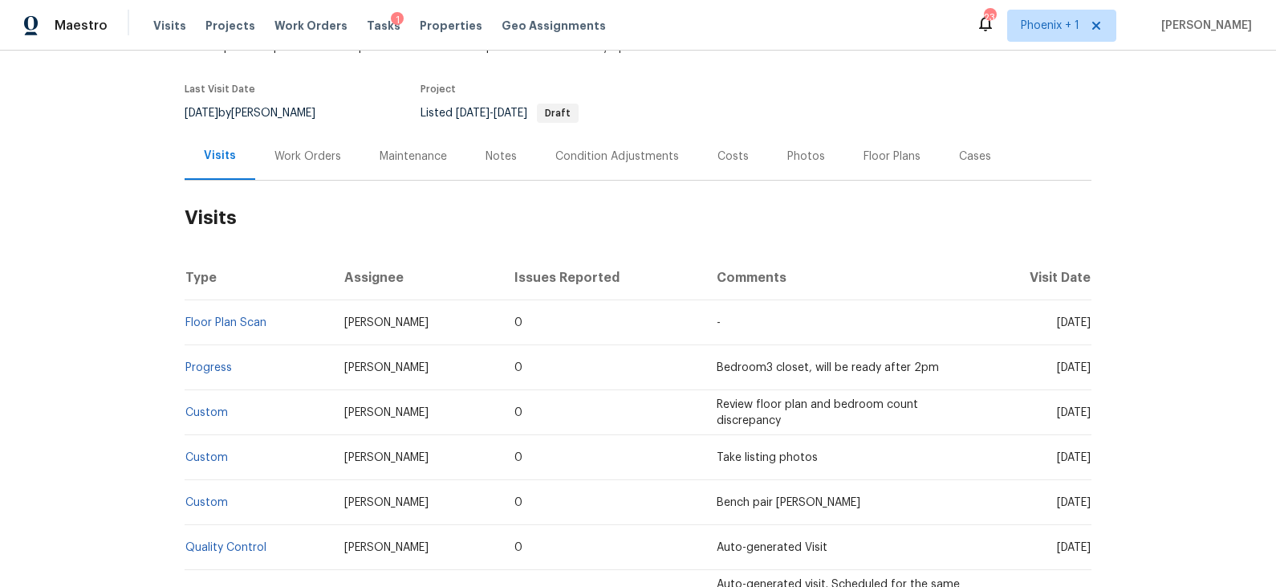
scroll to position [102, 0]
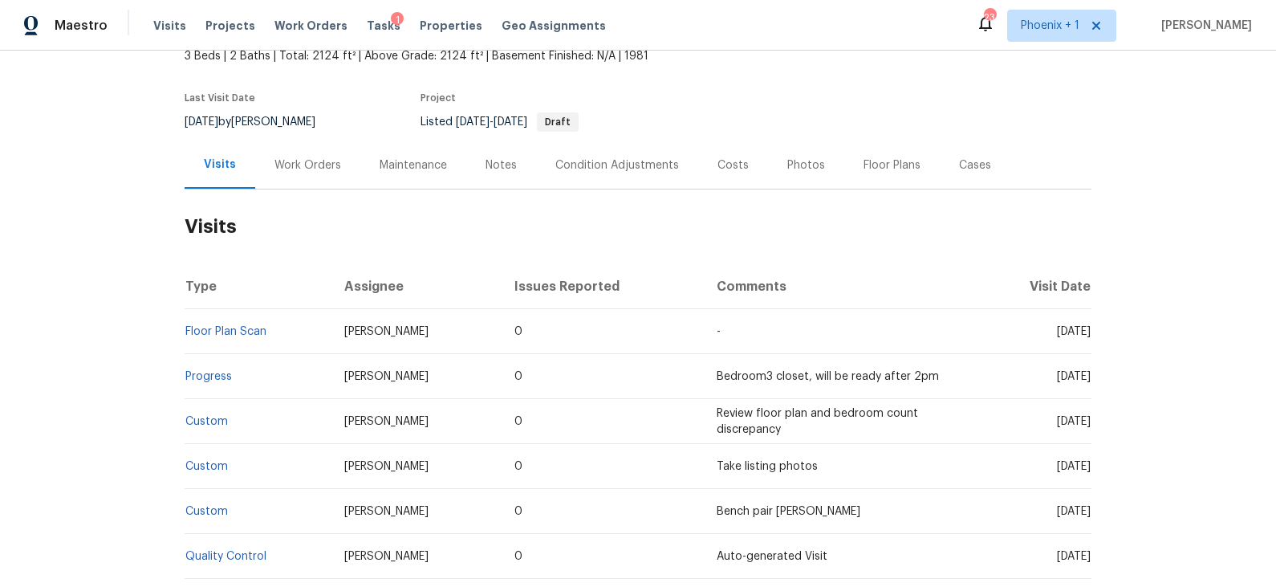
click at [299, 162] on div "Work Orders" at bounding box center [307, 165] width 67 height 16
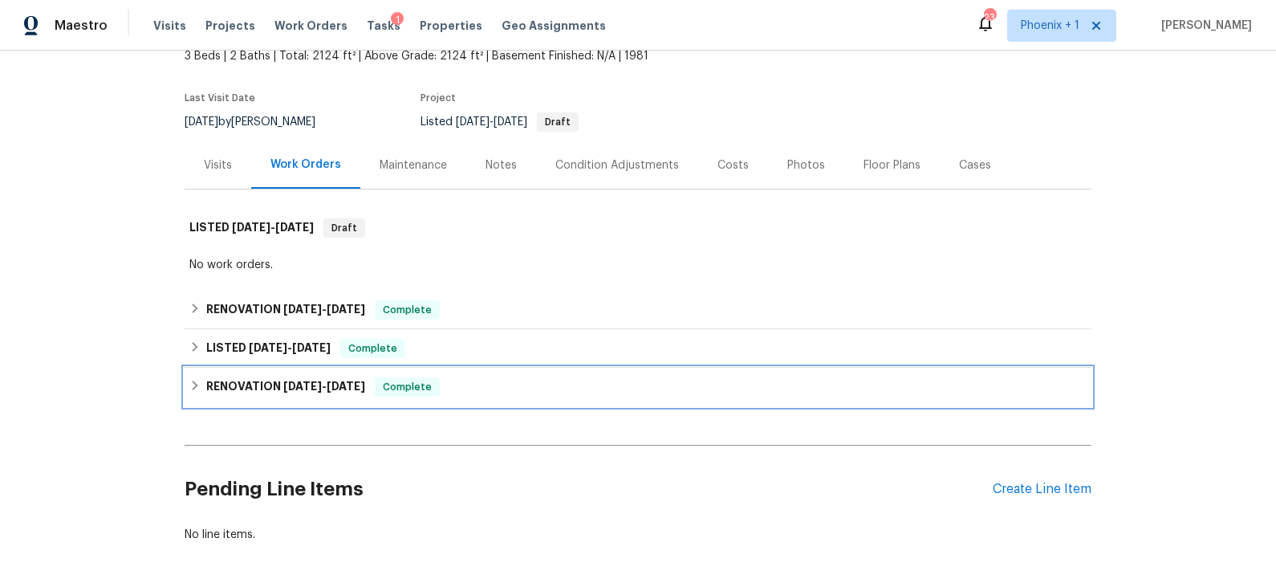
click at [500, 392] on div "RENOVATION 9/24/25 - 9/25/25 Complete" at bounding box center [637, 386] width 897 height 19
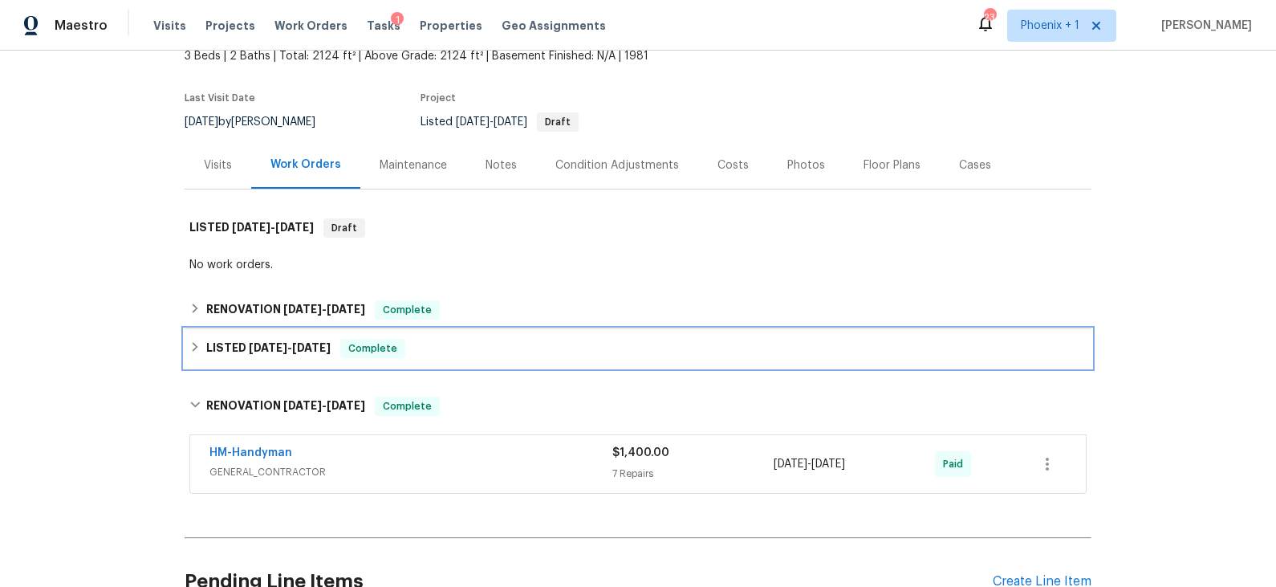
click at [488, 353] on div "LISTED 9/27/25 - 9/29/25 Complete" at bounding box center [637, 348] width 897 height 19
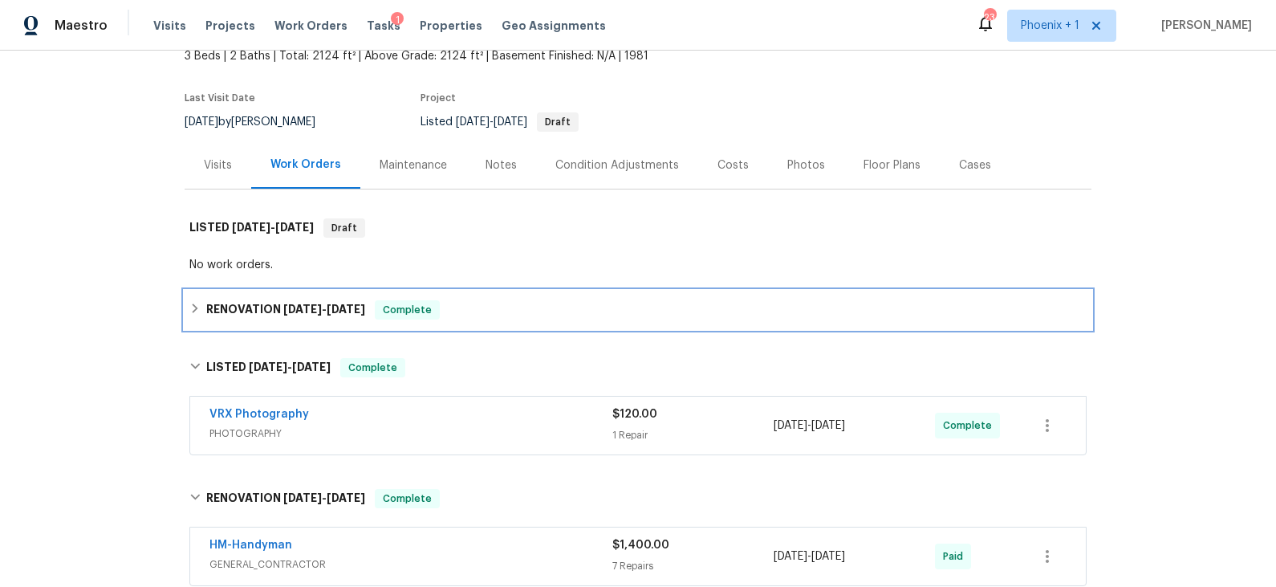
click at [486, 310] on div "RENOVATION 10/1/25 - 10/6/25 Complete" at bounding box center [637, 309] width 897 height 19
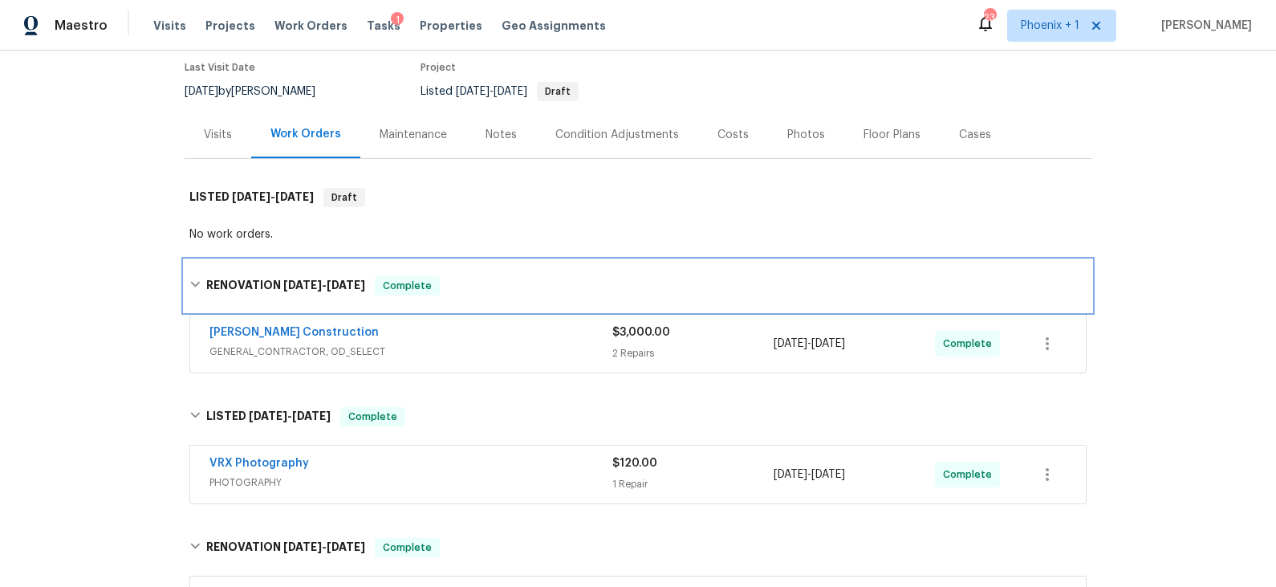
scroll to position [145, 0]
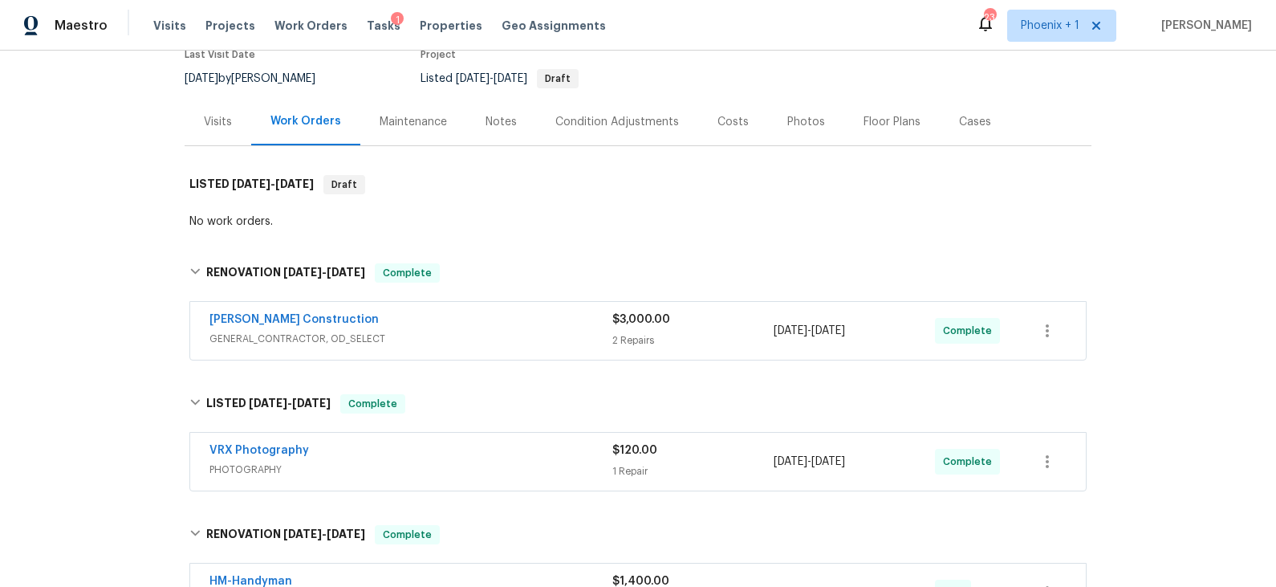
click at [481, 322] on div "[PERSON_NAME] Construction" at bounding box center [410, 320] width 403 height 19
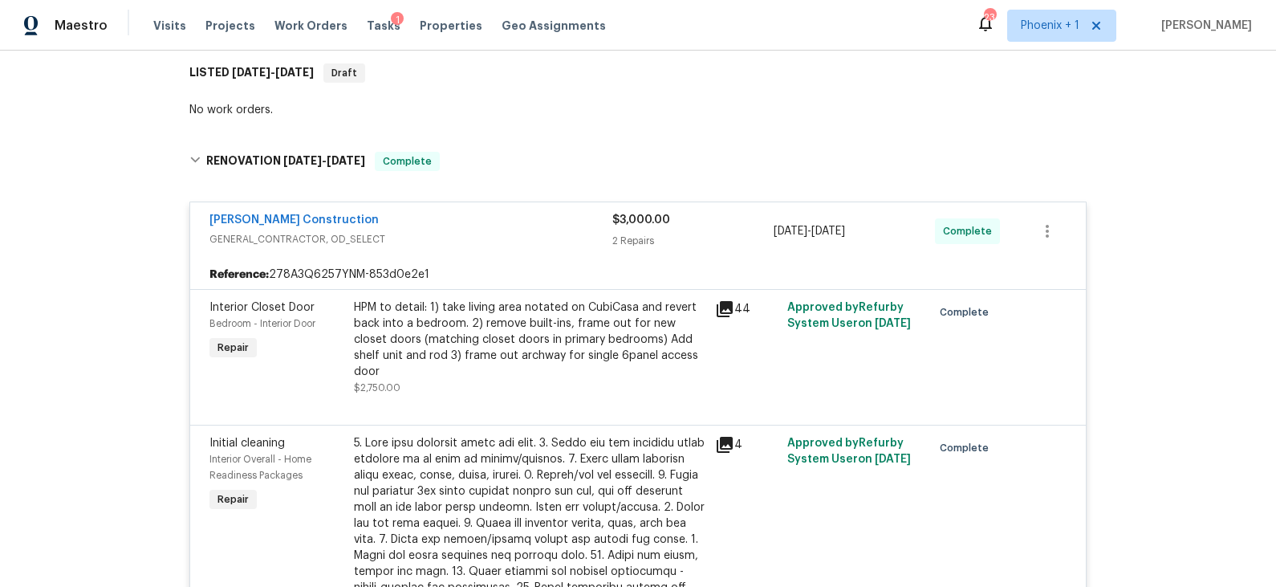
scroll to position [0, 0]
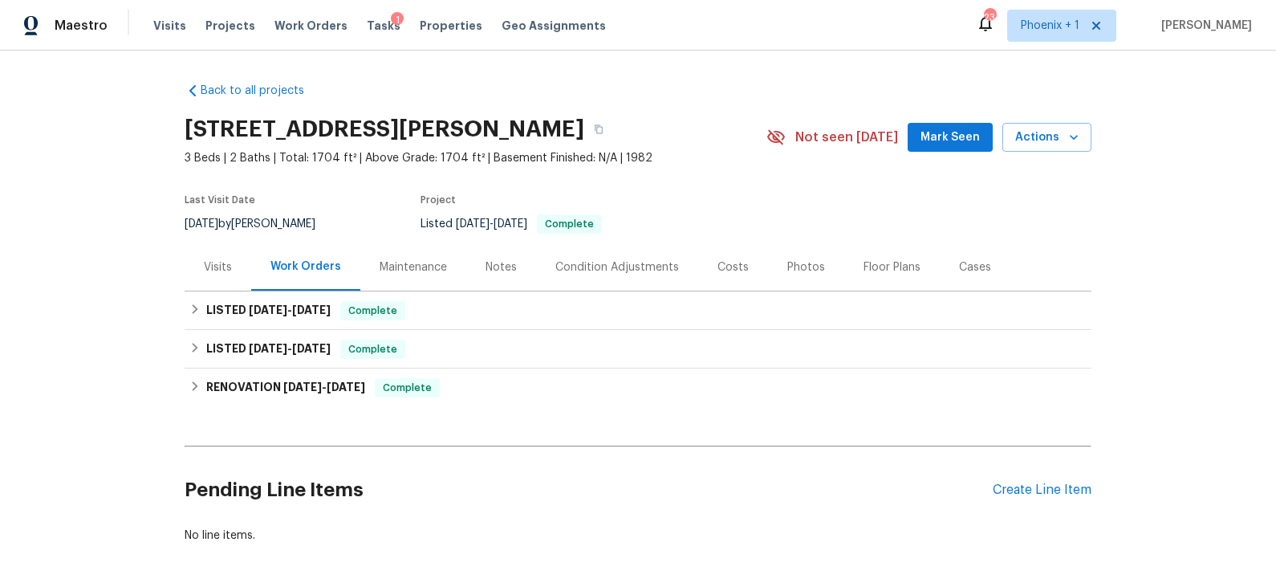
click at [726, 270] on div "Costs" at bounding box center [733, 267] width 31 height 16
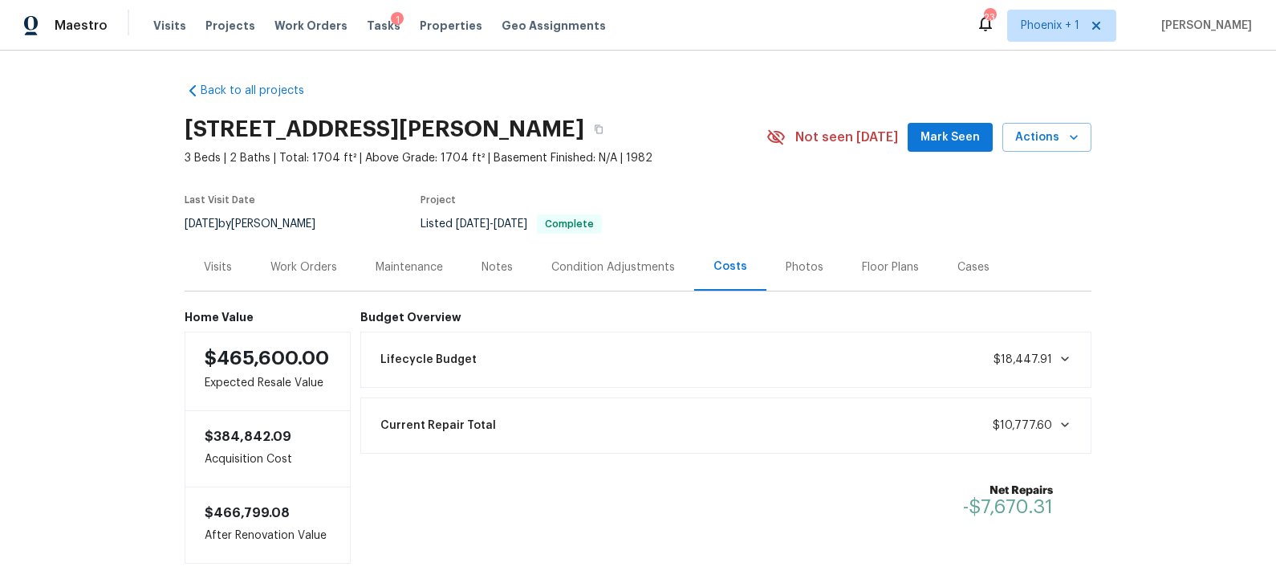
click at [222, 264] on div "Visits" at bounding box center [218, 267] width 28 height 16
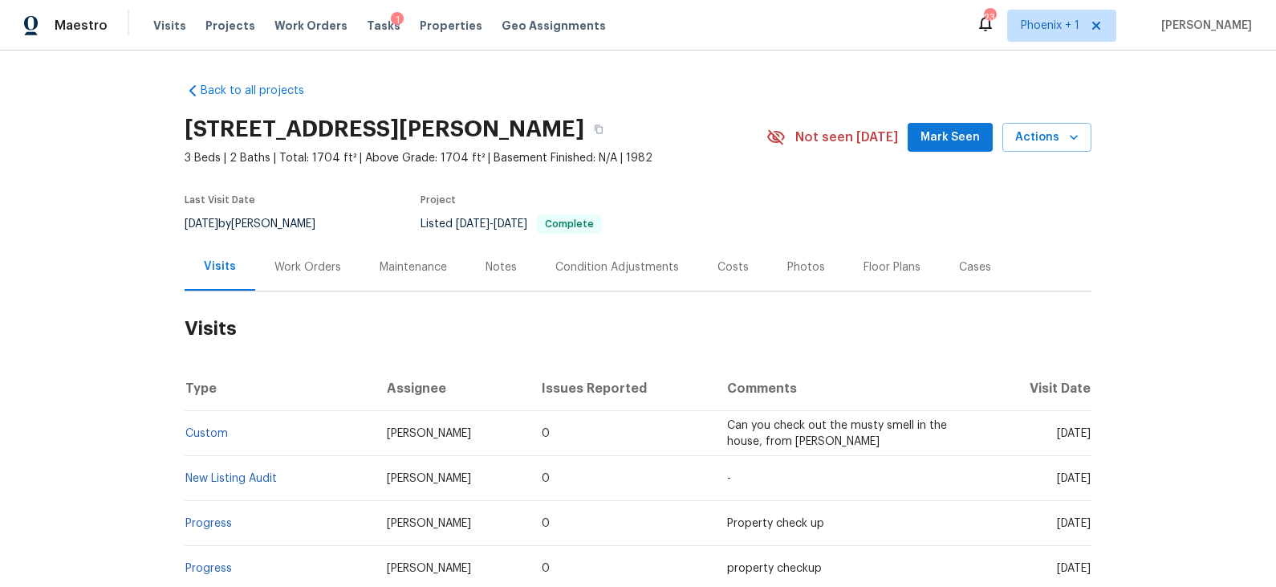
click at [307, 262] on div "Work Orders" at bounding box center [307, 267] width 67 height 16
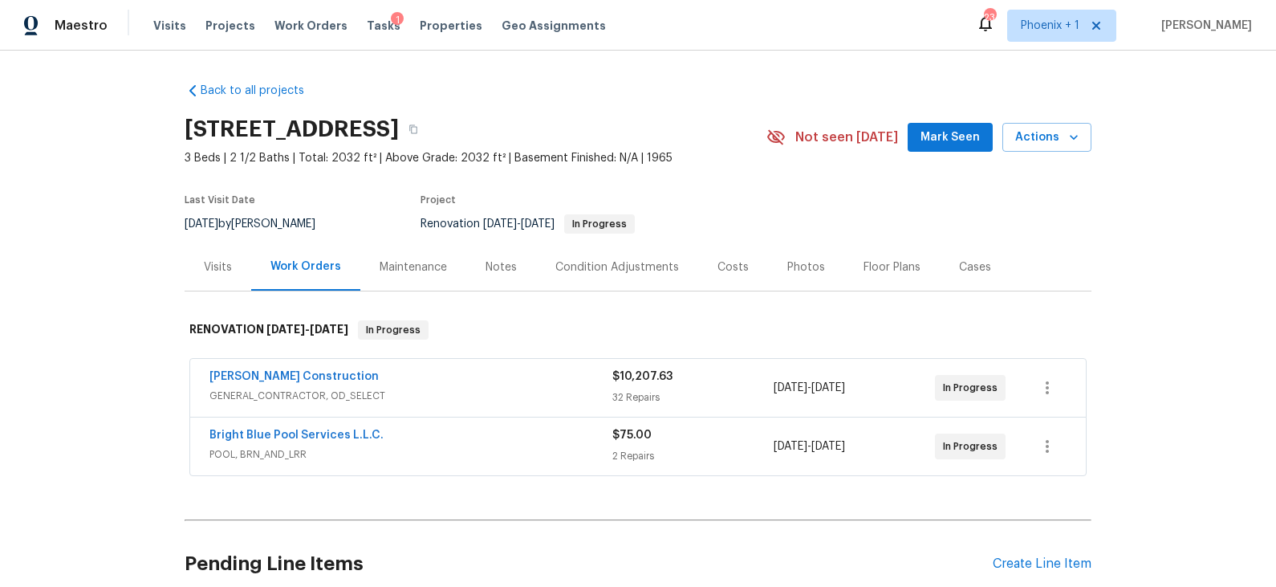
click at [726, 265] on div "Costs" at bounding box center [733, 267] width 31 height 16
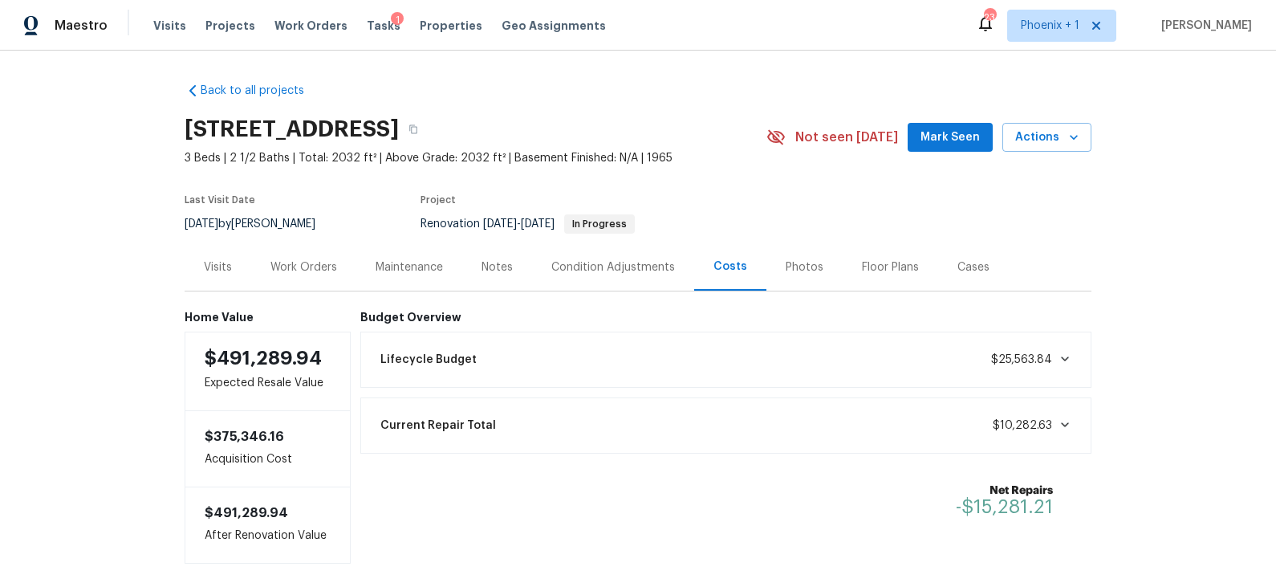
click at [222, 270] on div "Visits" at bounding box center [218, 267] width 28 height 16
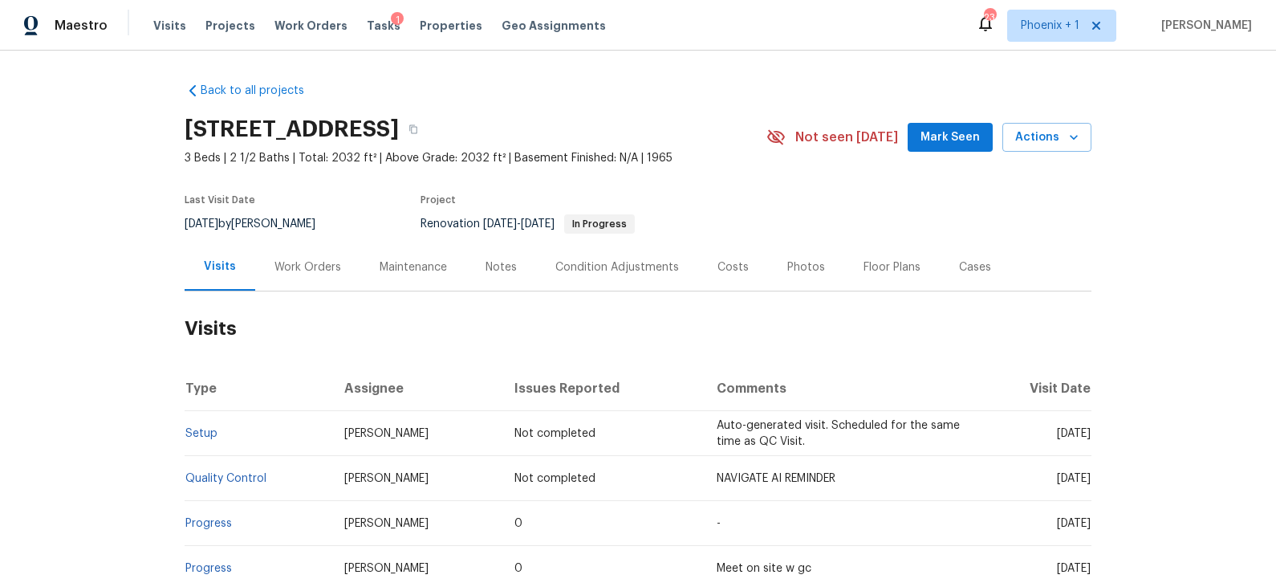
click at [313, 267] on div "Work Orders" at bounding box center [307, 267] width 67 height 16
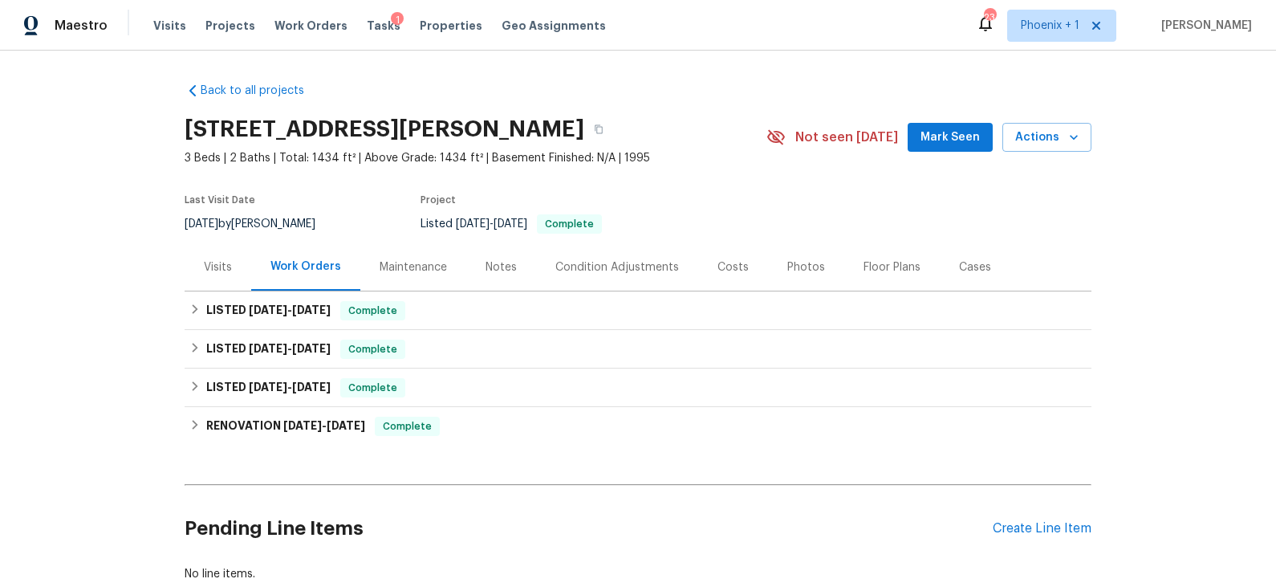
click at [728, 269] on div "Costs" at bounding box center [733, 267] width 31 height 16
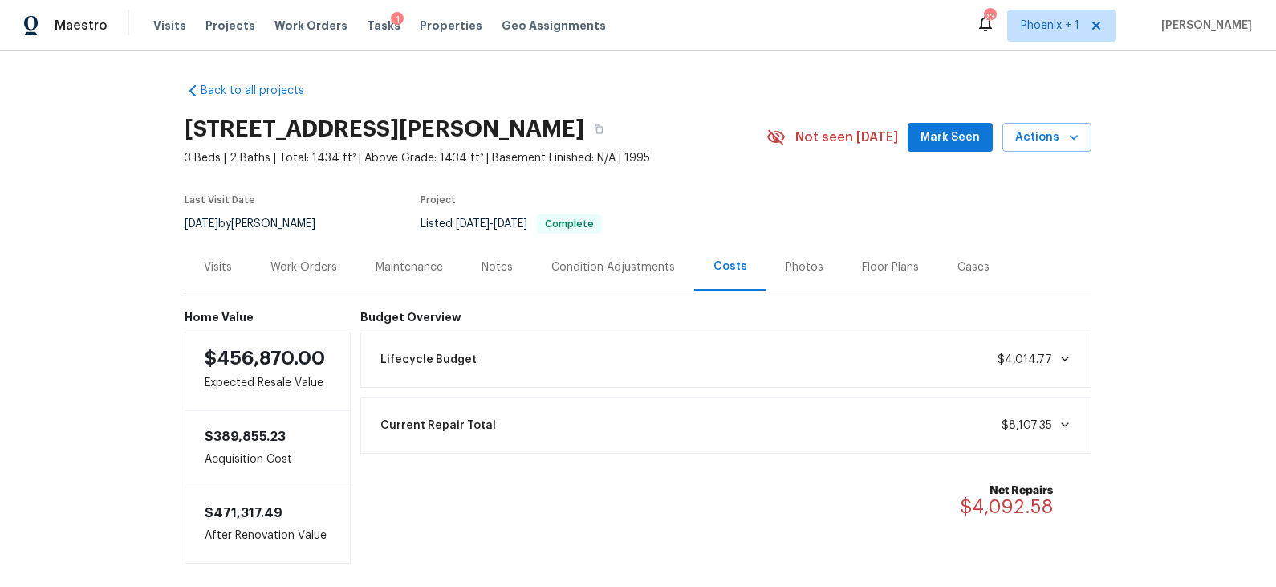
click at [212, 270] on div "Visits" at bounding box center [218, 267] width 28 height 16
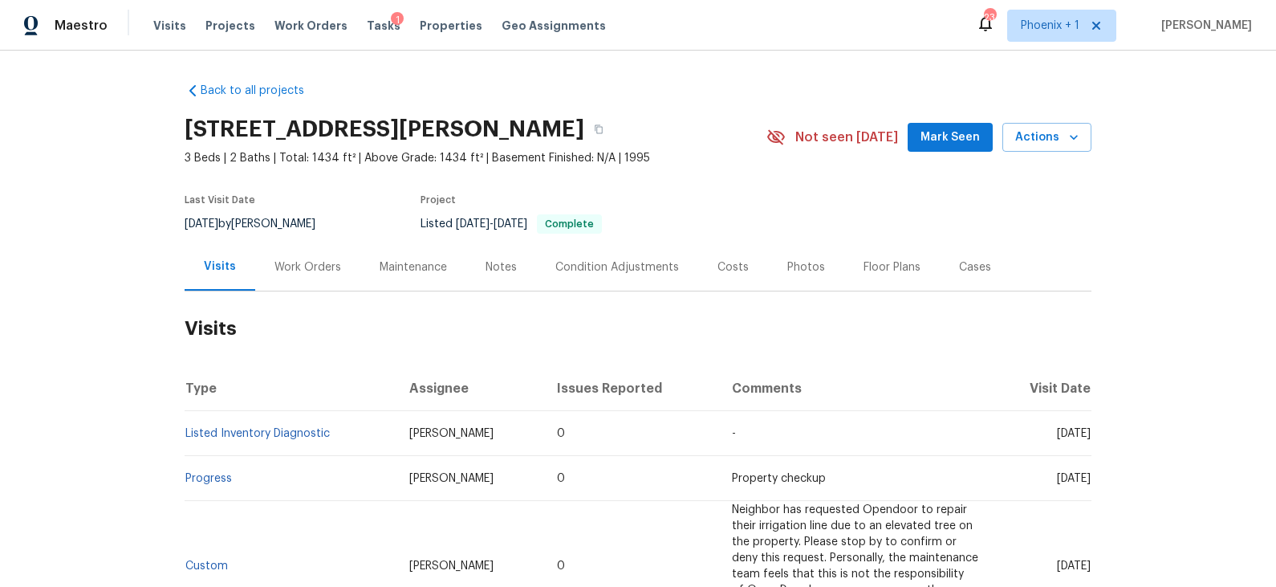
click at [303, 269] on div "Work Orders" at bounding box center [307, 267] width 67 height 16
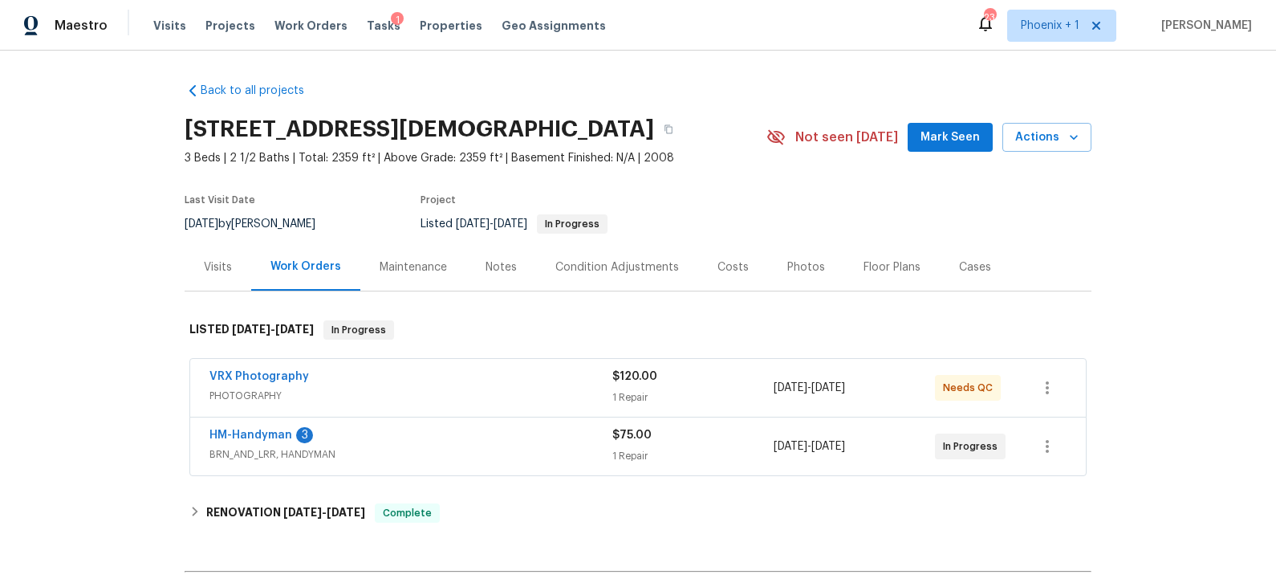
click at [727, 264] on div "Costs" at bounding box center [733, 267] width 31 height 16
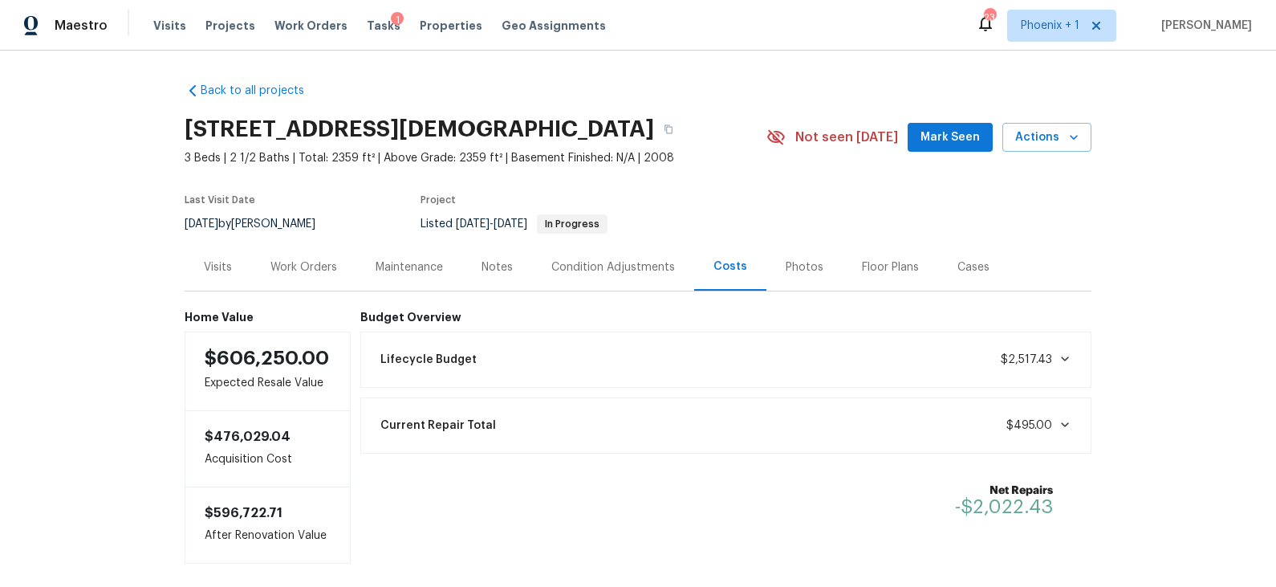
click at [222, 262] on div "Visits" at bounding box center [218, 267] width 28 height 16
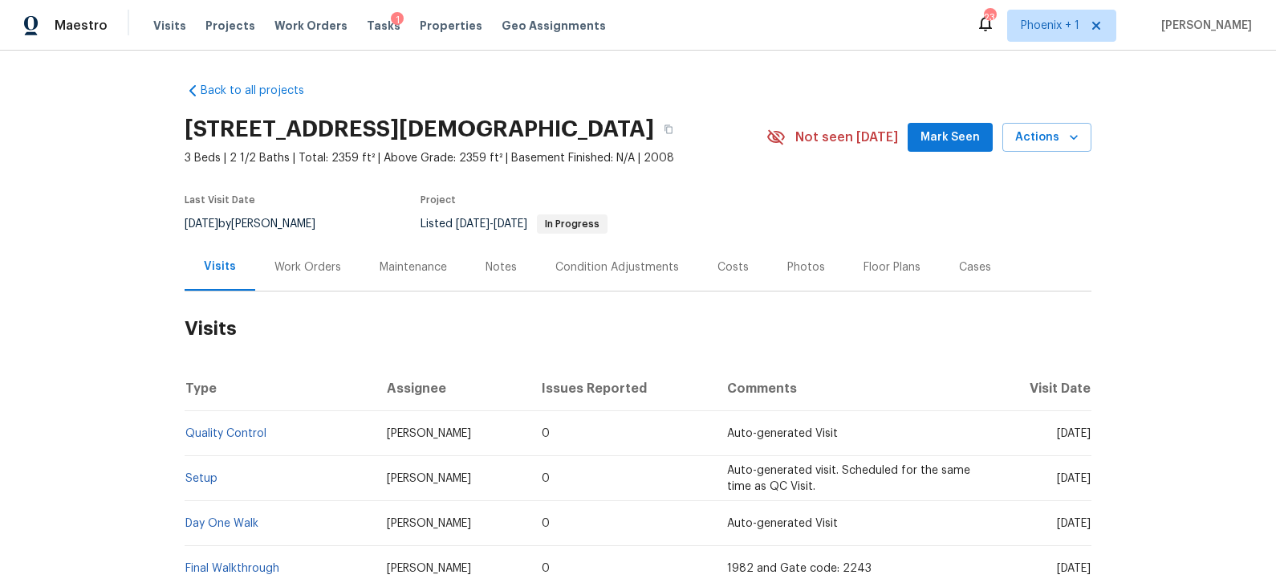
scroll to position [157, 0]
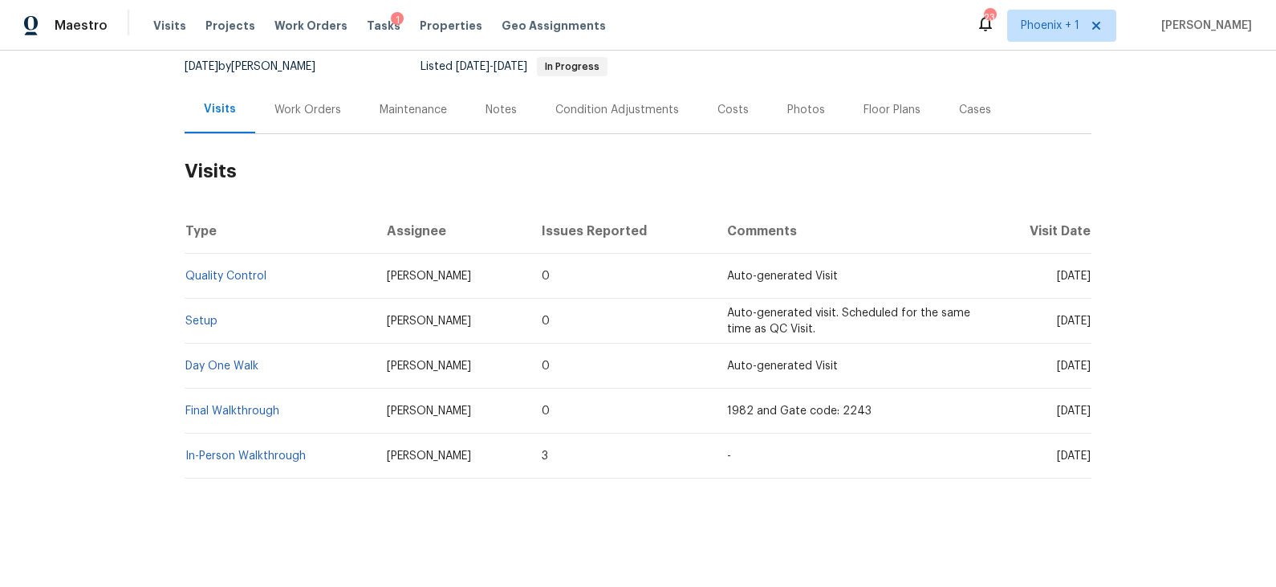
click at [324, 108] on div "Work Orders" at bounding box center [307, 110] width 67 height 16
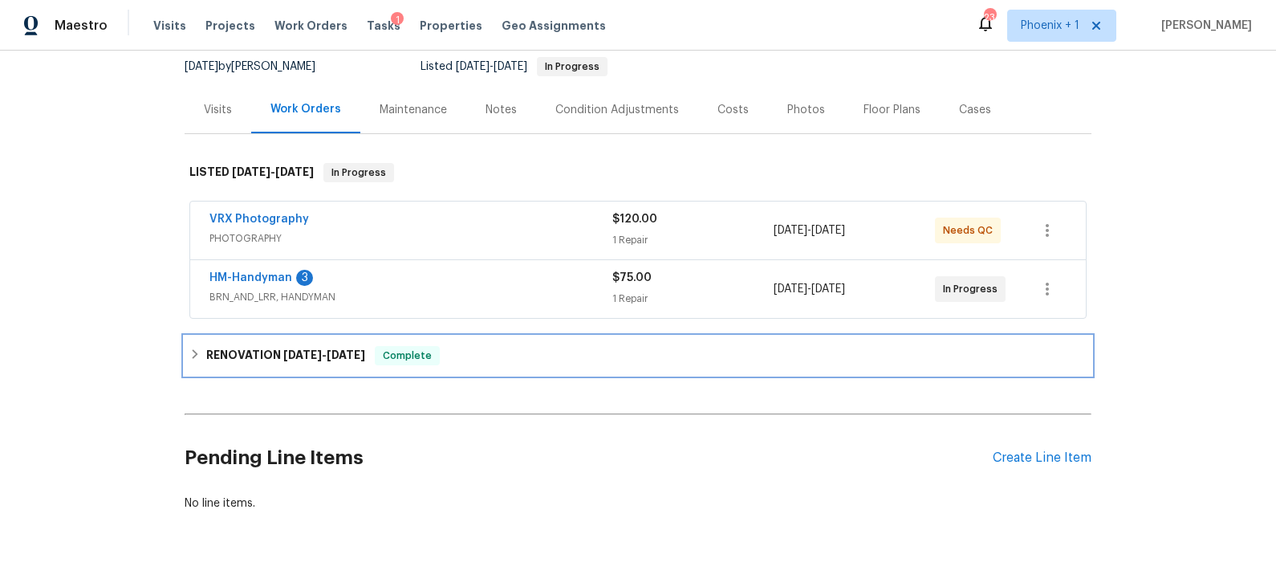
click at [503, 358] on div "RENOVATION 10/1/25 - 10/3/25 Complete" at bounding box center [637, 355] width 897 height 19
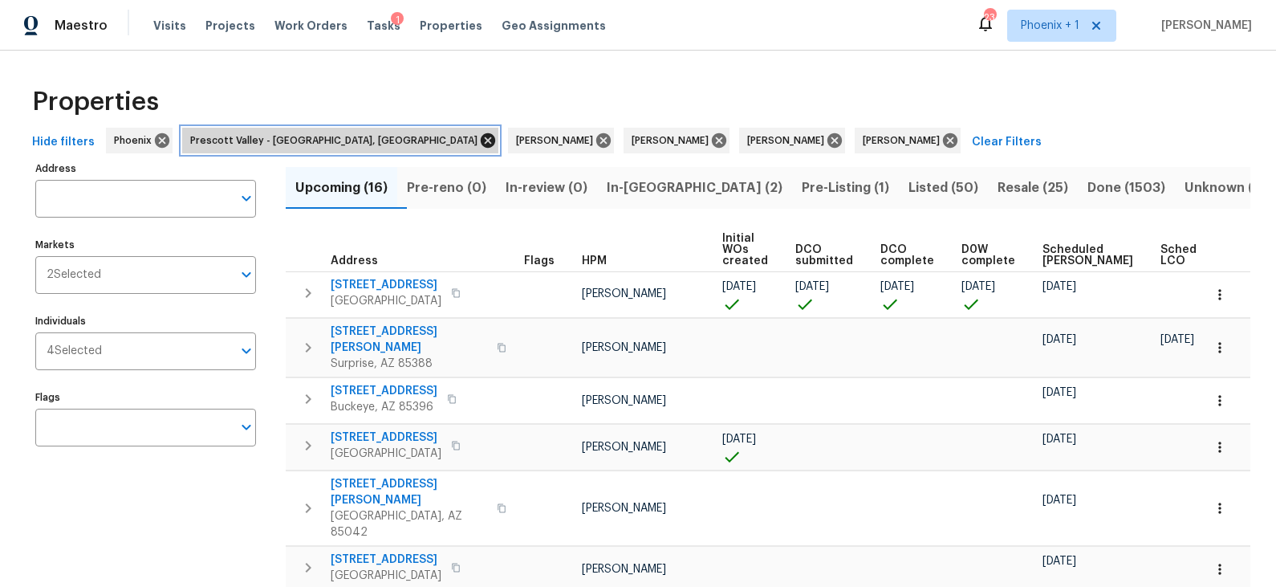
click at [479, 139] on icon at bounding box center [488, 141] width 18 height 18
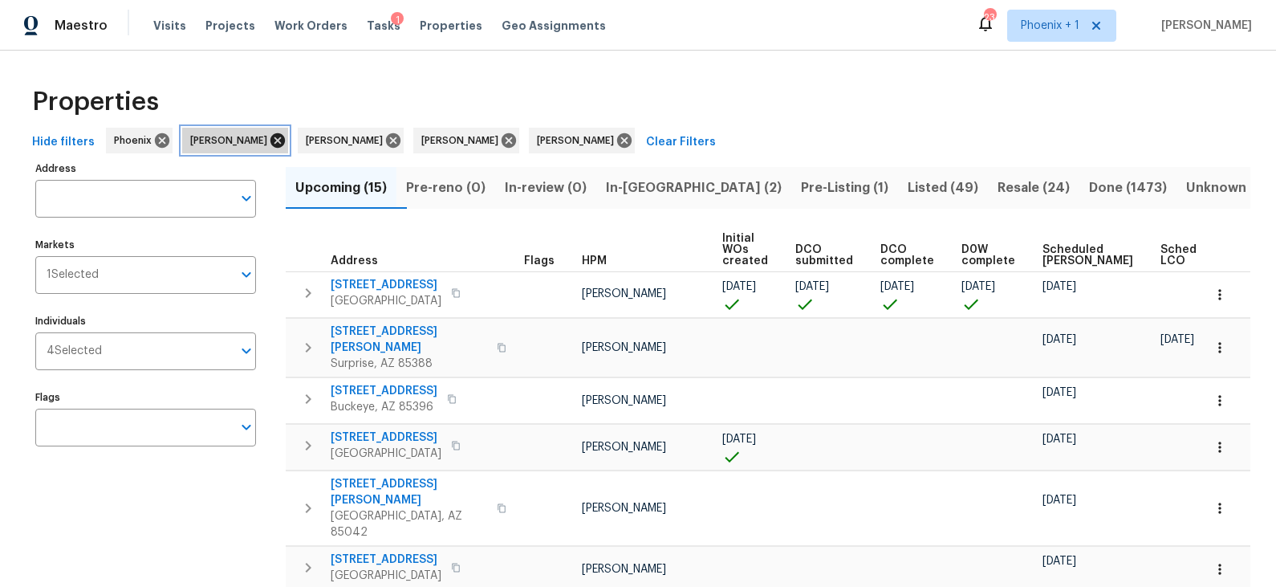
click at [272, 141] on icon at bounding box center [278, 141] width 18 height 18
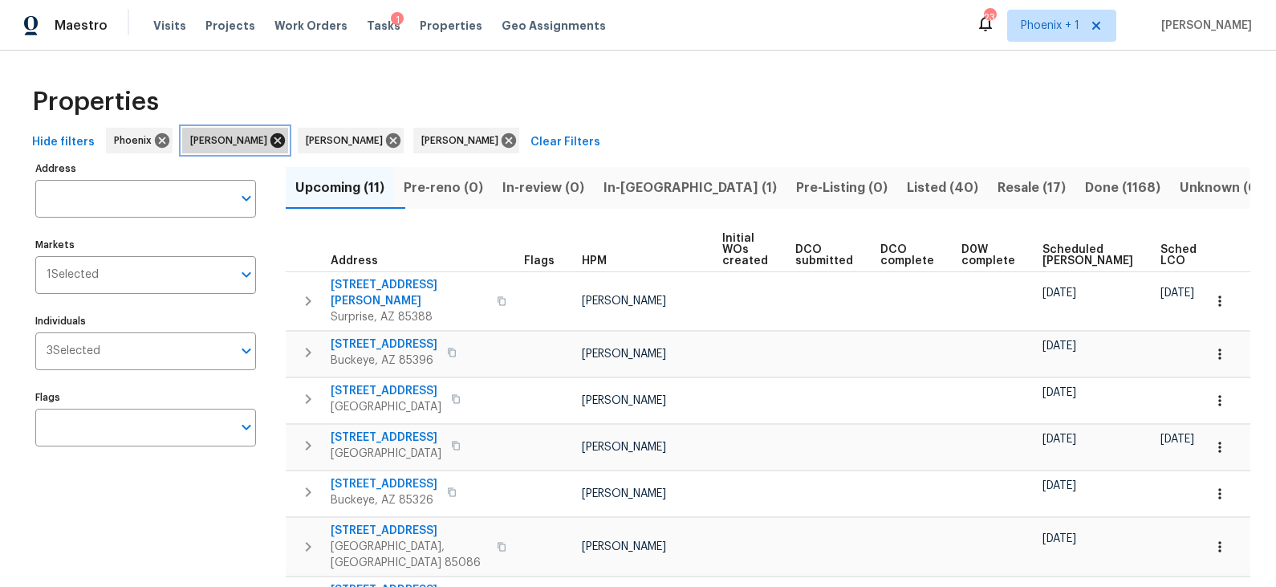
click at [269, 137] on icon at bounding box center [278, 141] width 18 height 18
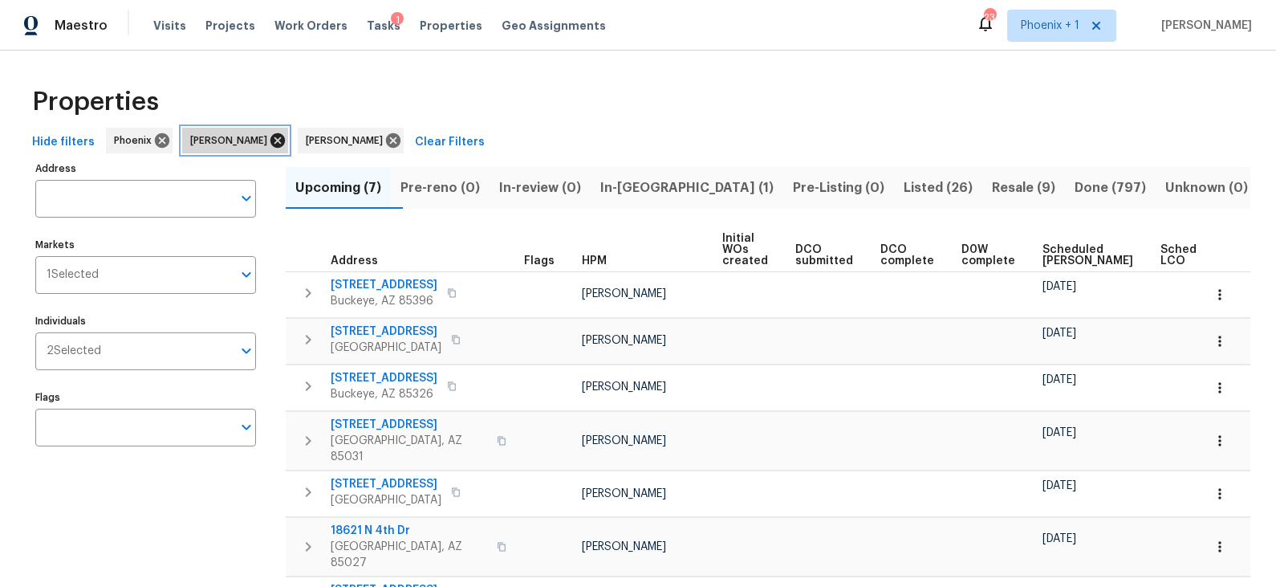
click at [270, 140] on icon at bounding box center [277, 140] width 14 height 14
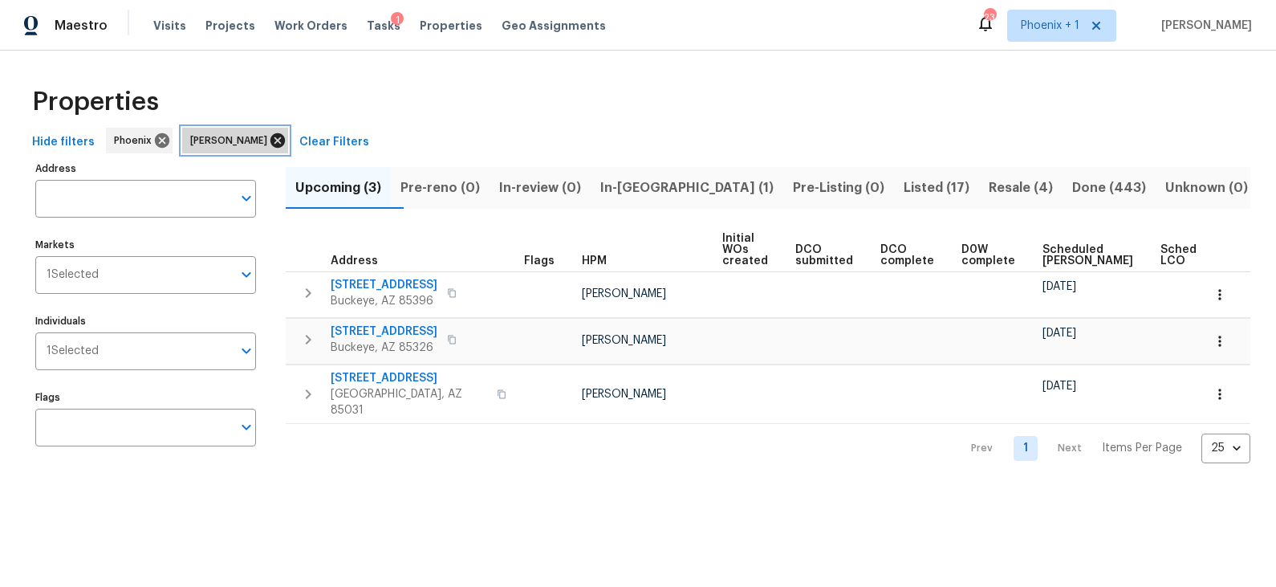
click at [270, 140] on icon at bounding box center [277, 140] width 14 height 14
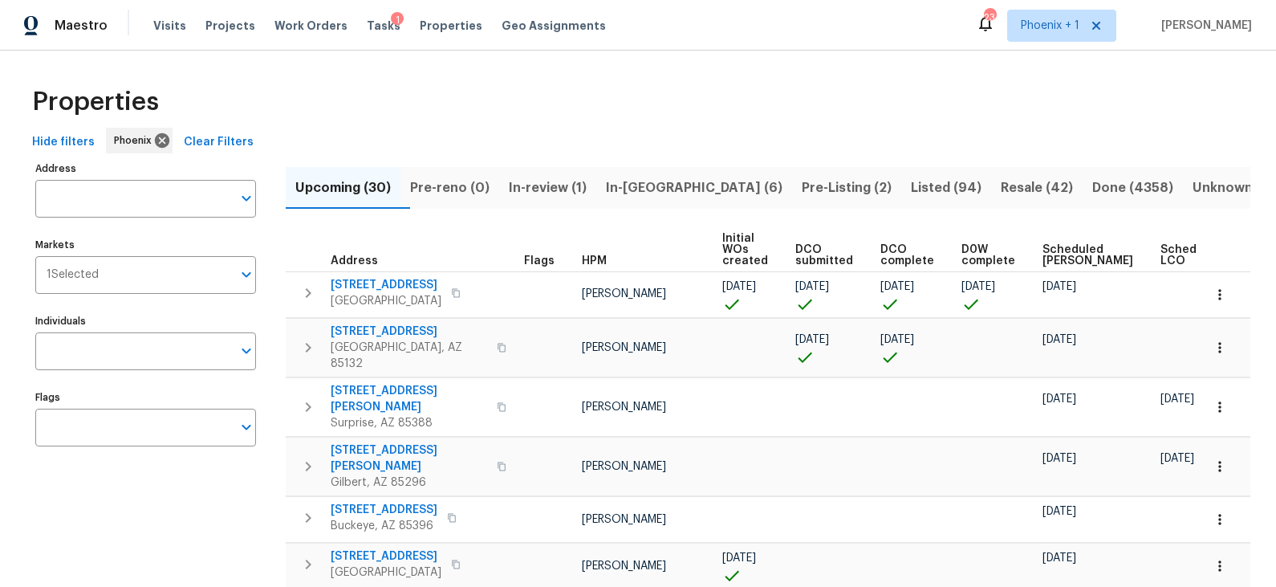
click at [212, 352] on input "Individuals" at bounding box center [133, 351] width 197 height 38
type input "s"
type input "brian"
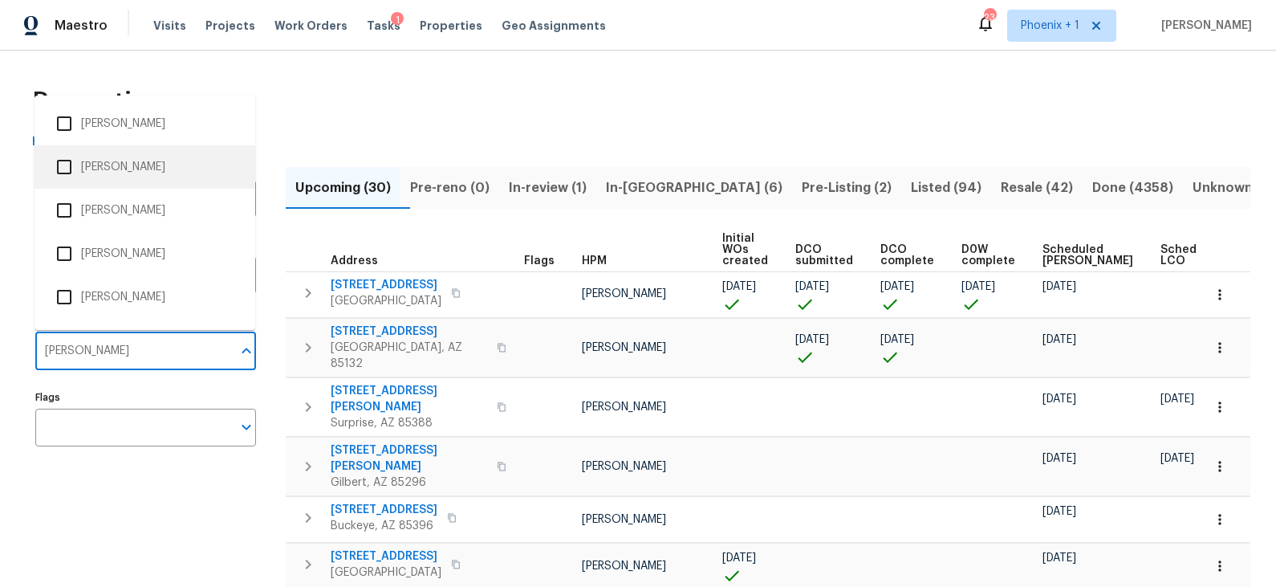
click at [154, 163] on li "Brian Borntrager" at bounding box center [144, 167] width 195 height 34
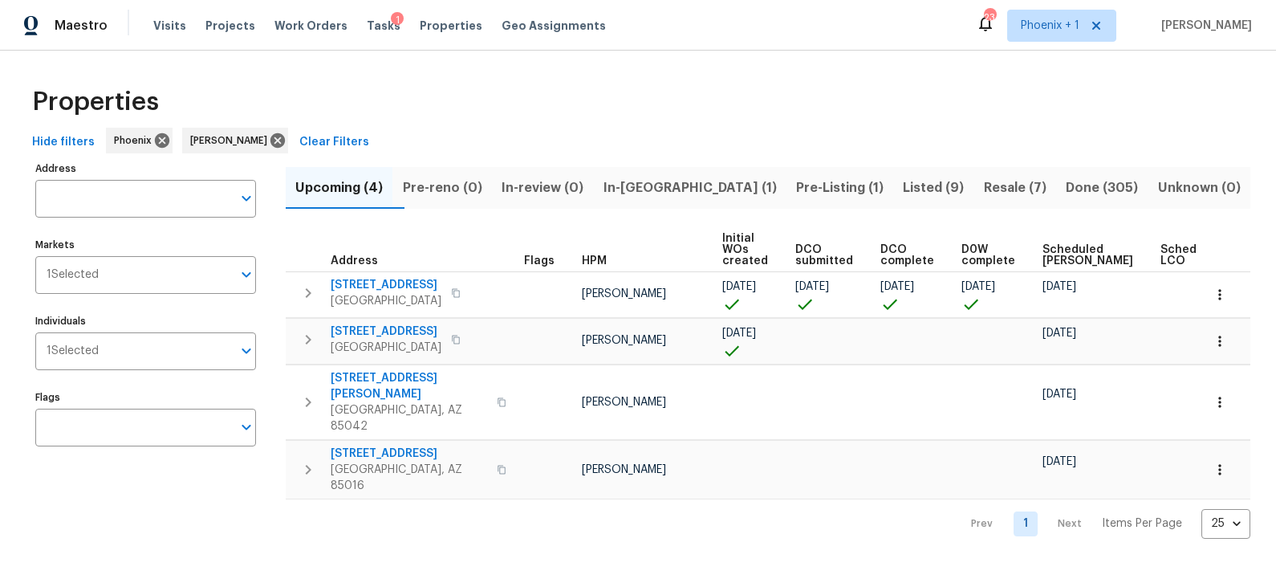
click at [903, 185] on span "Listed (9)" at bounding box center [933, 188] width 61 height 22
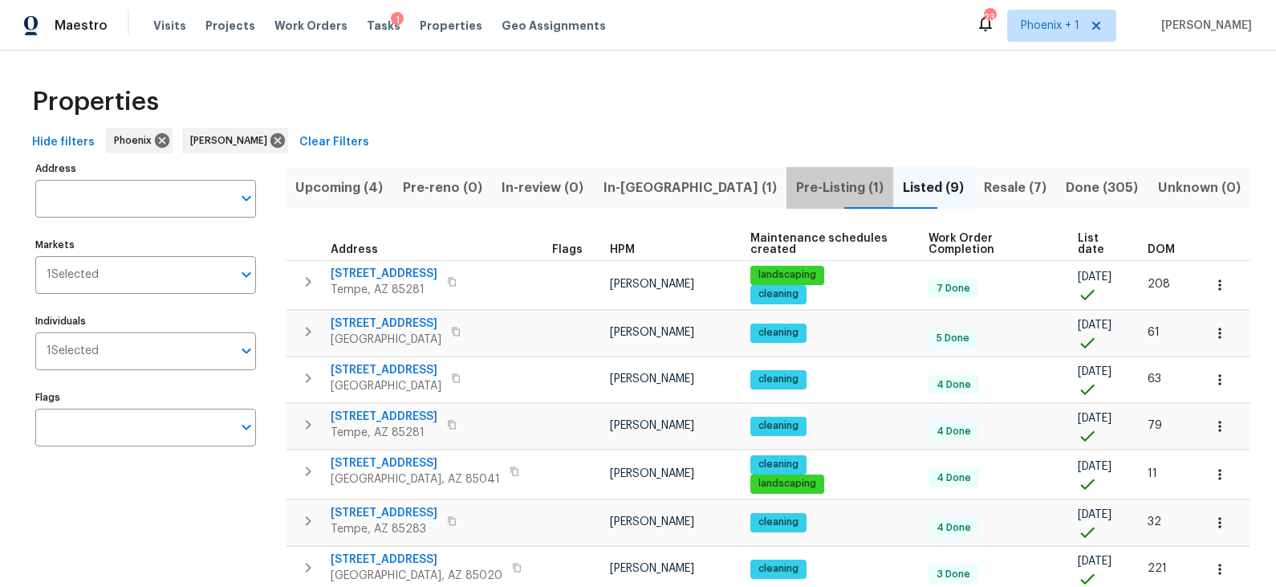
click at [796, 193] on span "Pre-Listing (1)" at bounding box center [839, 188] width 87 height 22
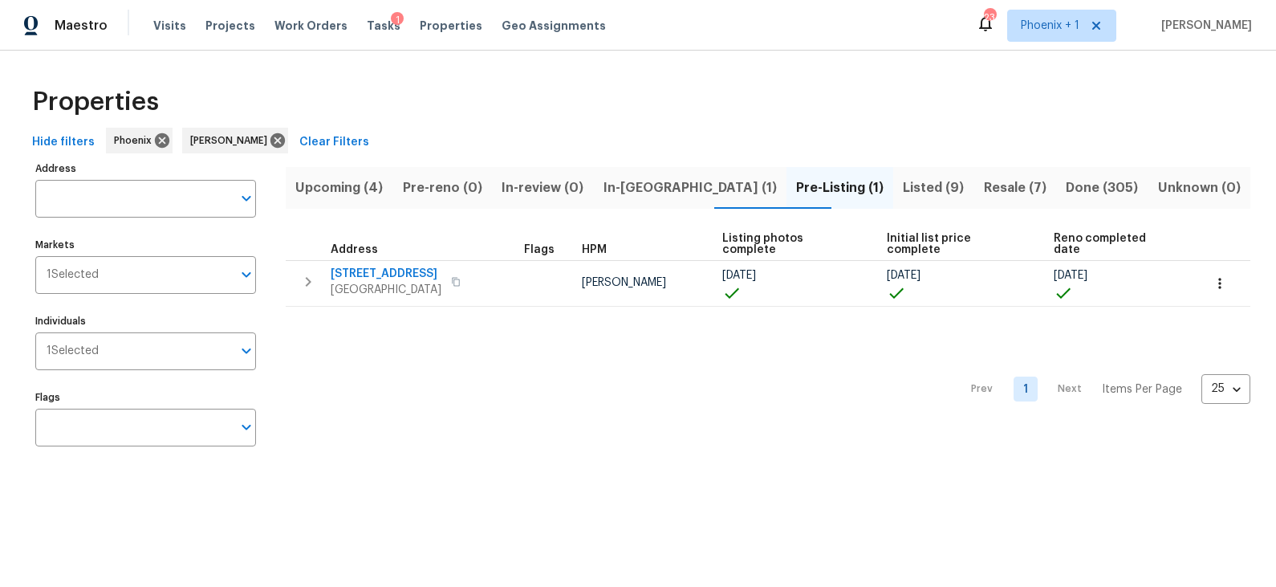
click at [903, 185] on span "Listed (9)" at bounding box center [933, 188] width 61 height 22
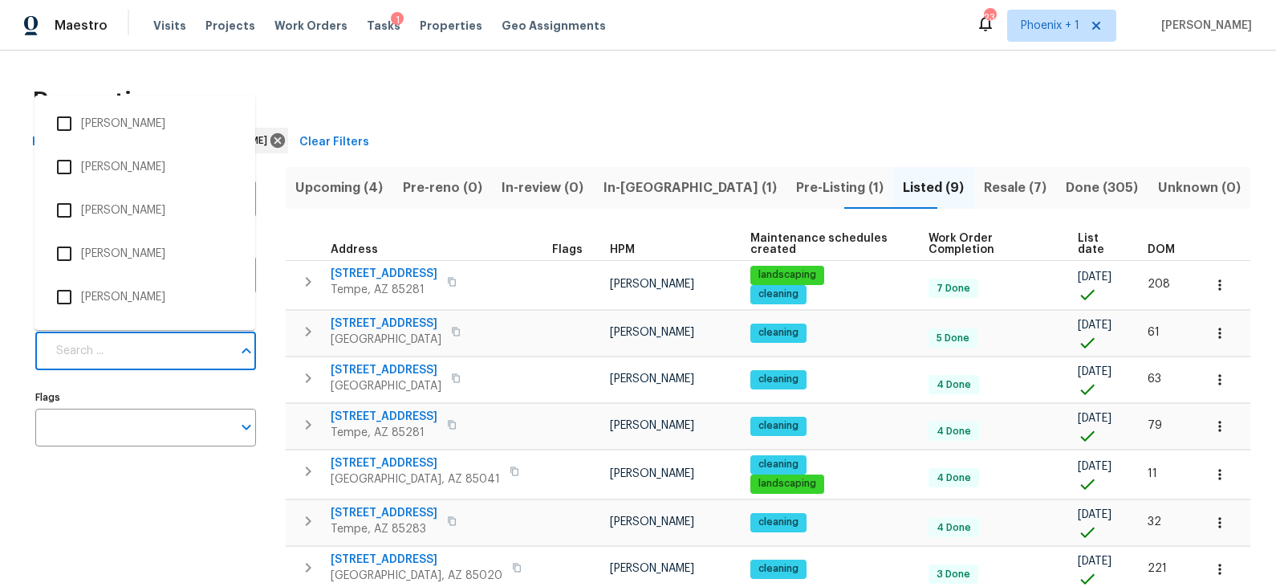
click at [152, 358] on input "Individuals" at bounding box center [139, 351] width 185 height 38
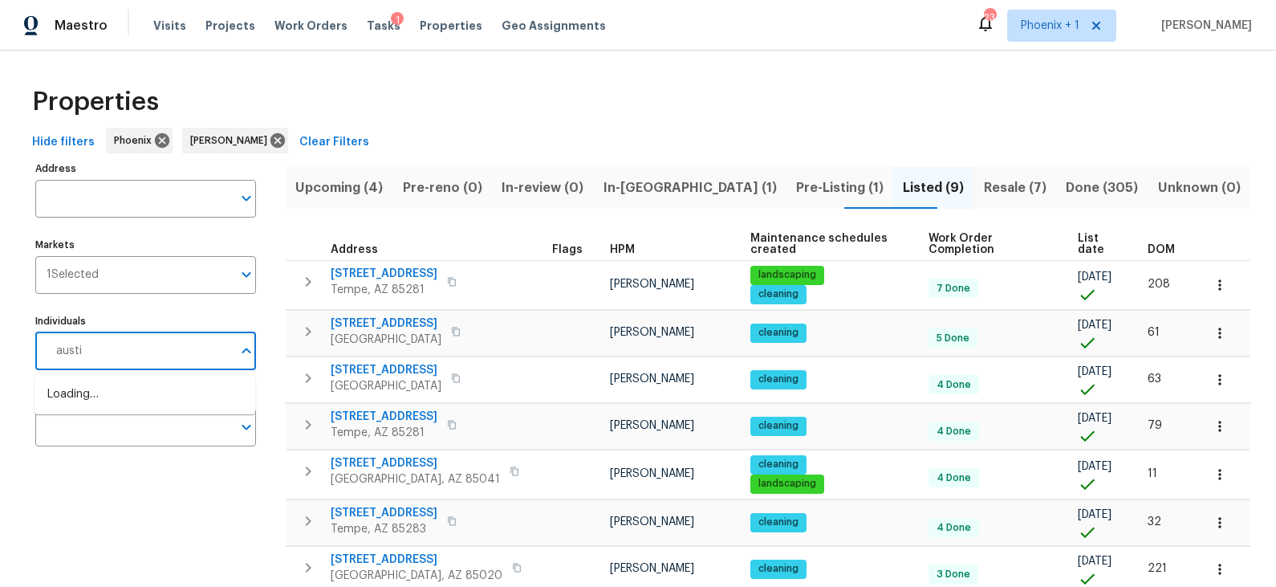
type input "austin"
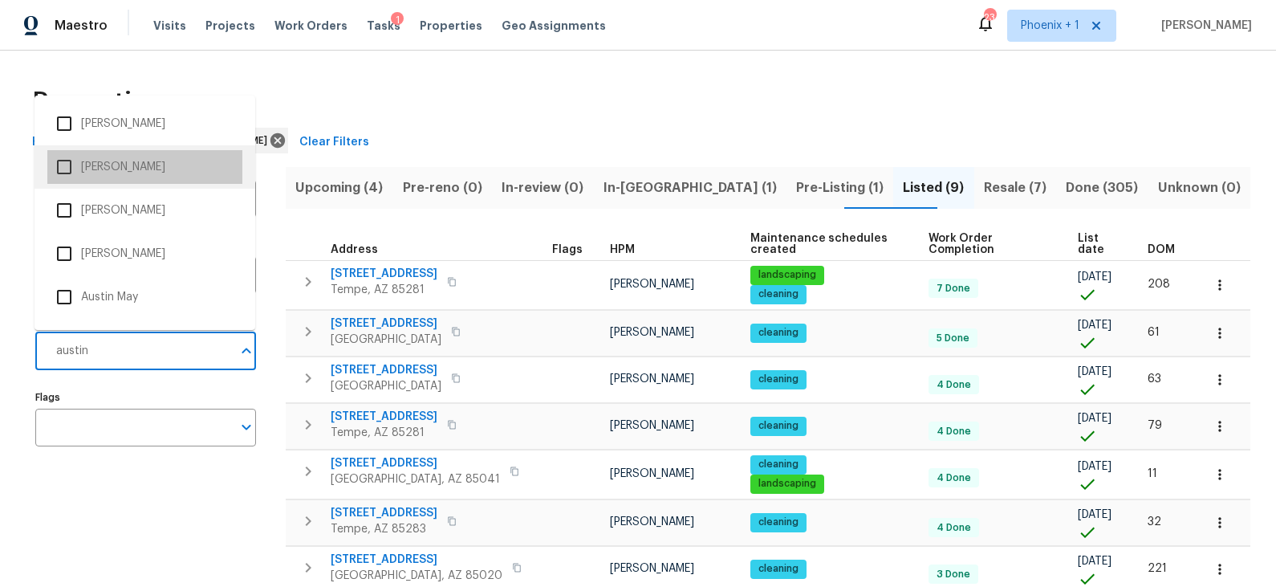
click at [121, 166] on li "[PERSON_NAME]" at bounding box center [144, 167] width 195 height 34
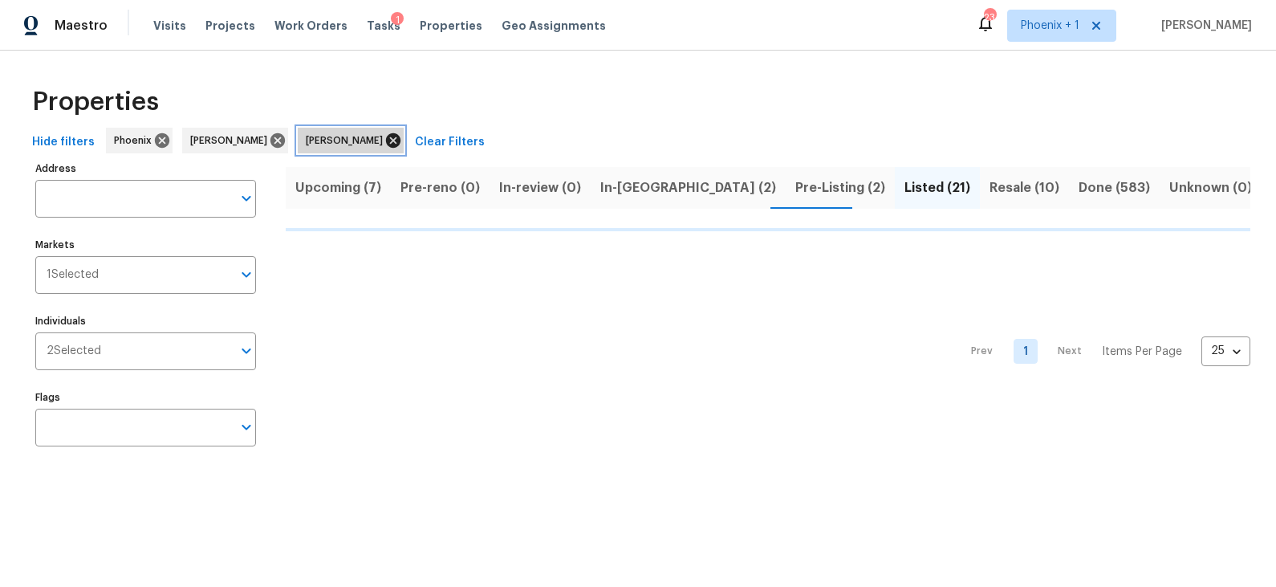
click at [384, 138] on icon at bounding box center [393, 141] width 18 height 18
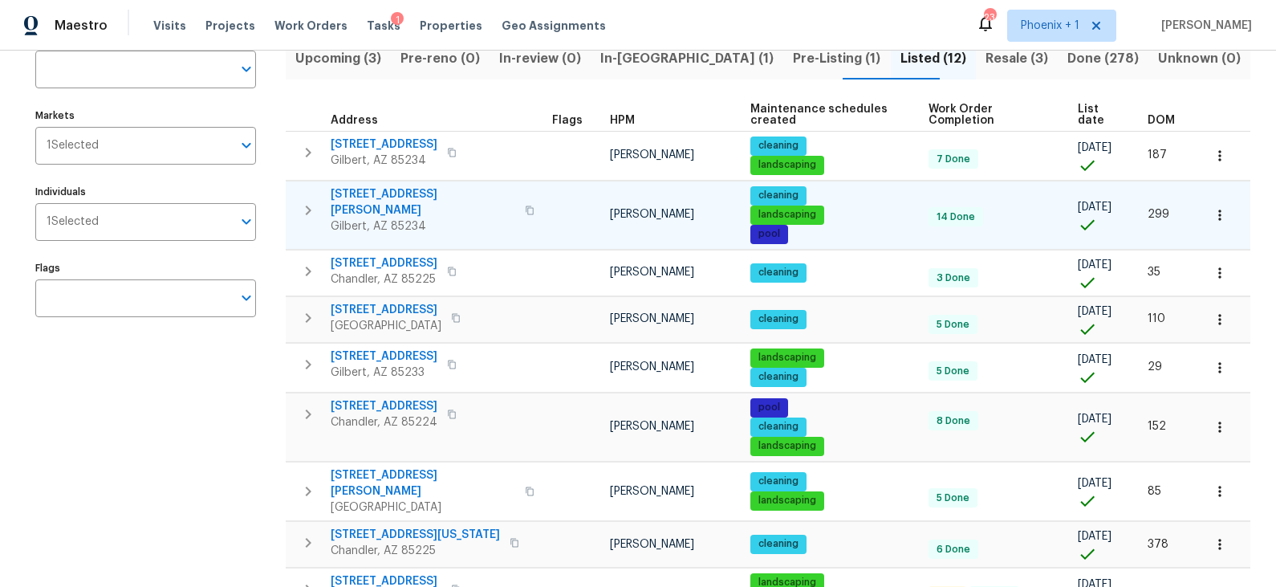
scroll to position [132, 0]
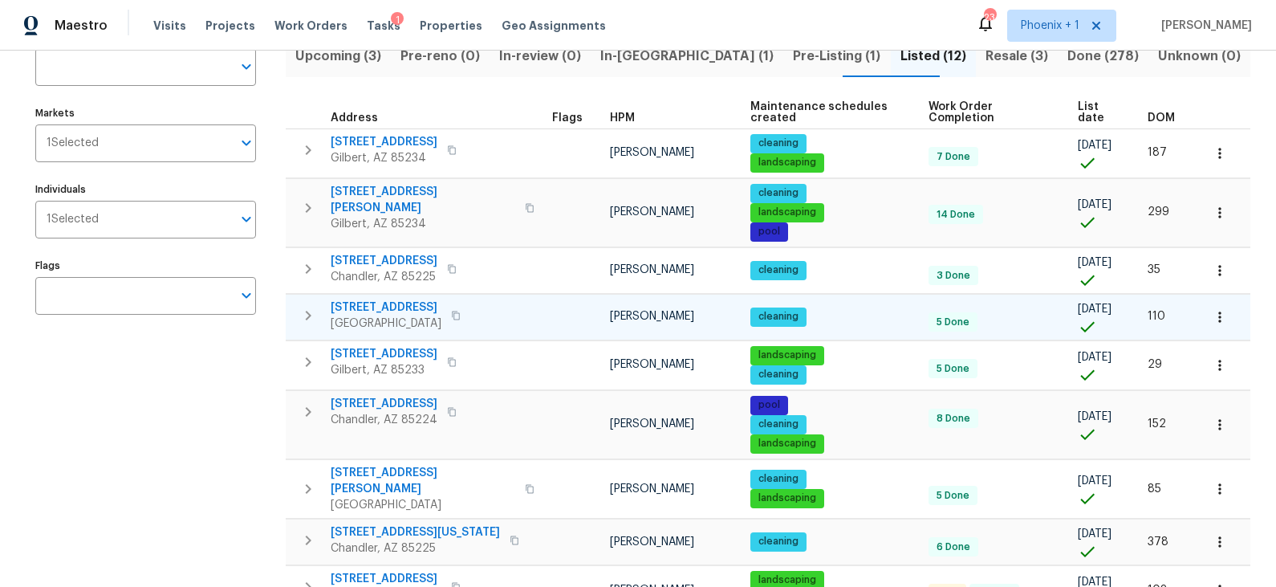
click at [461, 315] on icon "button" at bounding box center [456, 316] width 10 height 10
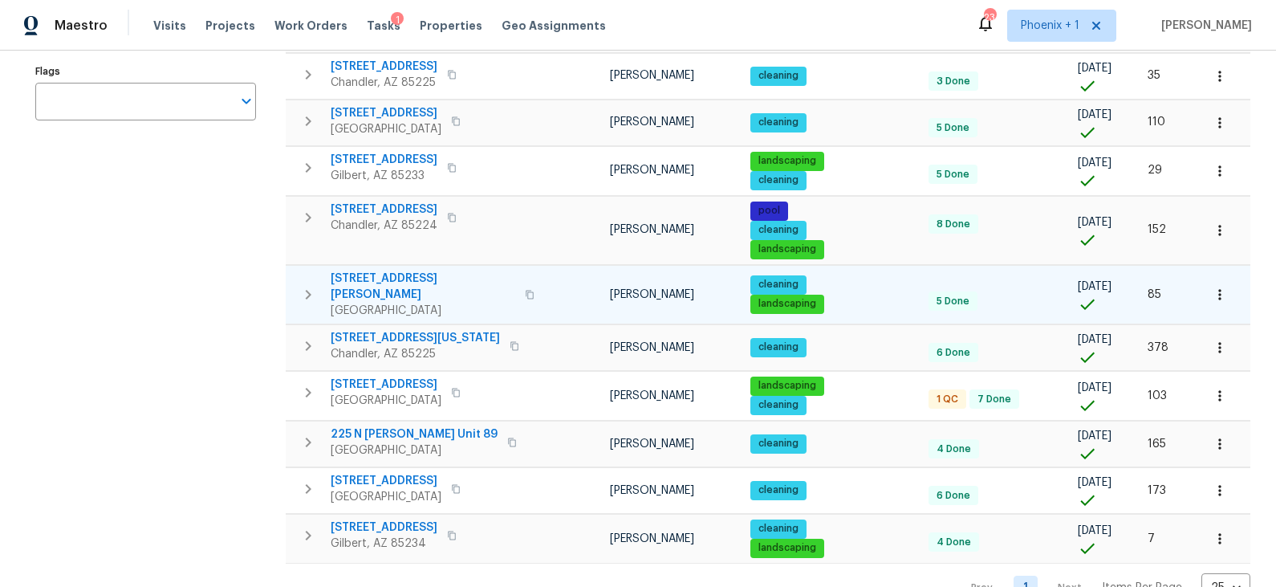
scroll to position [327, 0]
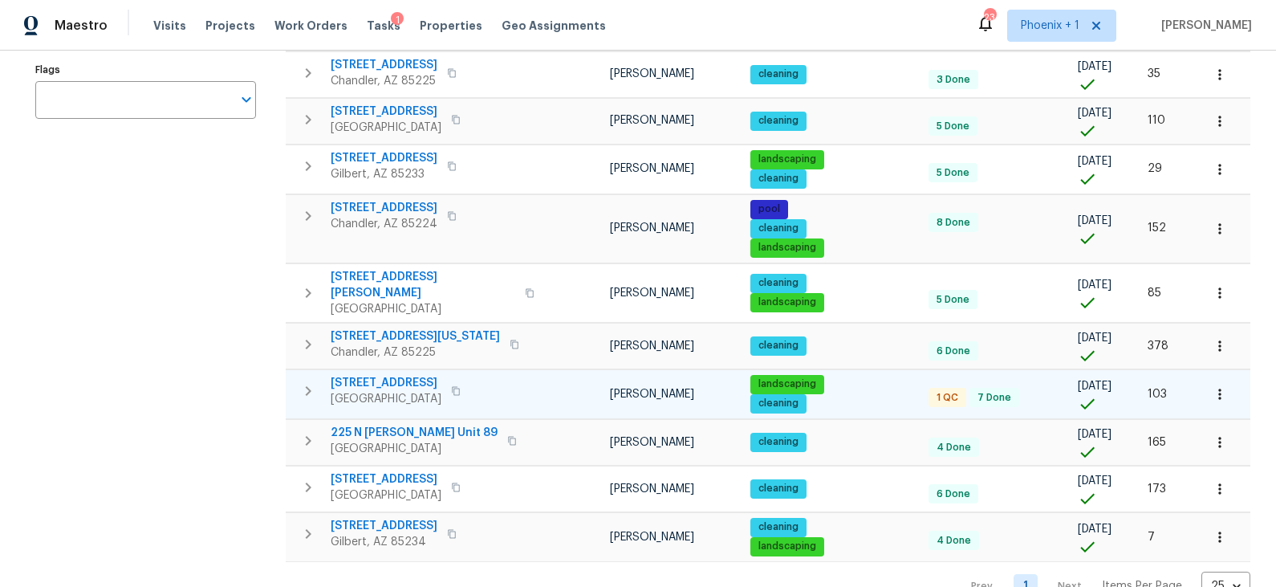
click at [451, 386] on icon "button" at bounding box center [456, 391] width 10 height 10
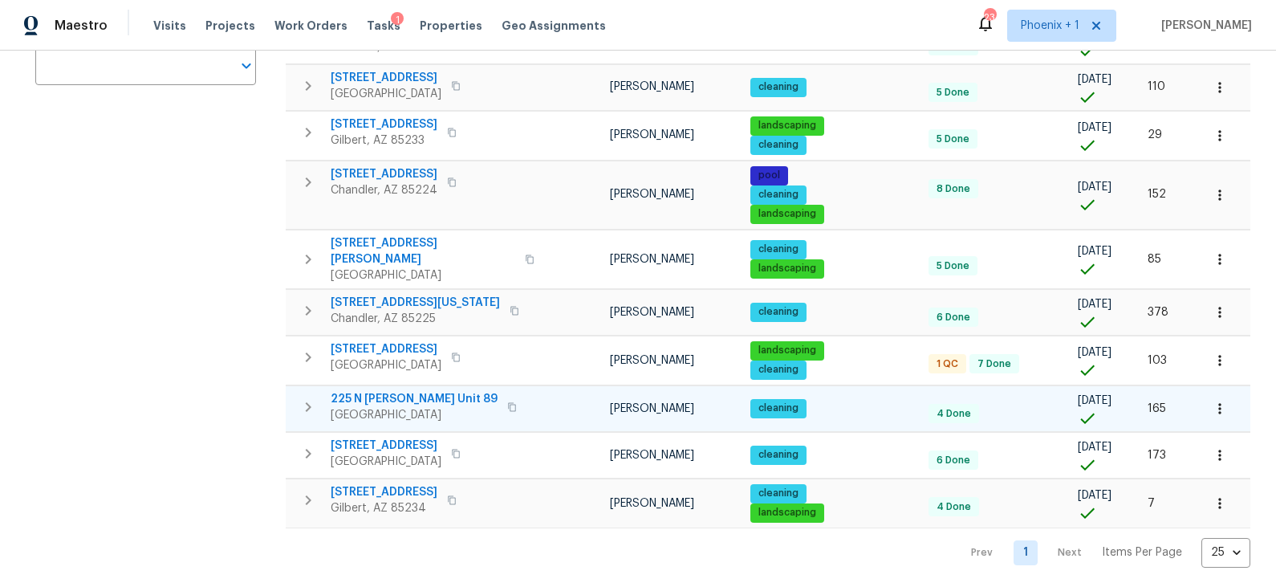
click at [507, 402] on icon "button" at bounding box center [512, 407] width 10 height 10
click at [410, 391] on span "225 N Standage Unit 89" at bounding box center [414, 399] width 167 height 16
click at [507, 402] on icon "button" at bounding box center [512, 407] width 10 height 10
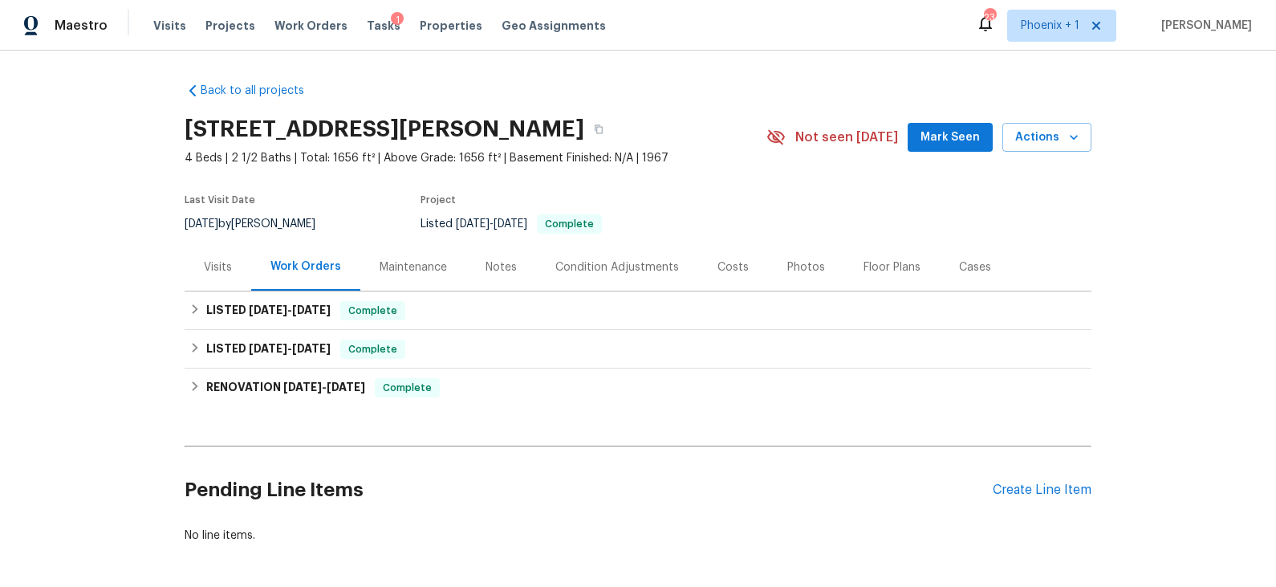
click at [730, 262] on div "Costs" at bounding box center [733, 267] width 31 height 16
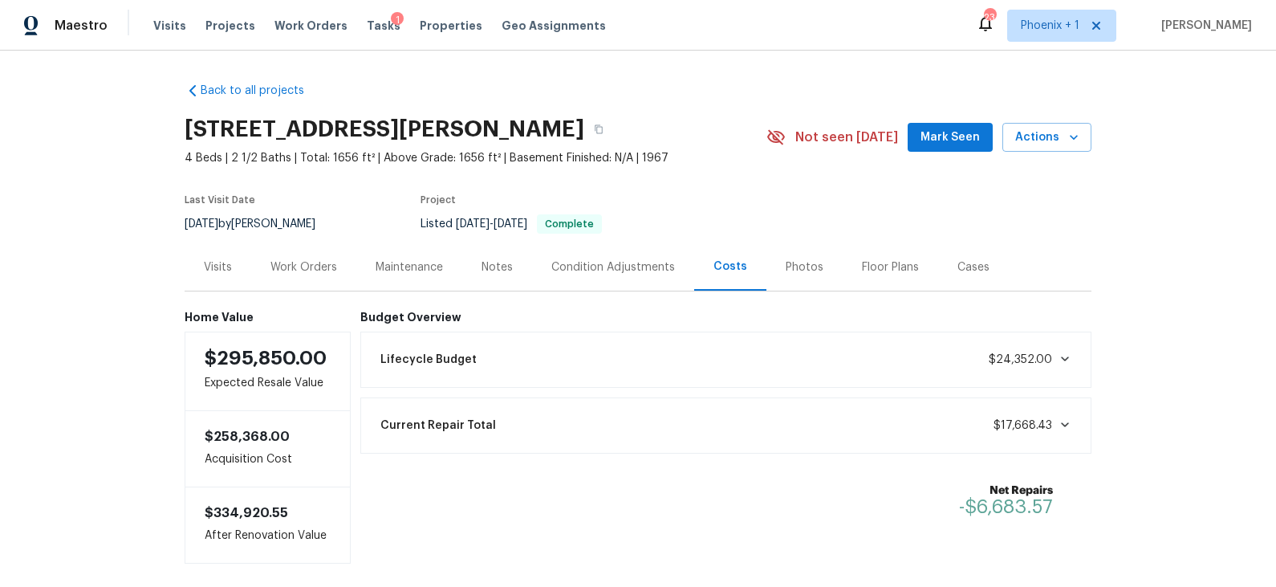
click at [222, 270] on div "Visits" at bounding box center [218, 267] width 28 height 16
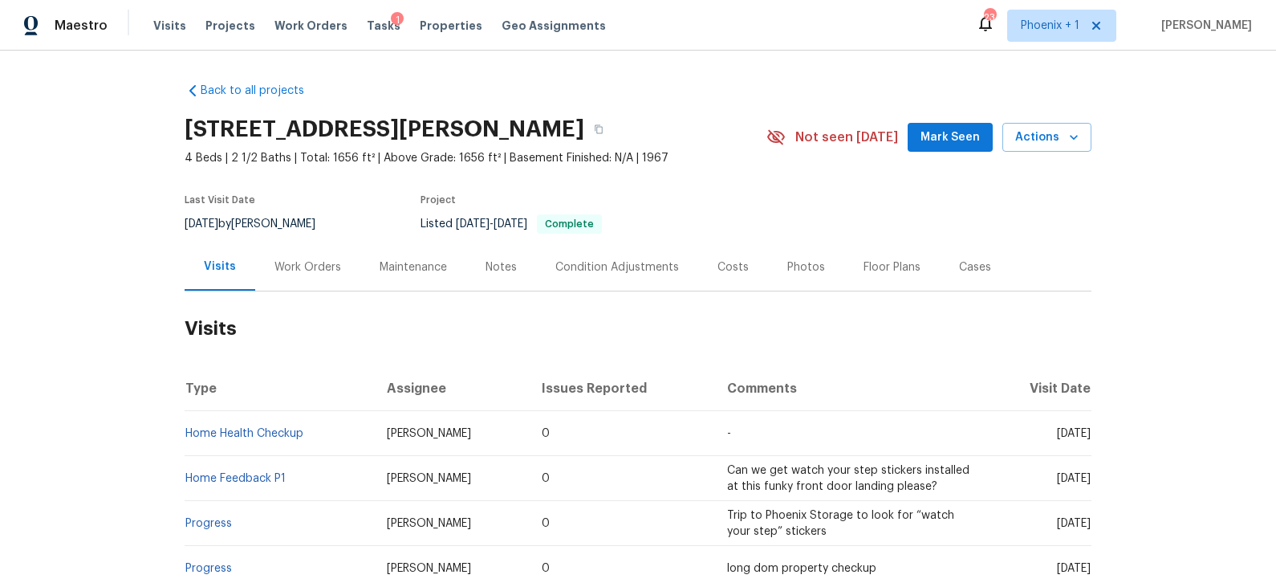
click at [304, 263] on div "Work Orders" at bounding box center [307, 267] width 67 height 16
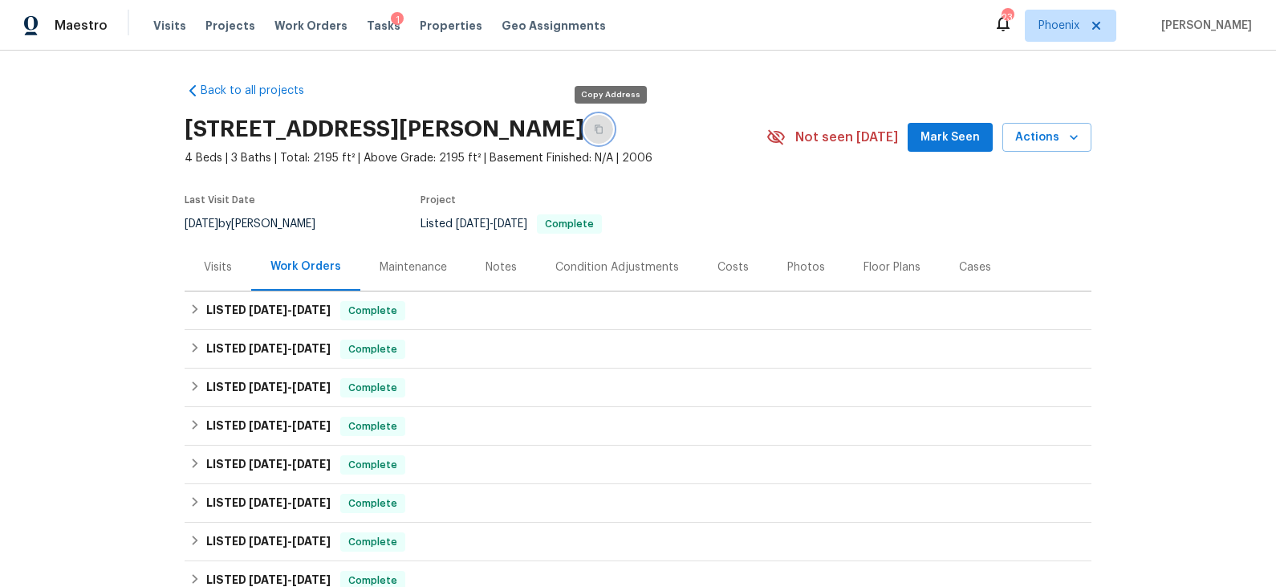
click at [604, 129] on icon "button" at bounding box center [599, 129] width 10 height 10
click at [603, 129] on icon "button" at bounding box center [599, 129] width 8 height 9
